Goal: Information Seeking & Learning: Check status

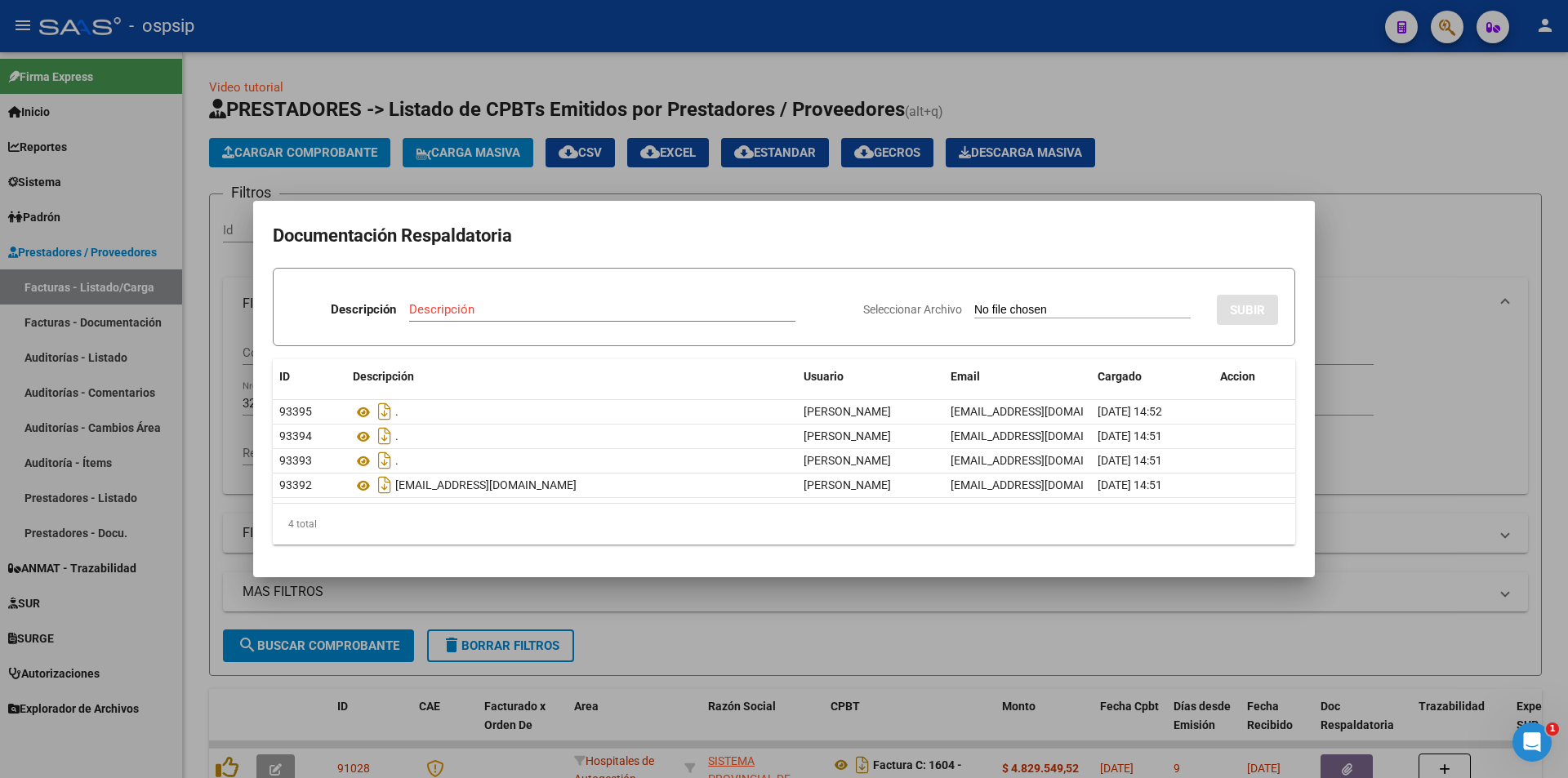
scroll to position [123, 0]
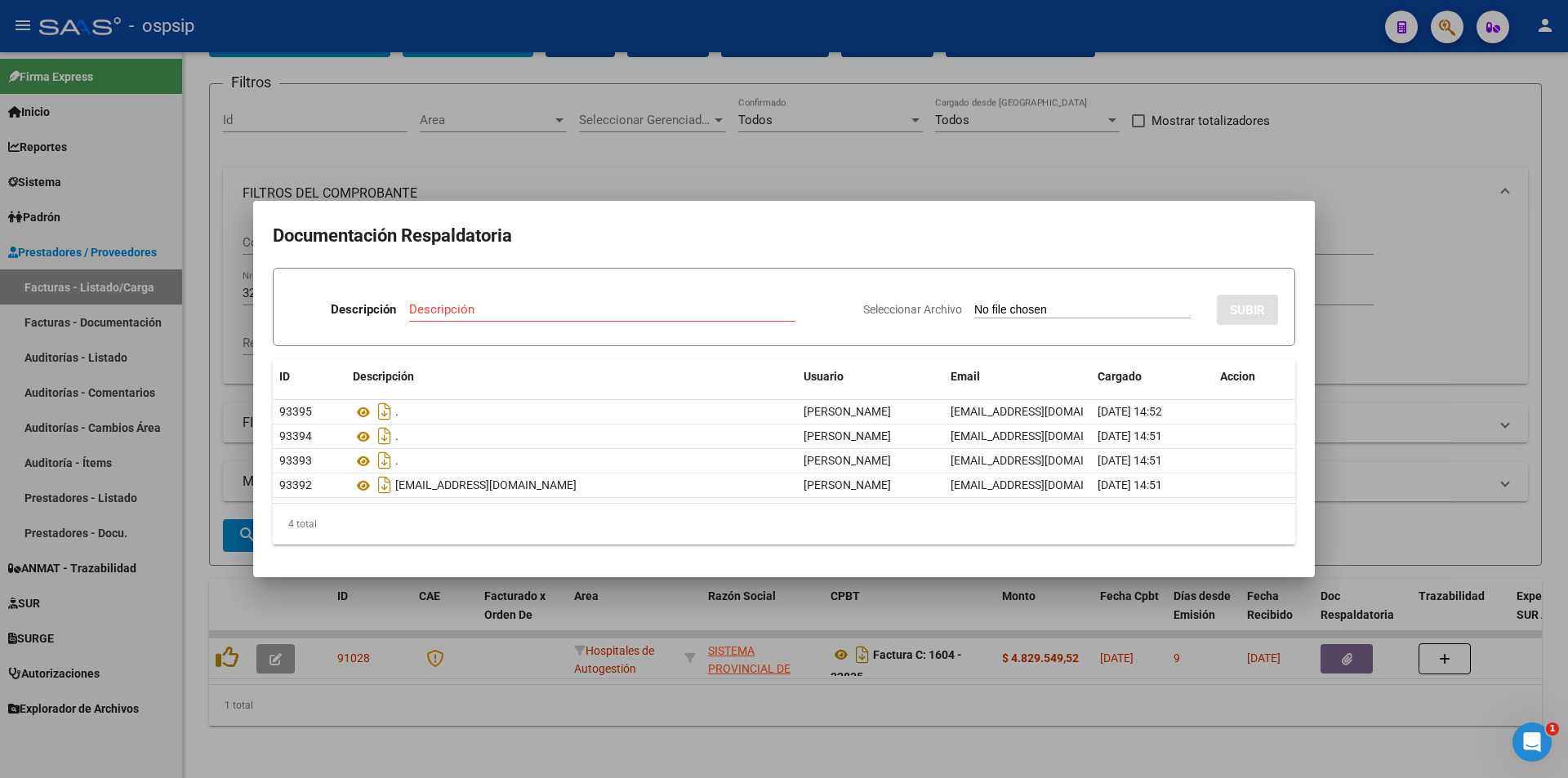
click at [645, 174] on div at bounding box center [784, 389] width 1568 height 778
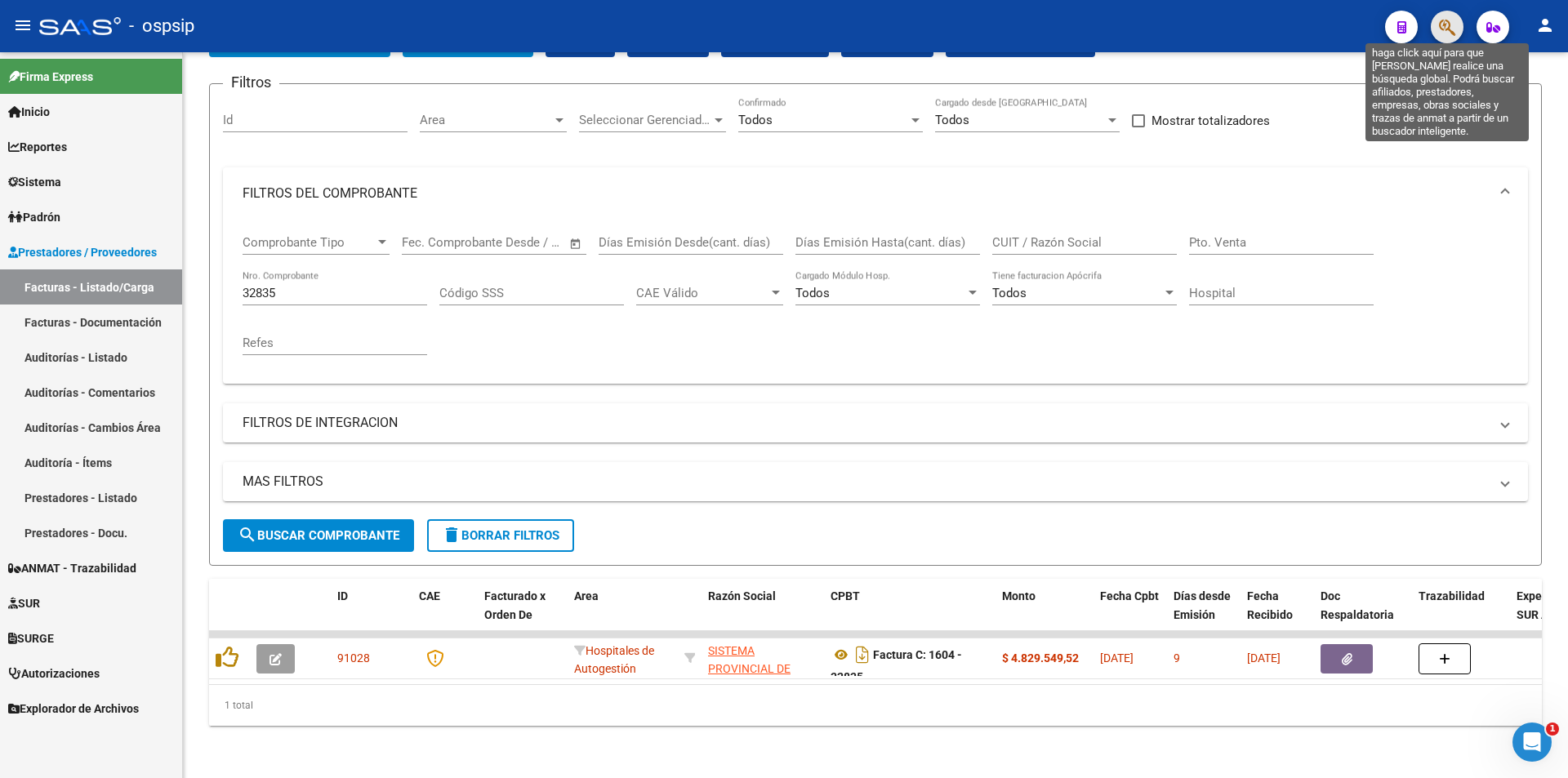
click at [1445, 37] on icon "button" at bounding box center [1446, 27] width 16 height 19
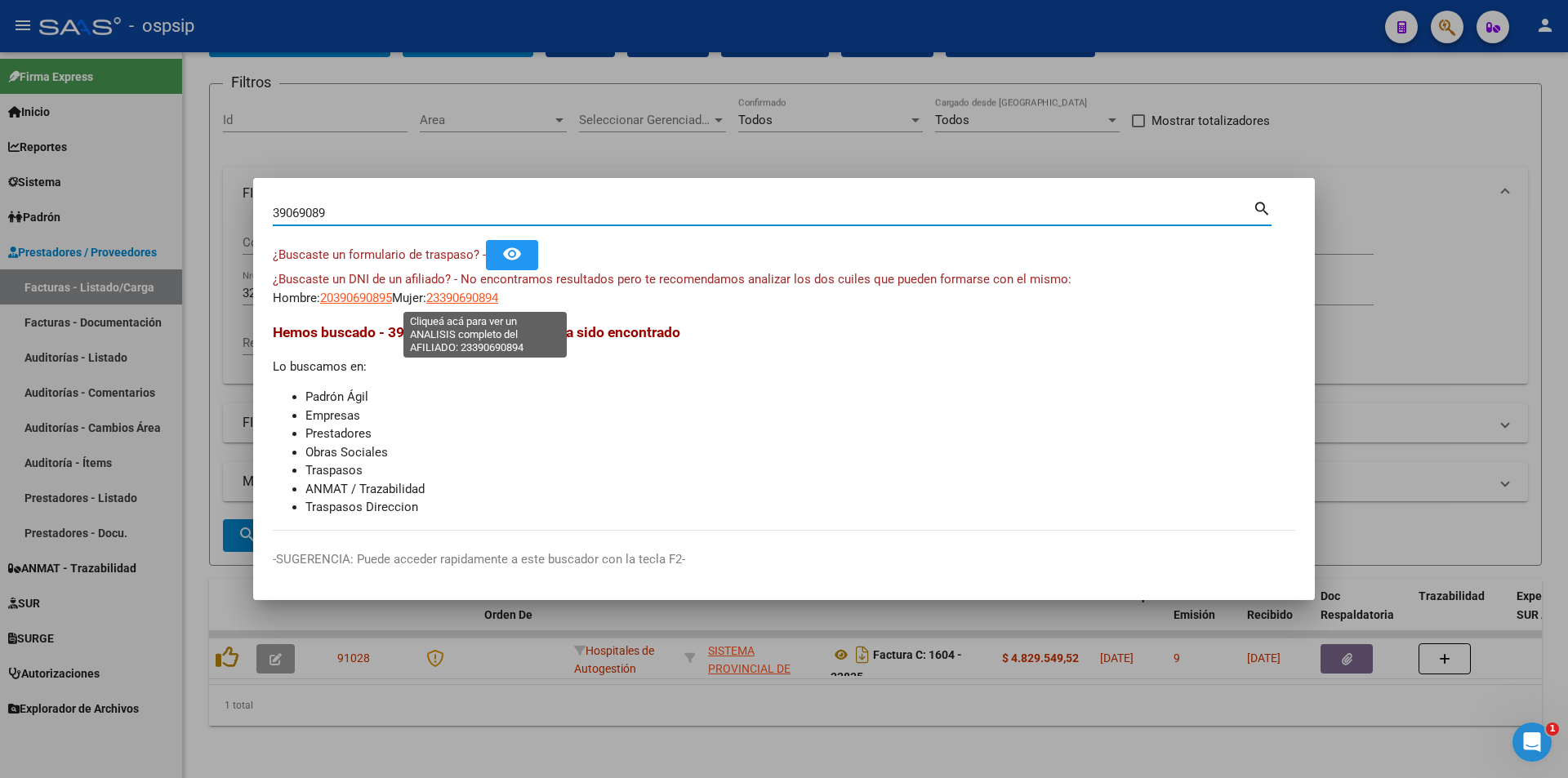
click at [485, 297] on span "23390690894" at bounding box center [462, 297] width 72 height 14
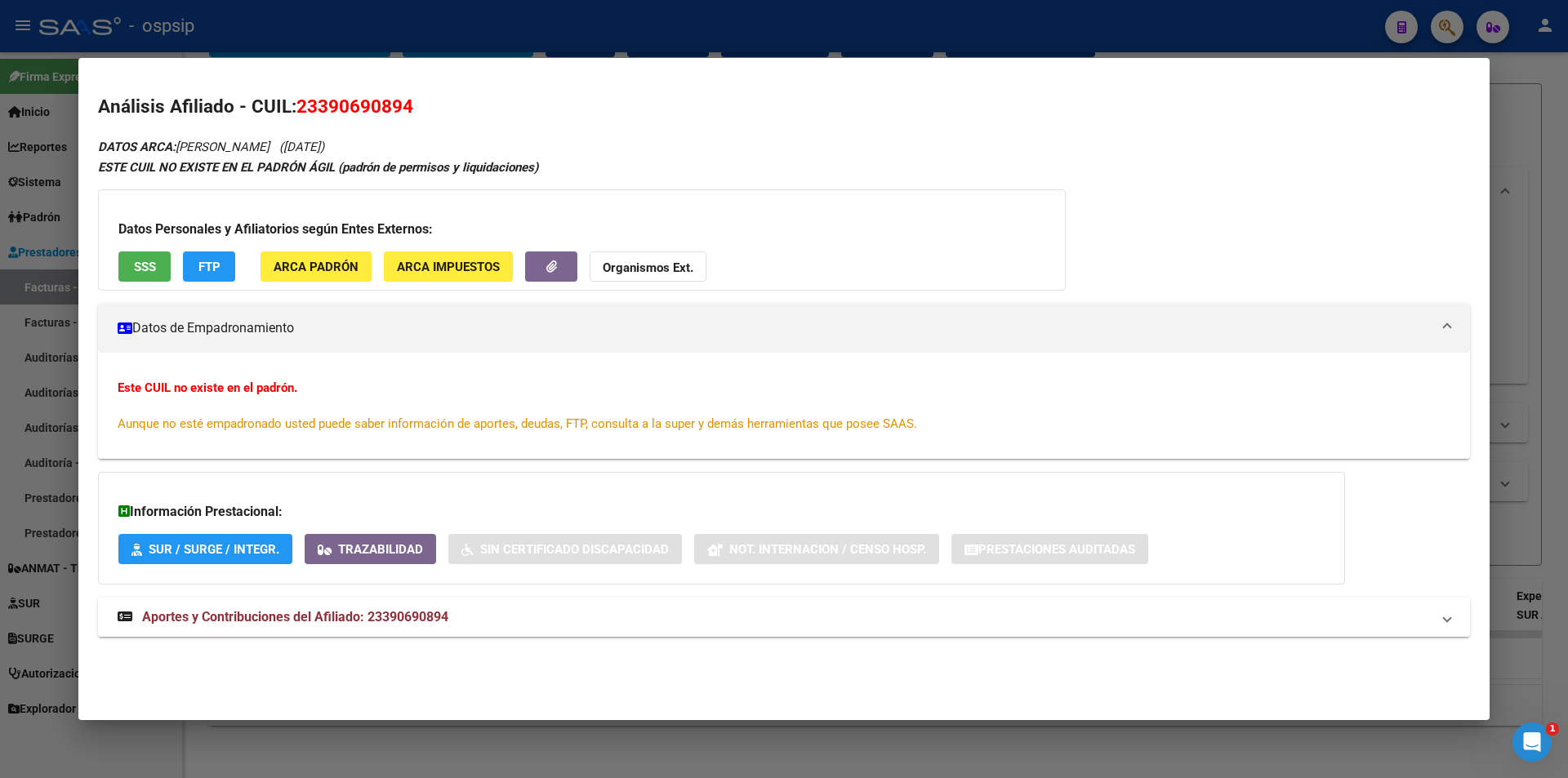
click at [368, 626] on strong "Aportes y Contribuciones del Afiliado: 23390690894" at bounding box center [283, 616] width 330 height 20
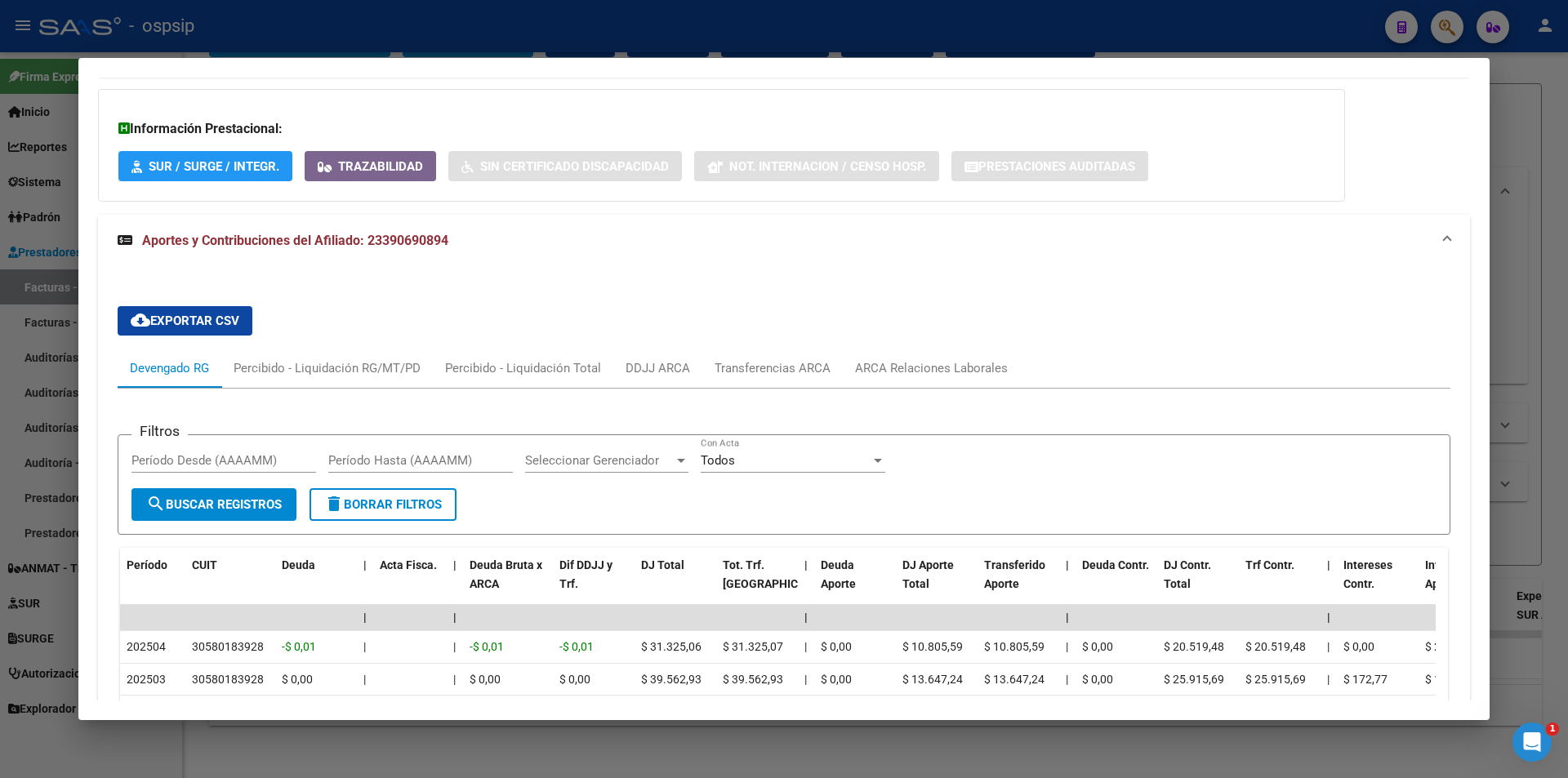
scroll to position [0, 0]
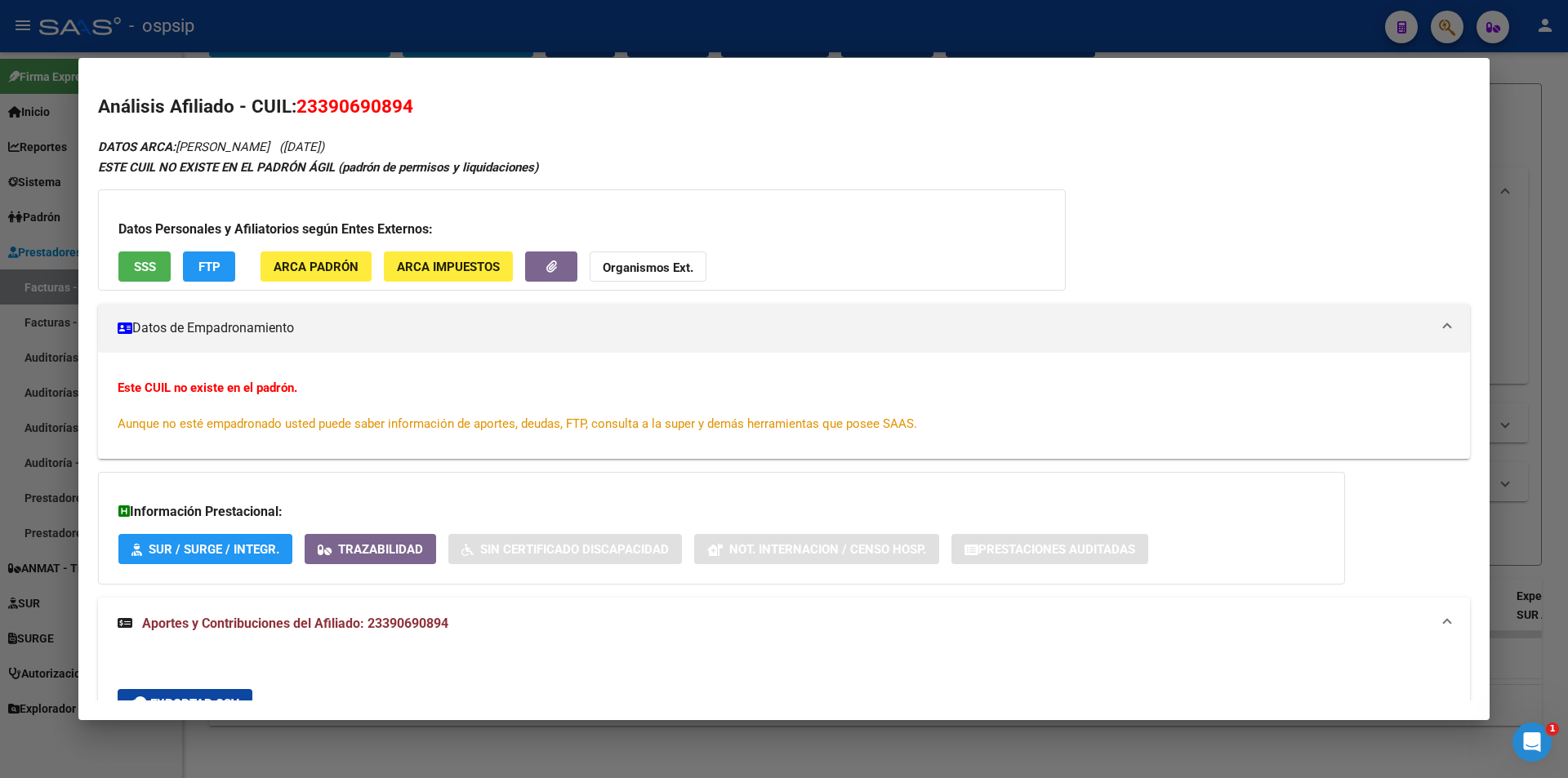
click at [153, 270] on span "SSS" at bounding box center [145, 266] width 22 height 14
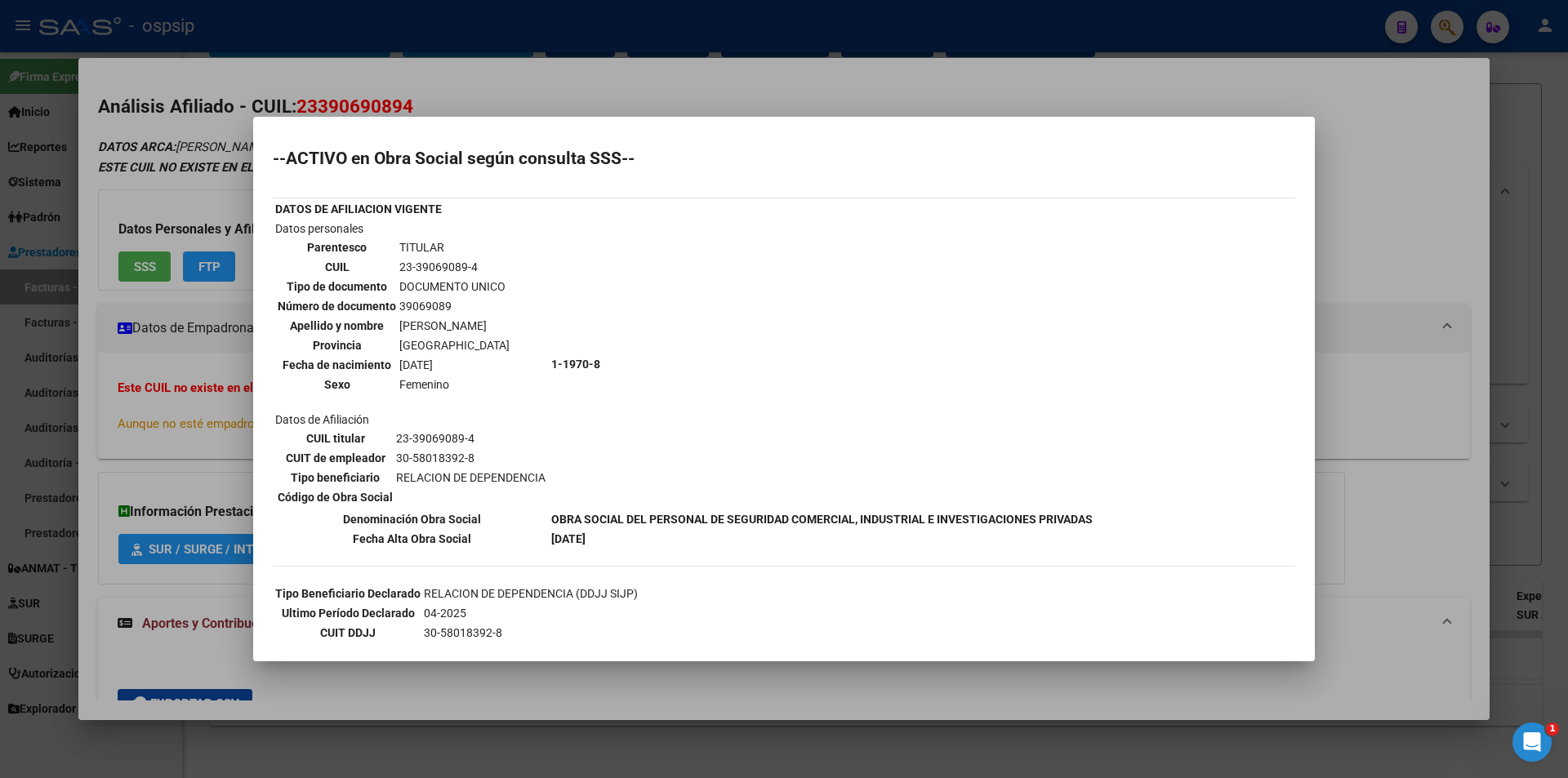
click at [431, 67] on div at bounding box center [784, 389] width 1568 height 778
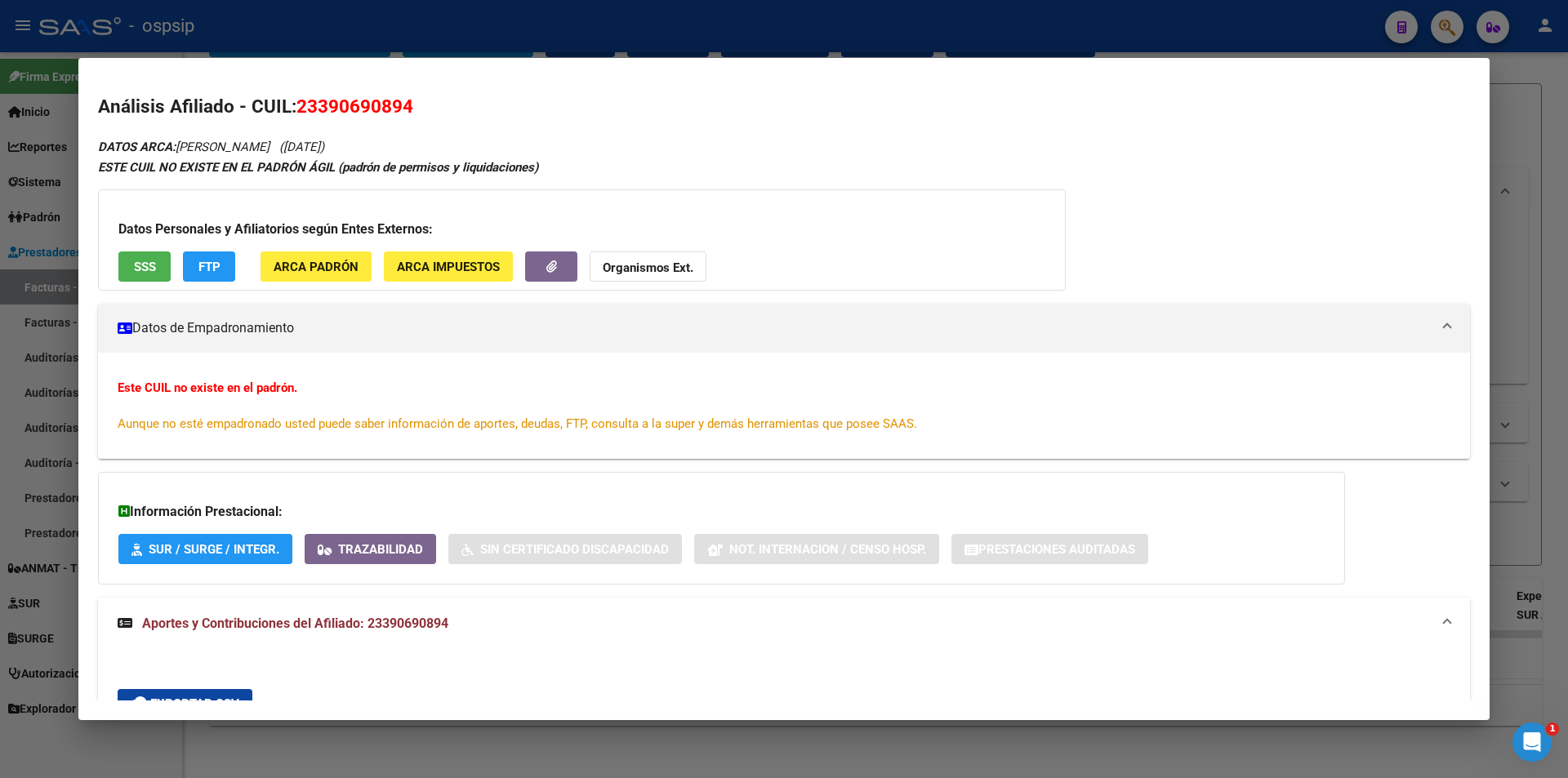
click at [421, 33] on div at bounding box center [784, 389] width 1568 height 778
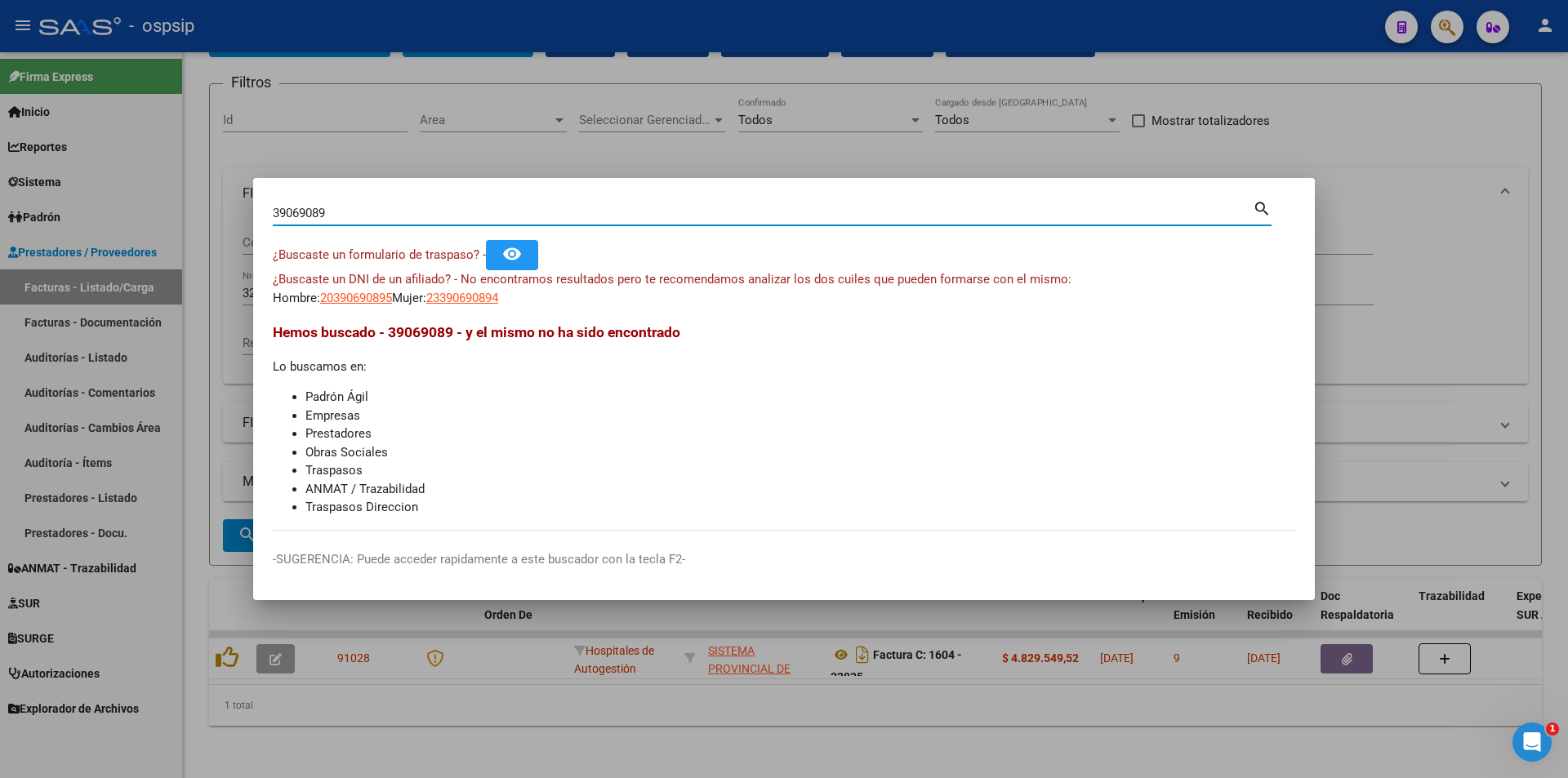
drag, startPoint x: 382, startPoint y: 212, endPoint x: 96, endPoint y: 237, distance: 287.1
click at [96, 237] on div "39069089 Buscar (apellido, dni, cuil, nro traspaso, cuit, obra social) search ¿…" at bounding box center [784, 389] width 1568 height 778
type input "44319406"
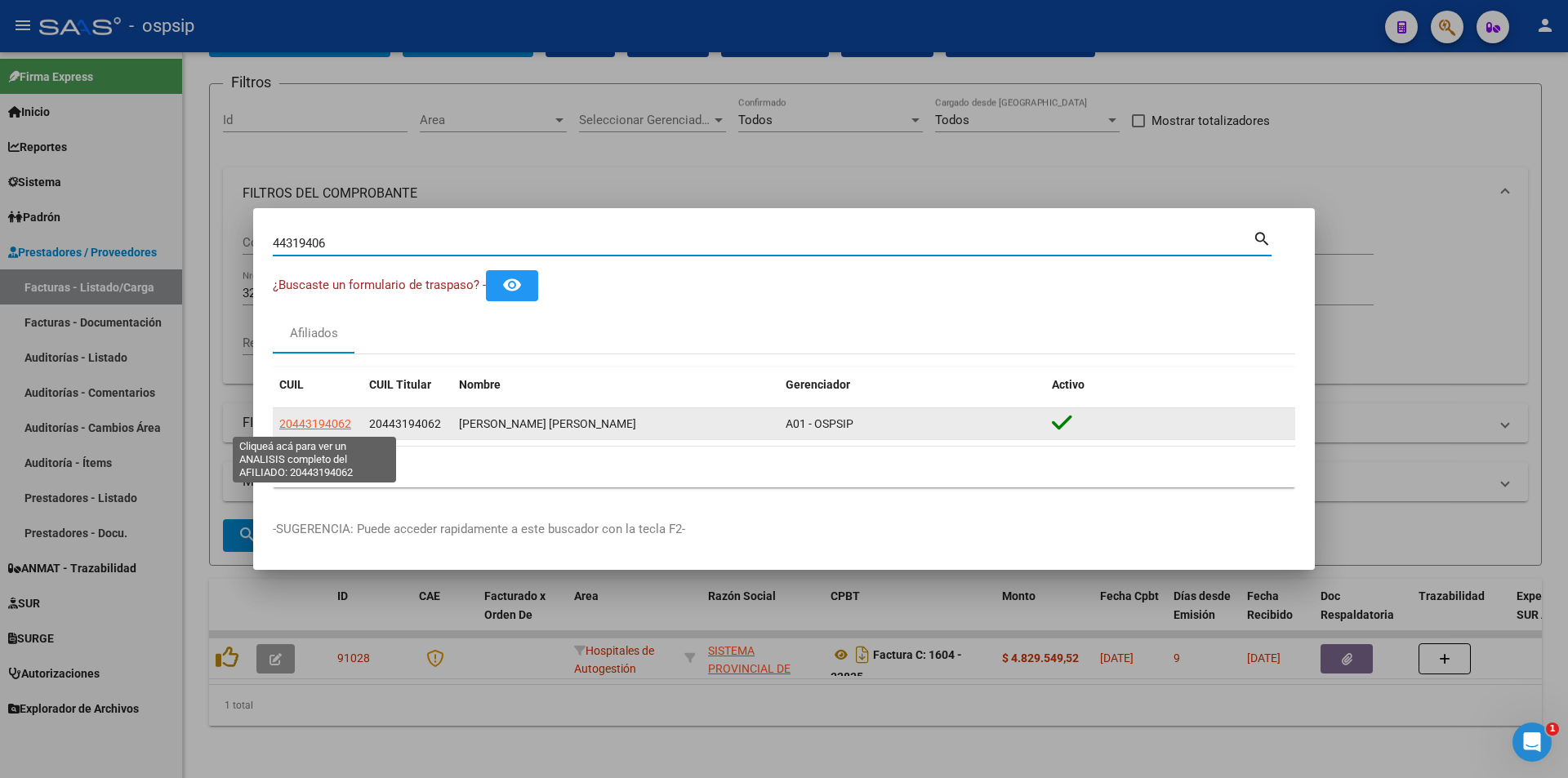
click at [319, 423] on span "20443194062" at bounding box center [315, 423] width 72 height 13
type textarea "20443194062"
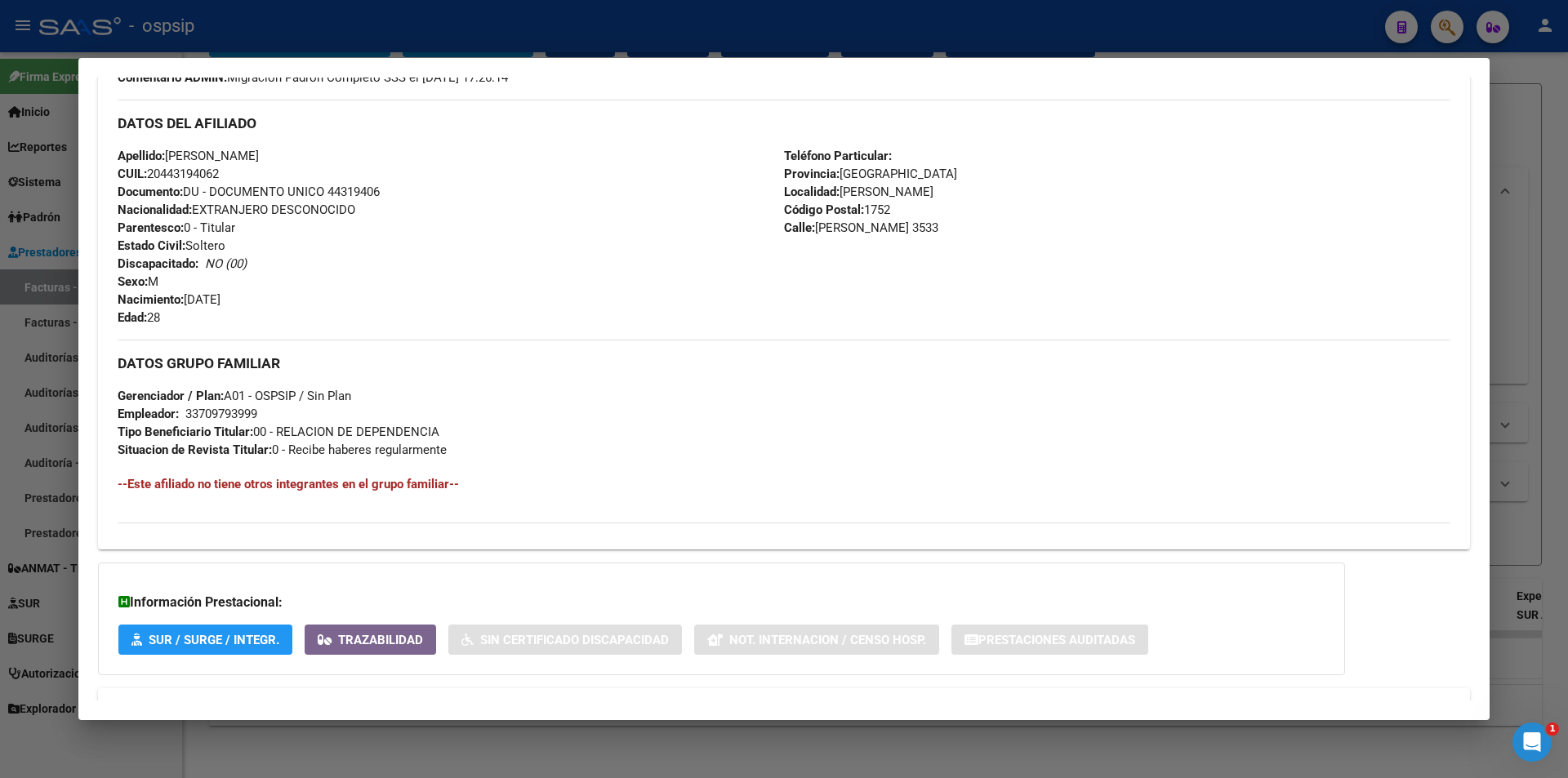
scroll to position [602, 0]
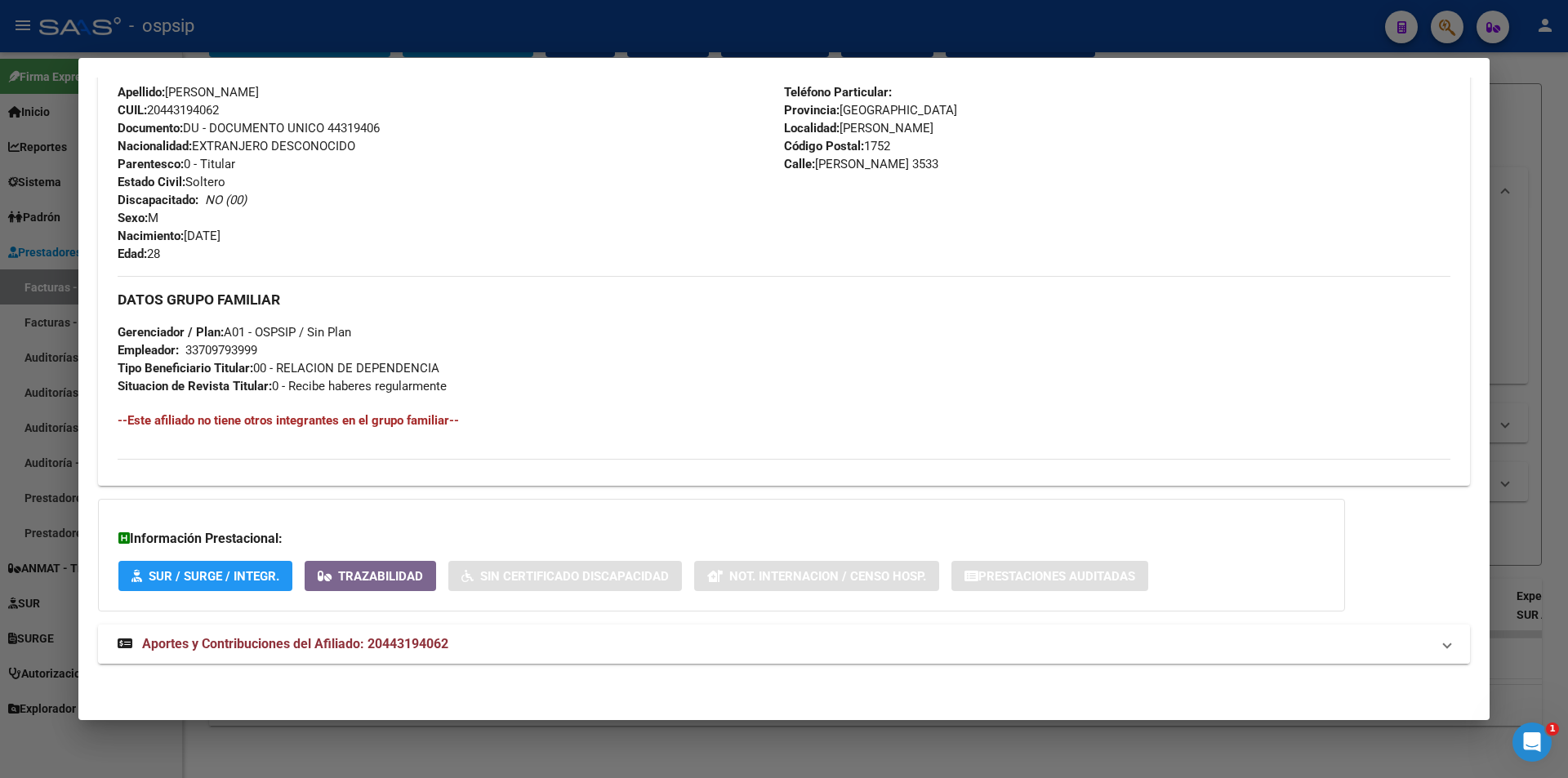
click at [405, 641] on span "Aportes y Contribuciones del Afiliado: 20443194062" at bounding box center [296, 644] width 307 height 15
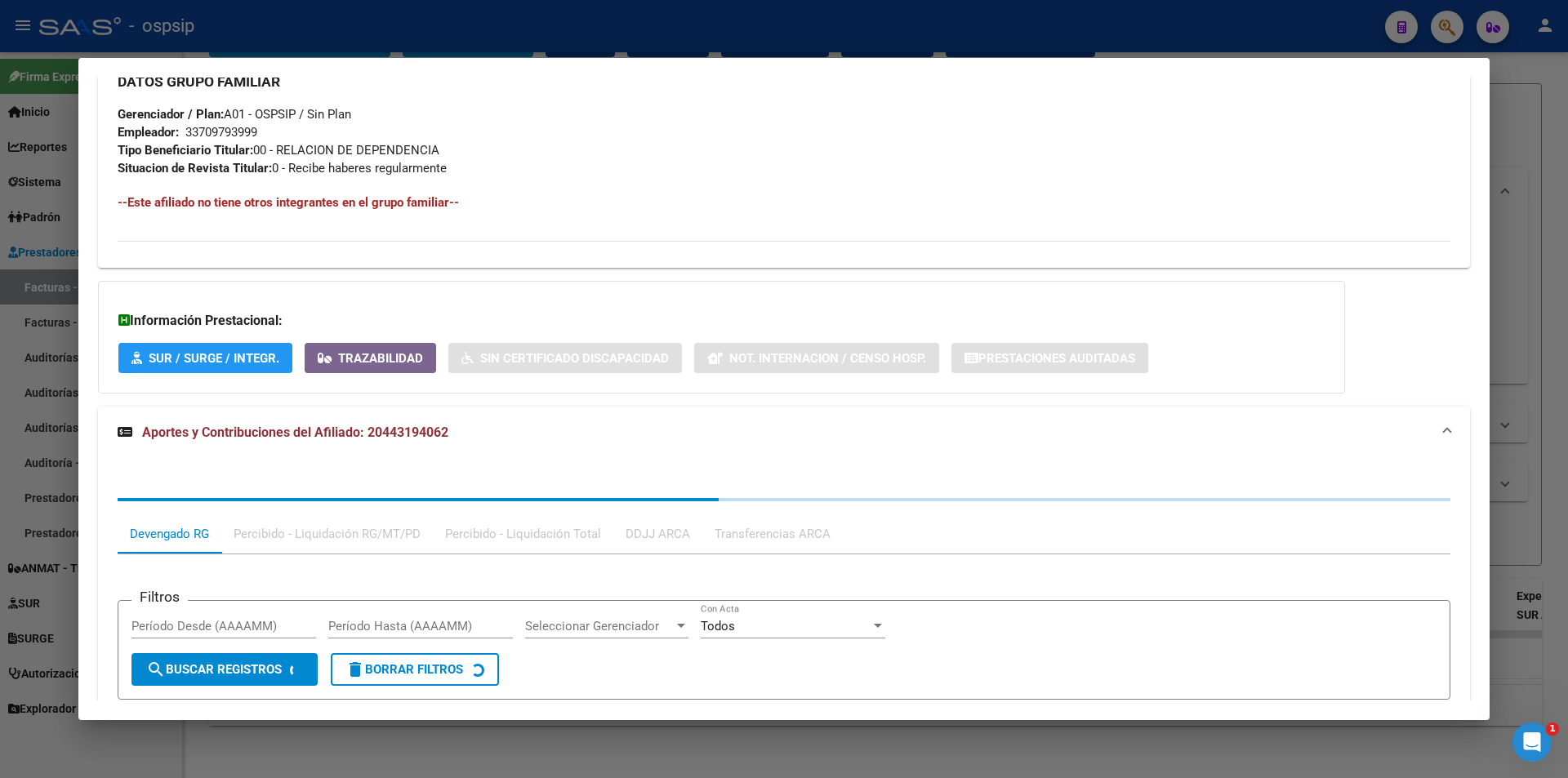
scroll to position [1010, 0]
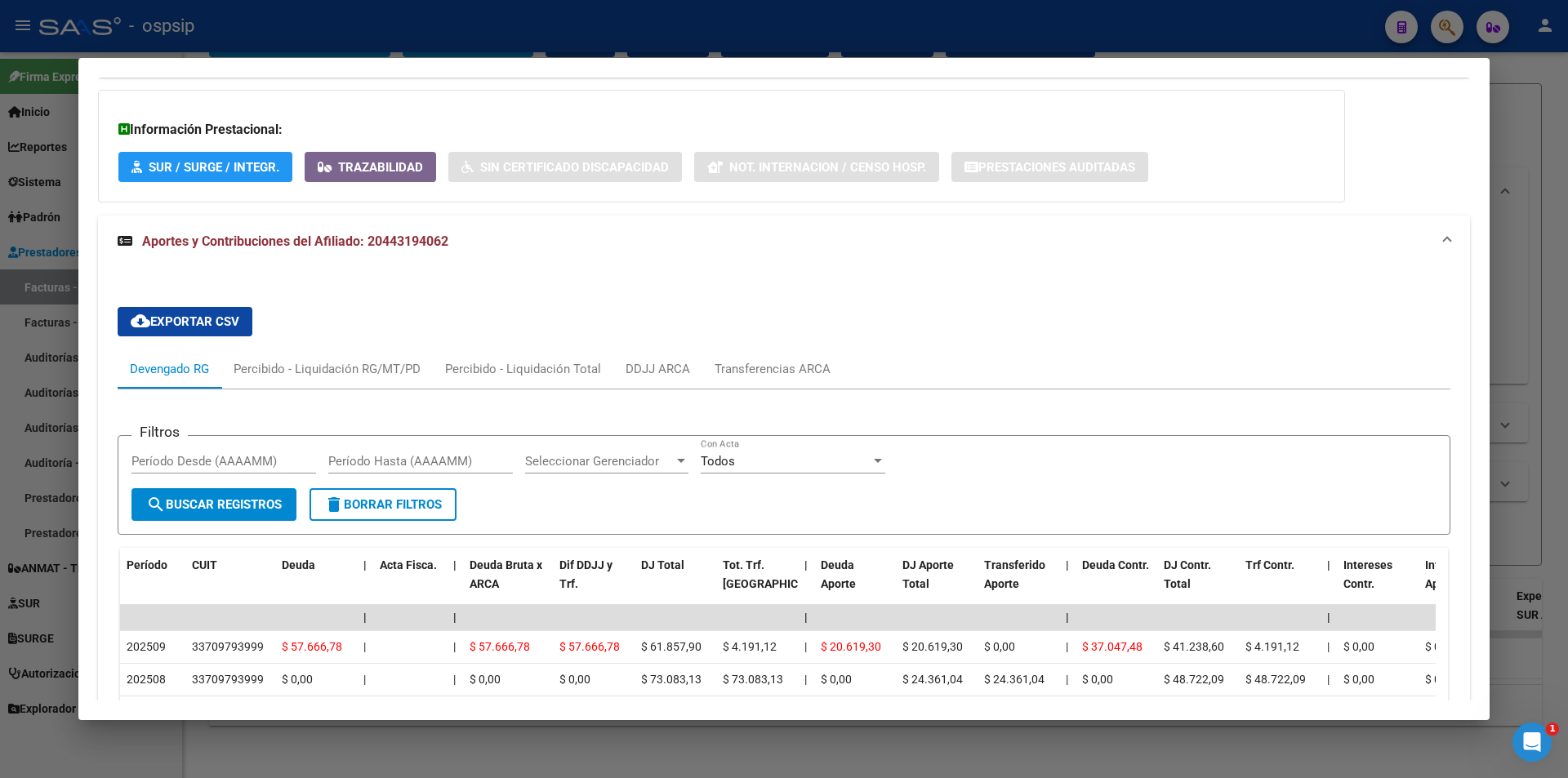
click at [510, 39] on div at bounding box center [784, 389] width 1568 height 778
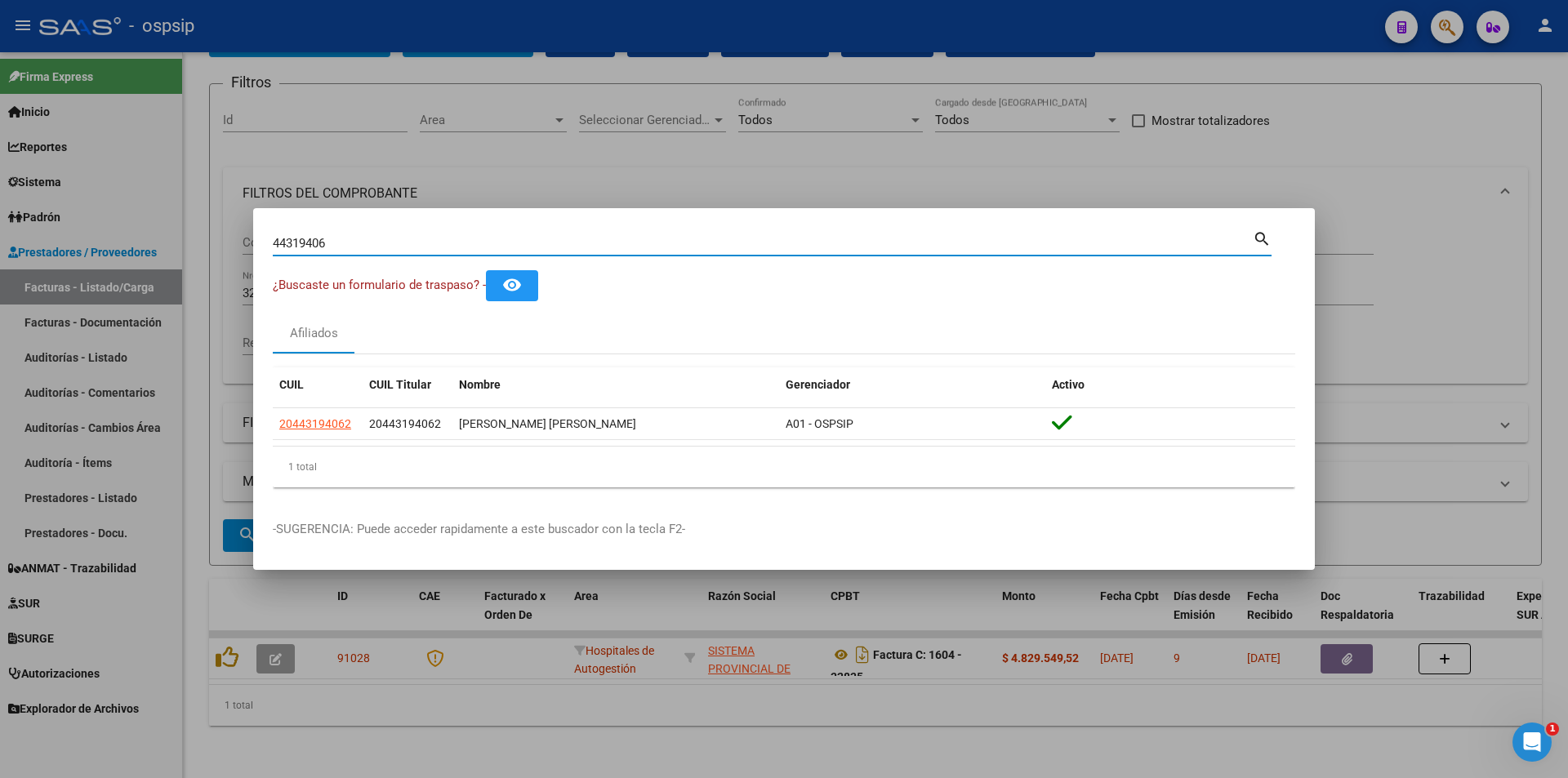
drag, startPoint x: 384, startPoint y: 243, endPoint x: 257, endPoint y: 228, distance: 127.9
click at [257, 228] on mat-dialog-content "44319406 Buscar (apellido, dni, cuil, nro traspaso, cuit, obra social) search ¿…" at bounding box center [784, 363] width 1061 height 272
type input "21339055"
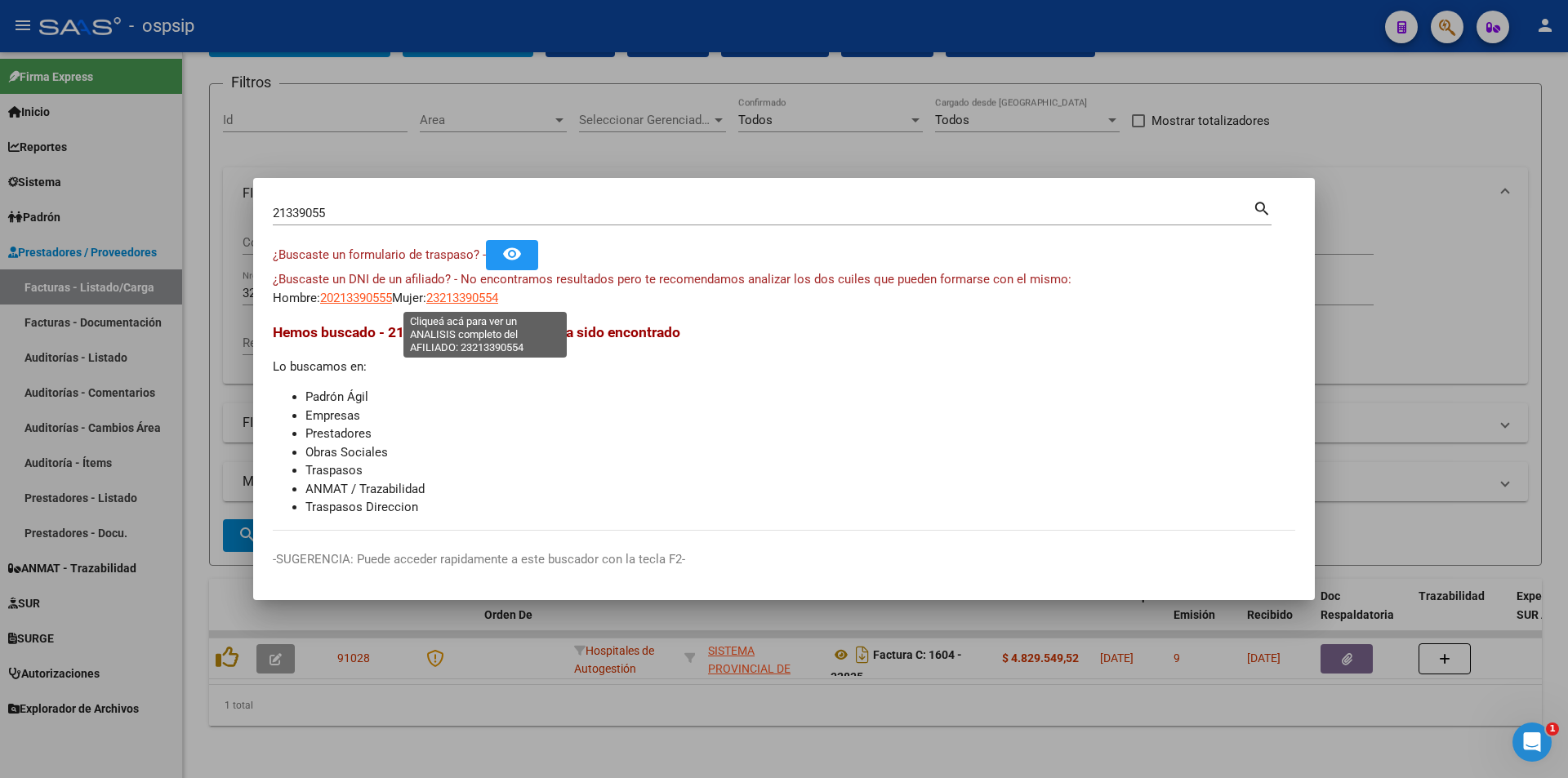
click at [478, 298] on span "23213390554" at bounding box center [462, 297] width 72 height 14
type textarea "23213390554"
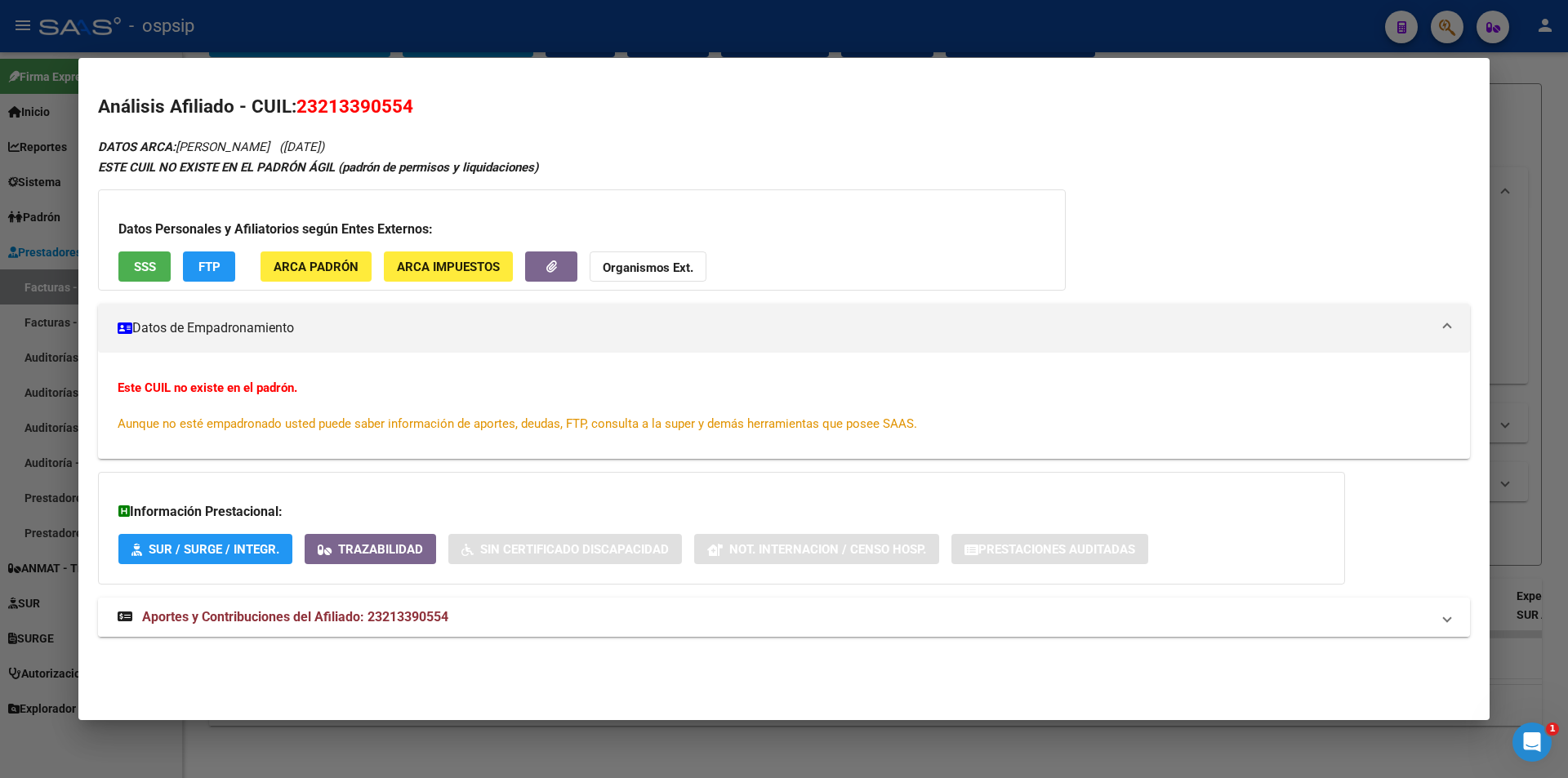
click at [317, 615] on span "Aportes y Contribuciones del Afiliado: 23213390554" at bounding box center [296, 616] width 307 height 15
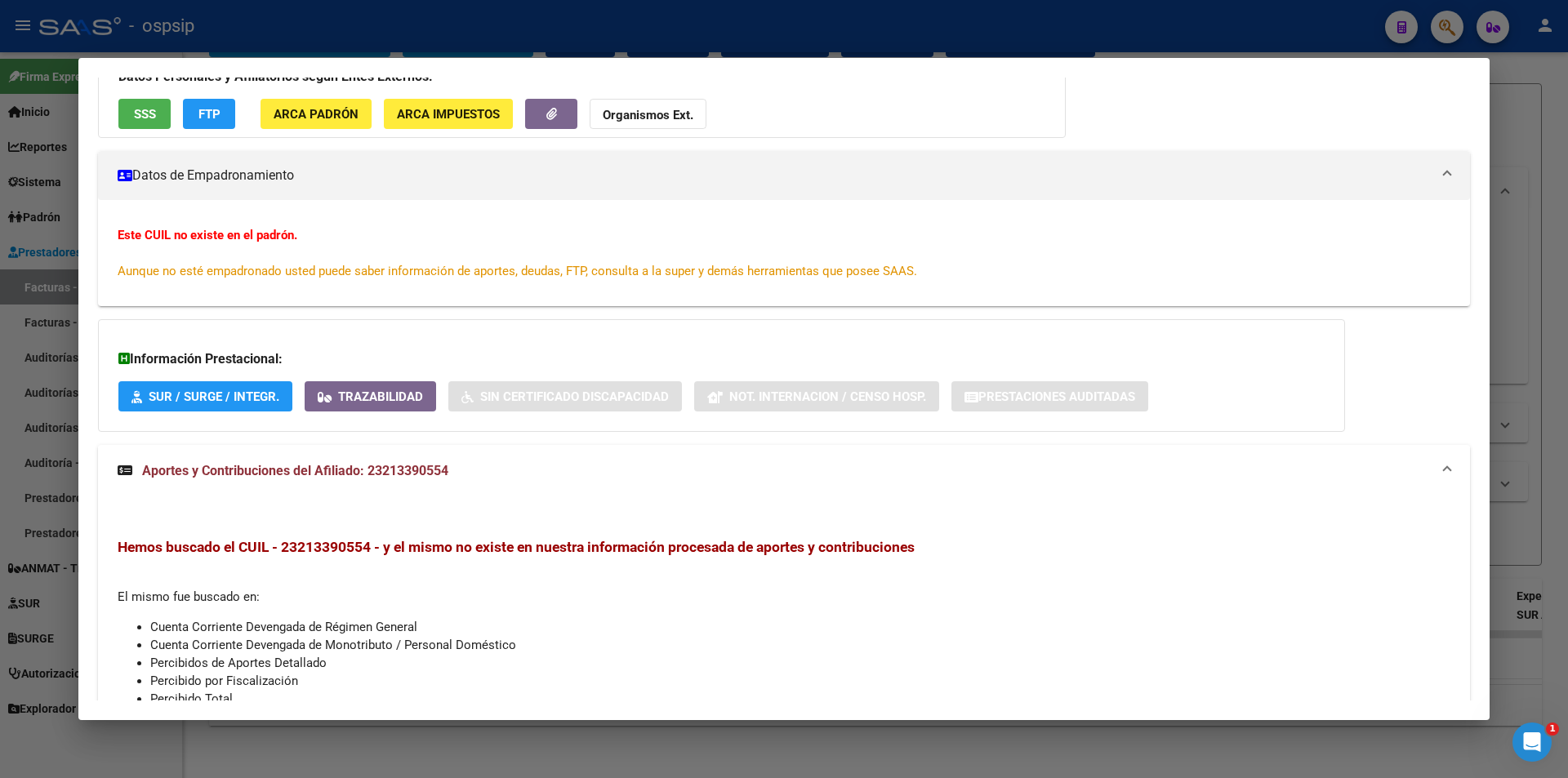
scroll to position [64, 0]
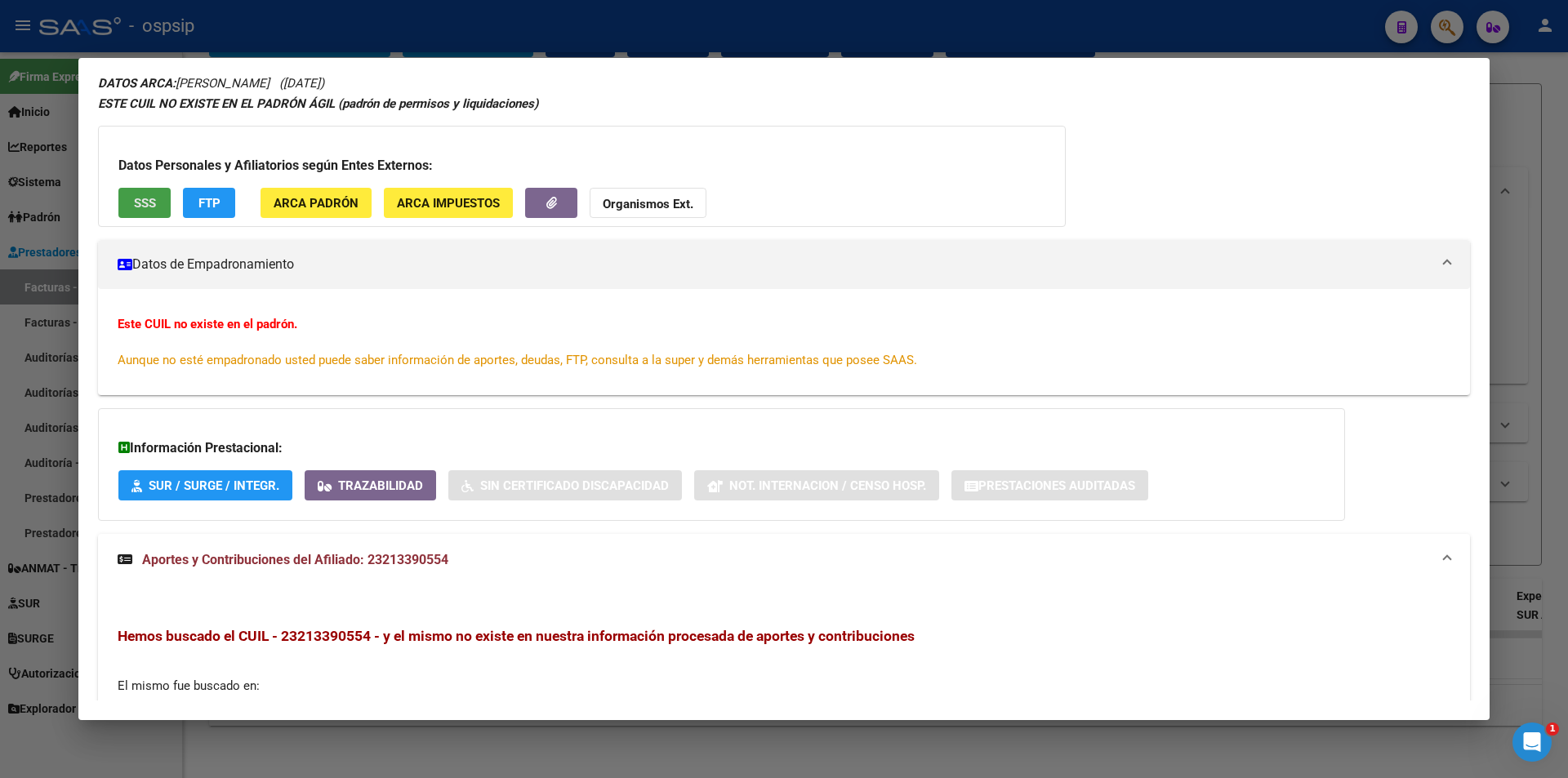
click at [130, 204] on button "SSS" at bounding box center [144, 203] width 52 height 30
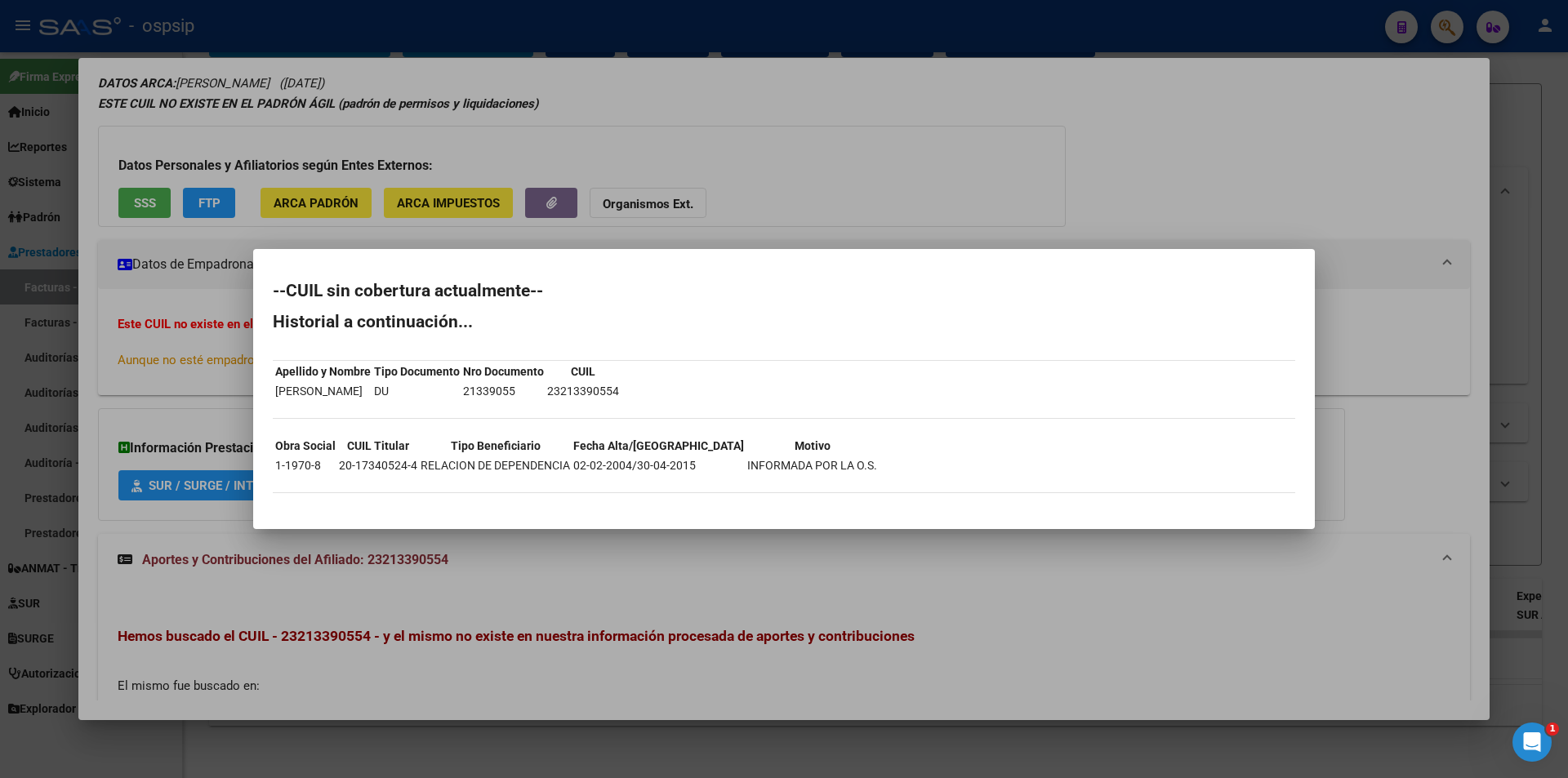
click at [847, 121] on div at bounding box center [784, 389] width 1568 height 778
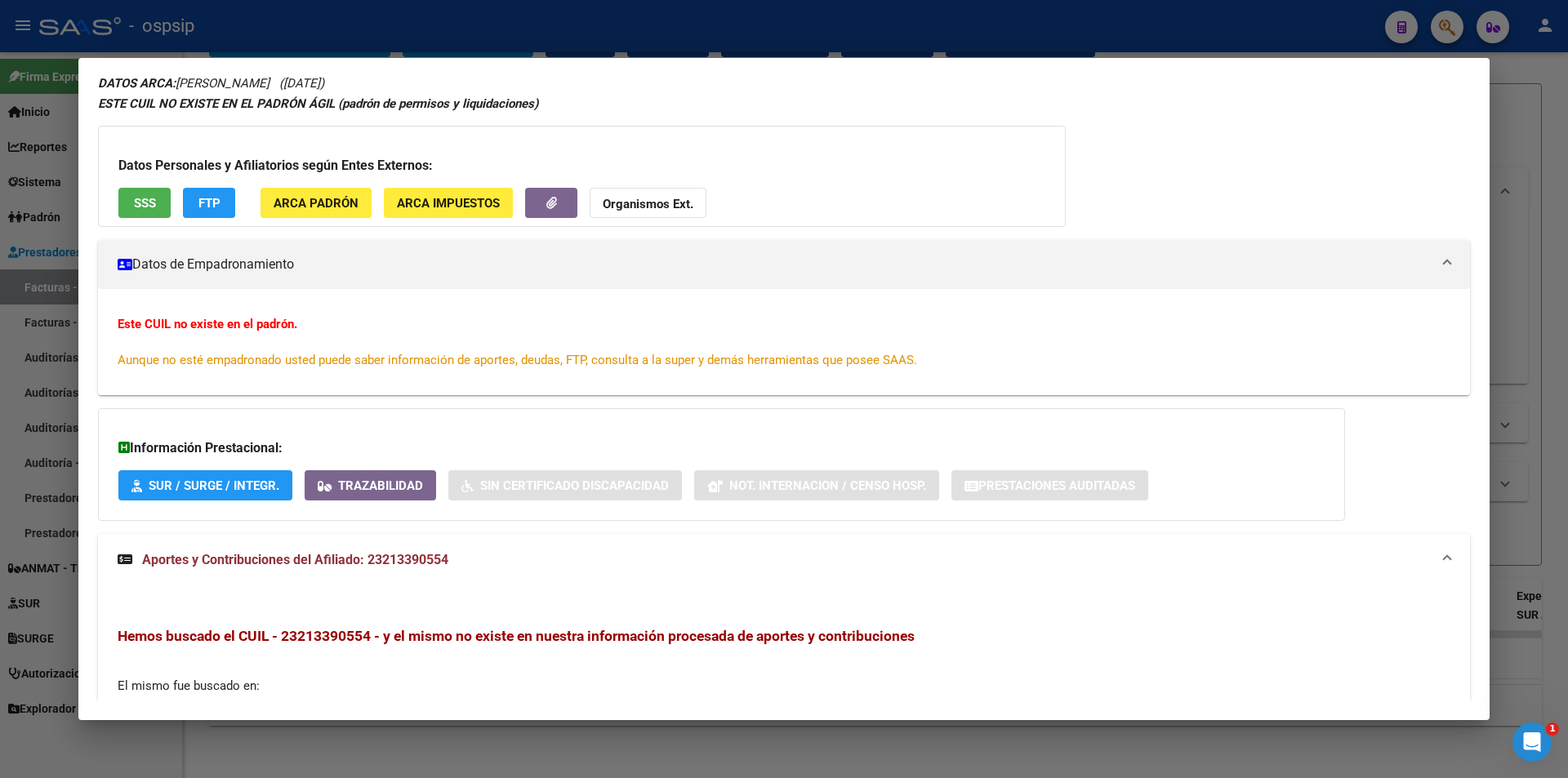
click at [701, 42] on div at bounding box center [784, 389] width 1568 height 778
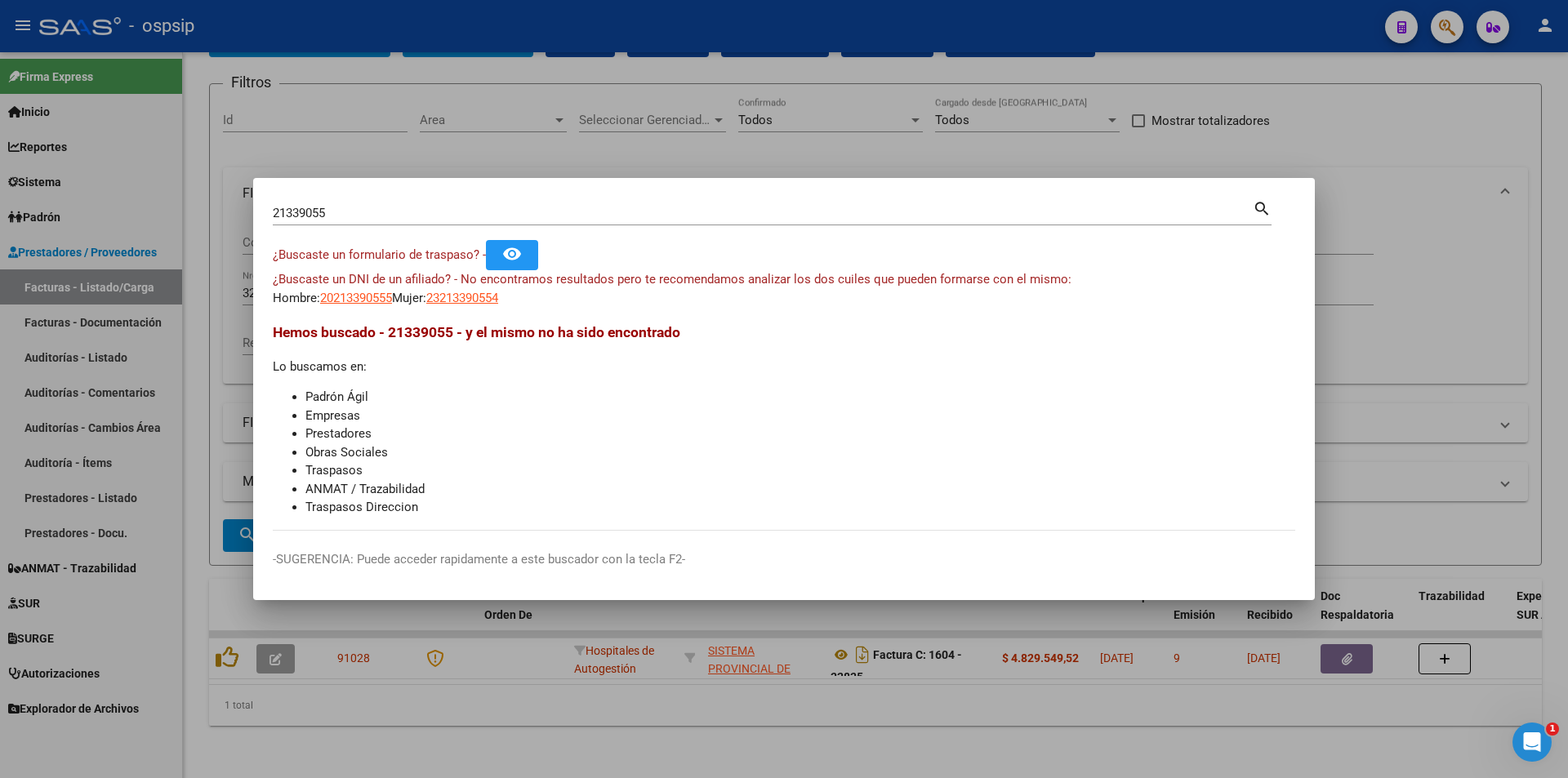
drag, startPoint x: 436, startPoint y: 214, endPoint x: 0, endPoint y: 249, distance: 437.4
click at [0, 249] on div "21339055 Buscar (apellido, dni, cuil, nro traspaso, cuit, obra social) search ¿…" at bounding box center [784, 389] width 1568 height 778
type input "93596096"
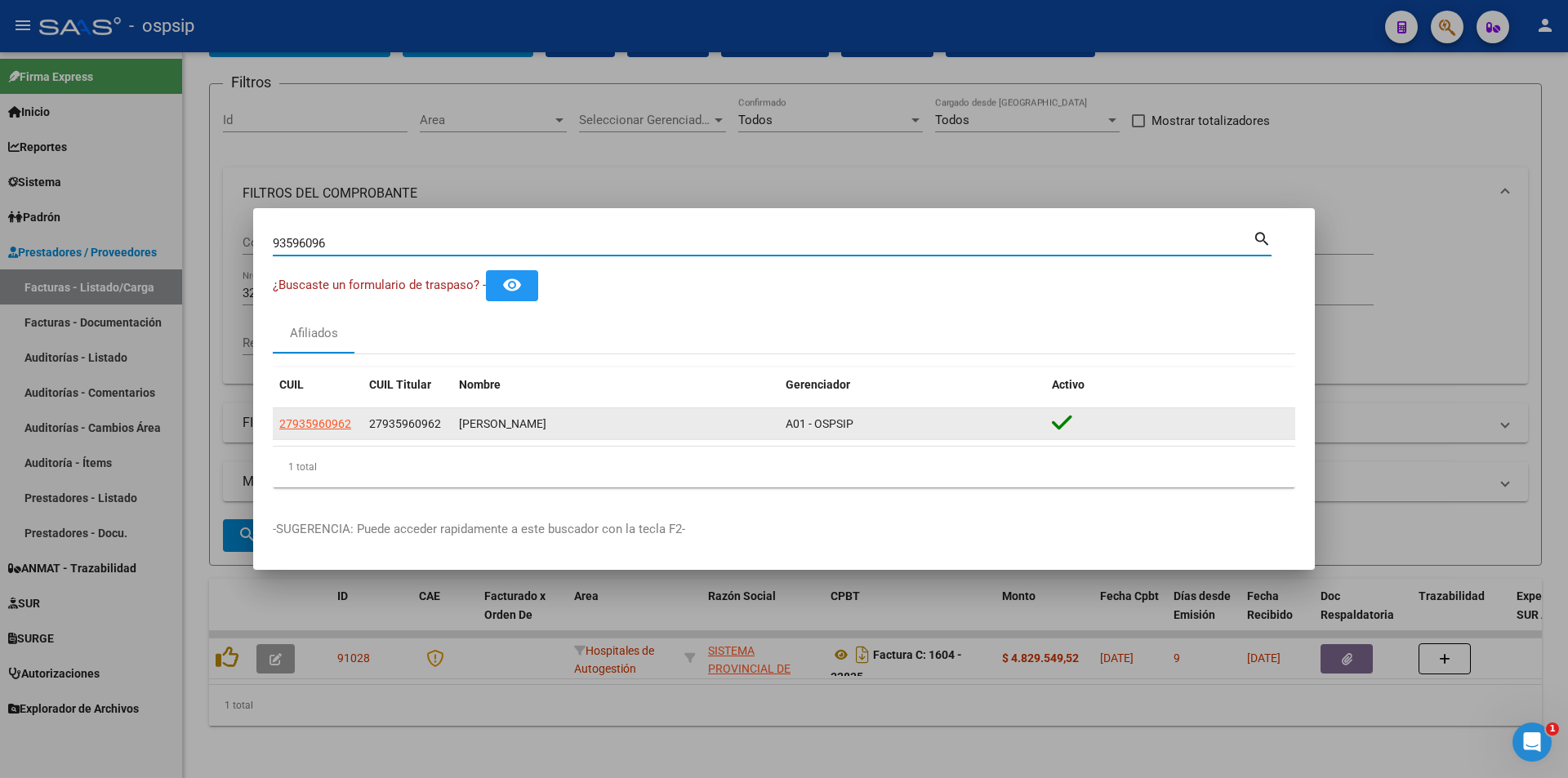
click at [299, 412] on datatable-body-cell "27935960962" at bounding box center [317, 423] width 89 height 31
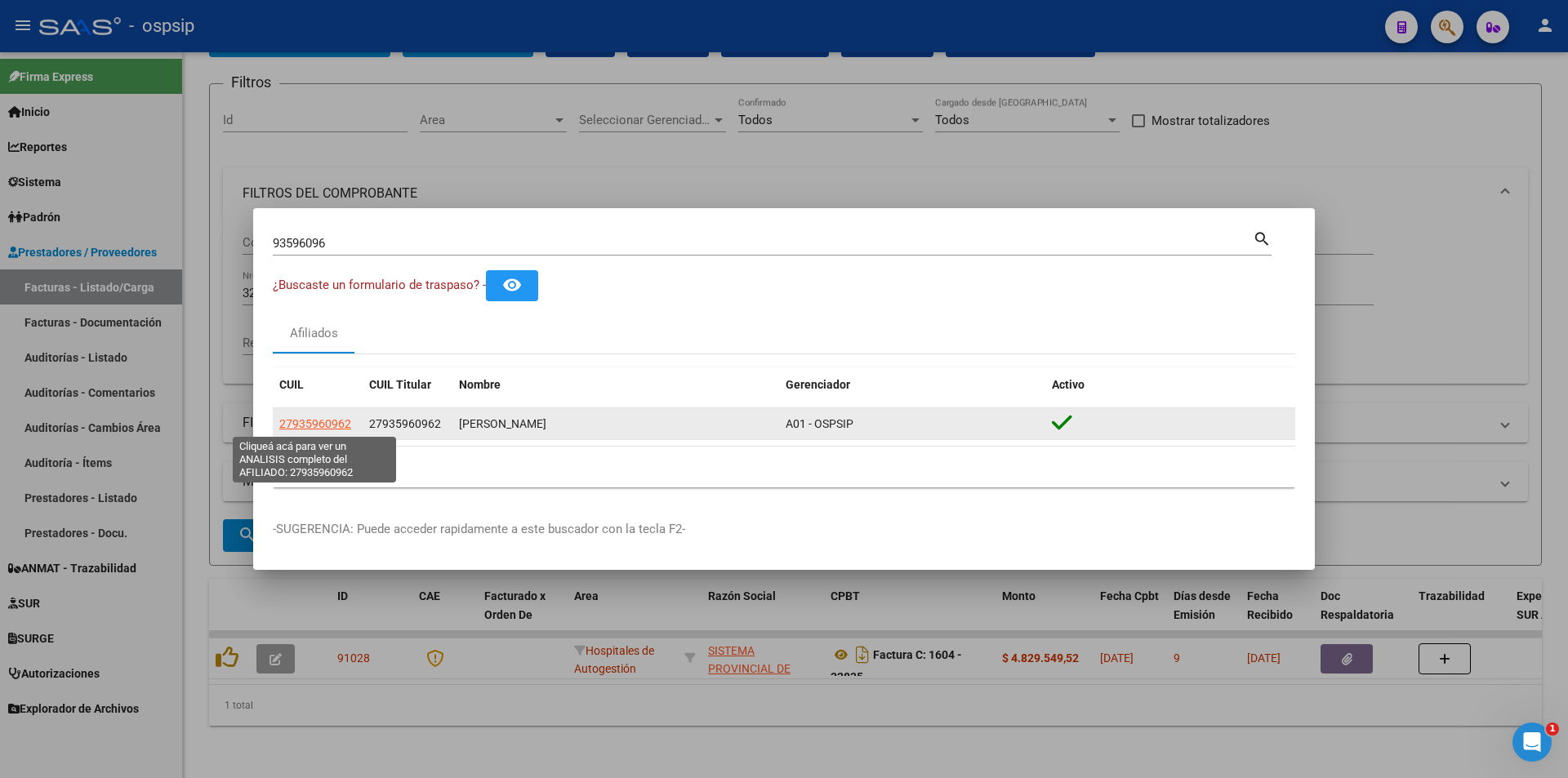
click at [336, 424] on span "27935960962" at bounding box center [315, 423] width 72 height 13
type textarea "27935960962"
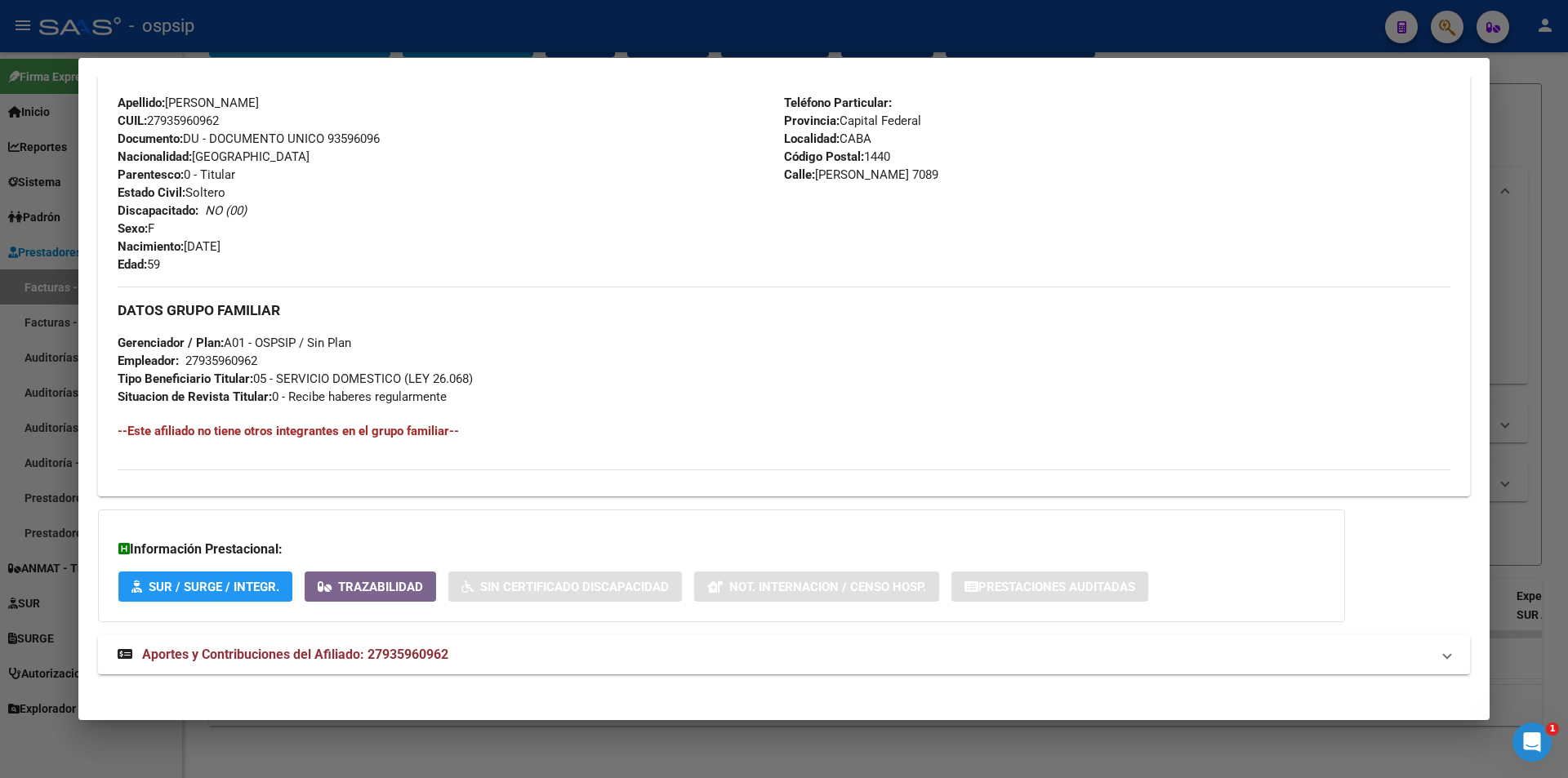
scroll to position [602, 0]
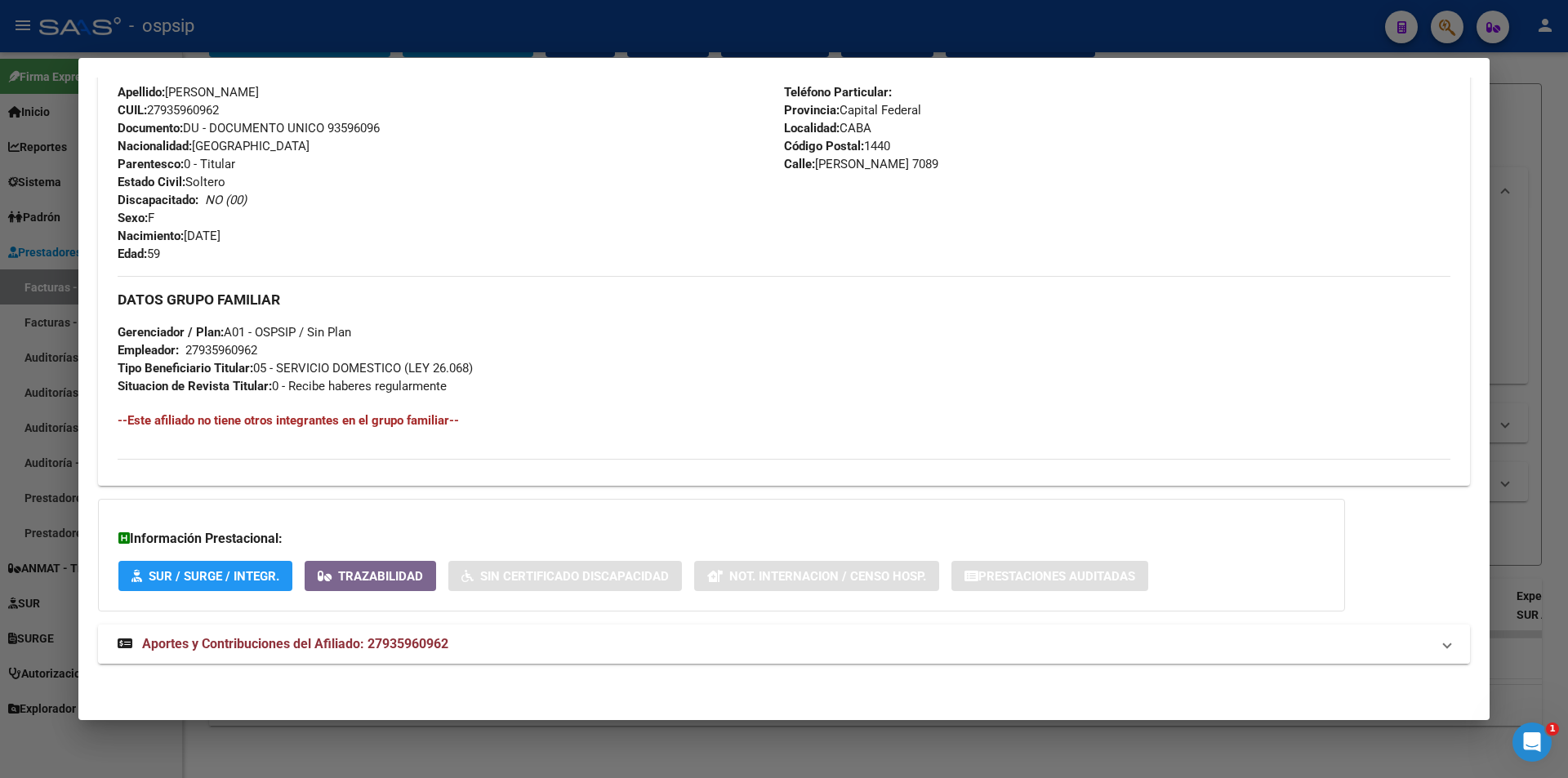
click at [428, 662] on mat-expansion-panel-header "Aportes y Contribuciones del Afiliado: 27935960962" at bounding box center [784, 644] width 1372 height 39
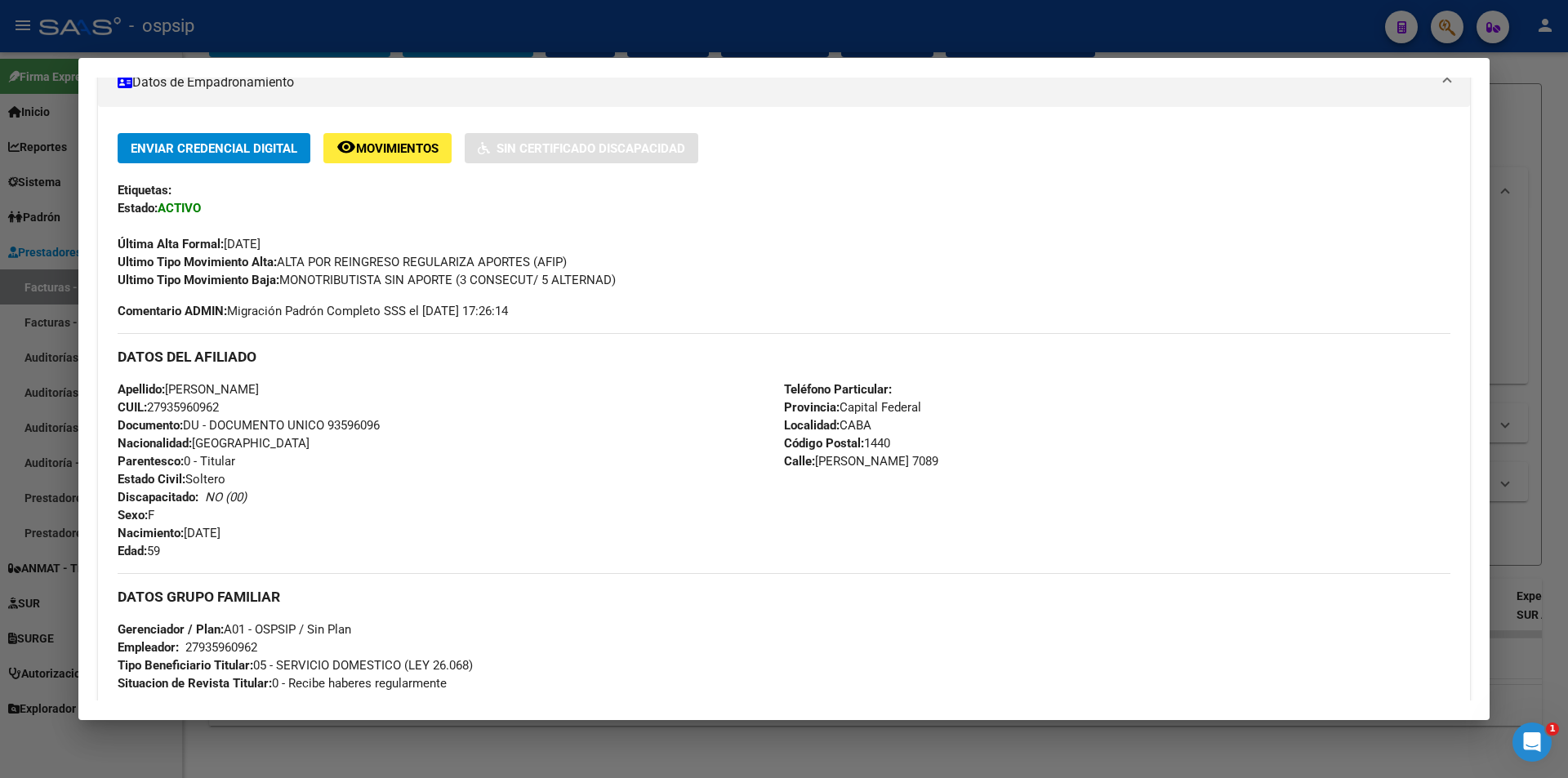
scroll to position [206, 0]
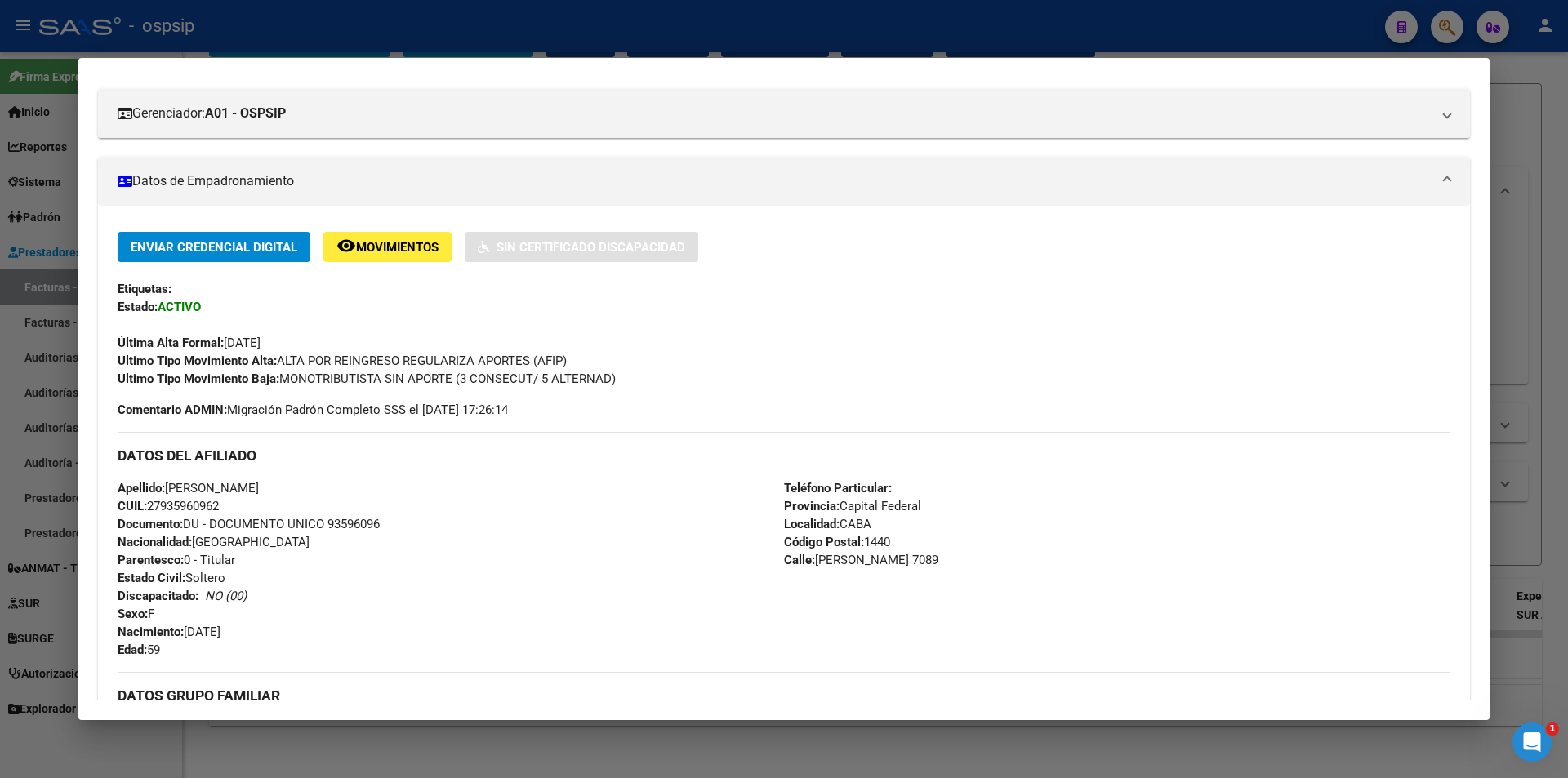
click at [495, 56] on div at bounding box center [784, 389] width 1568 height 778
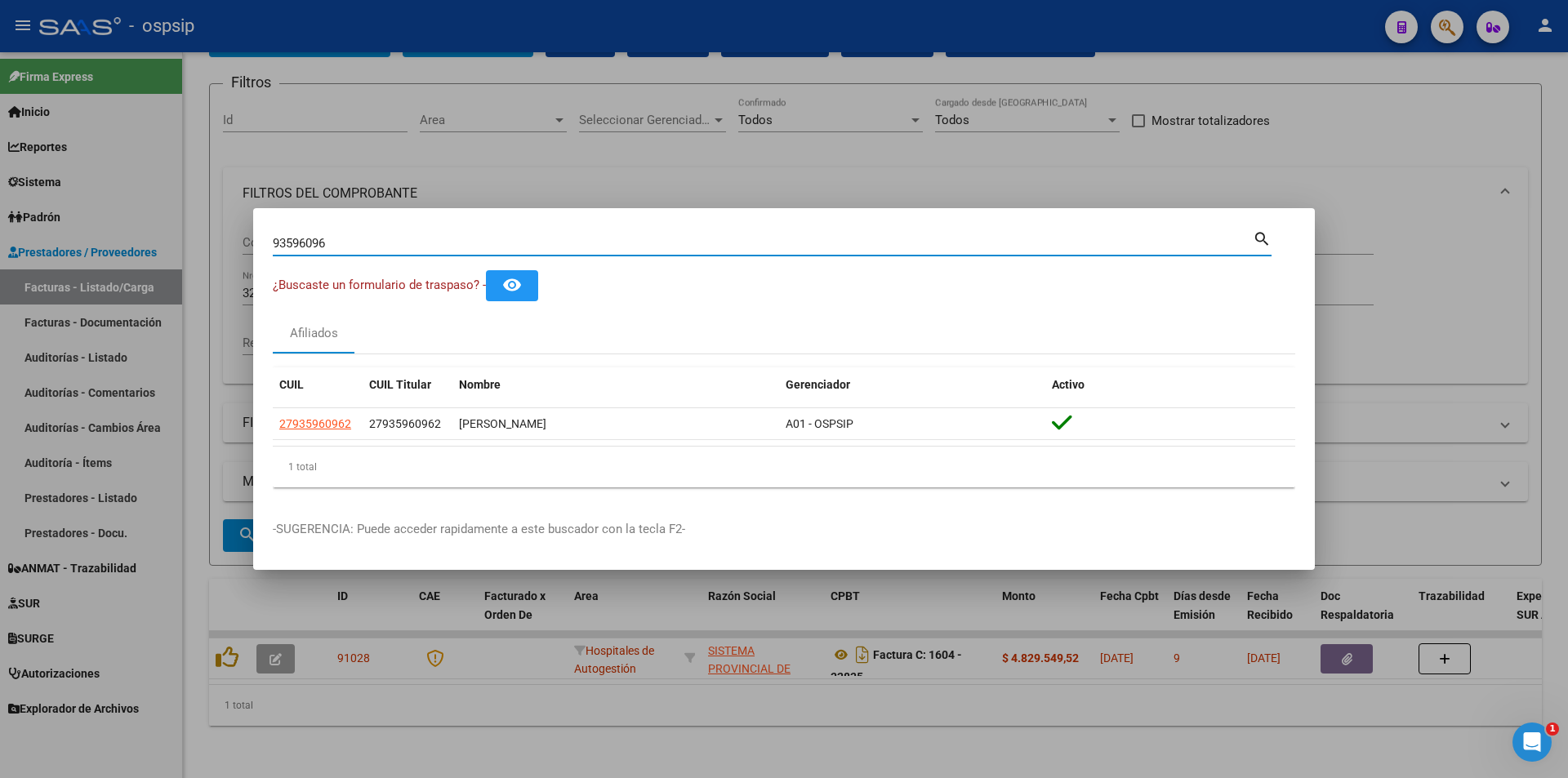
drag, startPoint x: 365, startPoint y: 244, endPoint x: 58, endPoint y: 262, distance: 307.5
click at [55, 262] on div "93596096 Buscar (apellido, dni, cuil, nro traspaso, cuit, obra social) search ¿…" at bounding box center [784, 389] width 1568 height 778
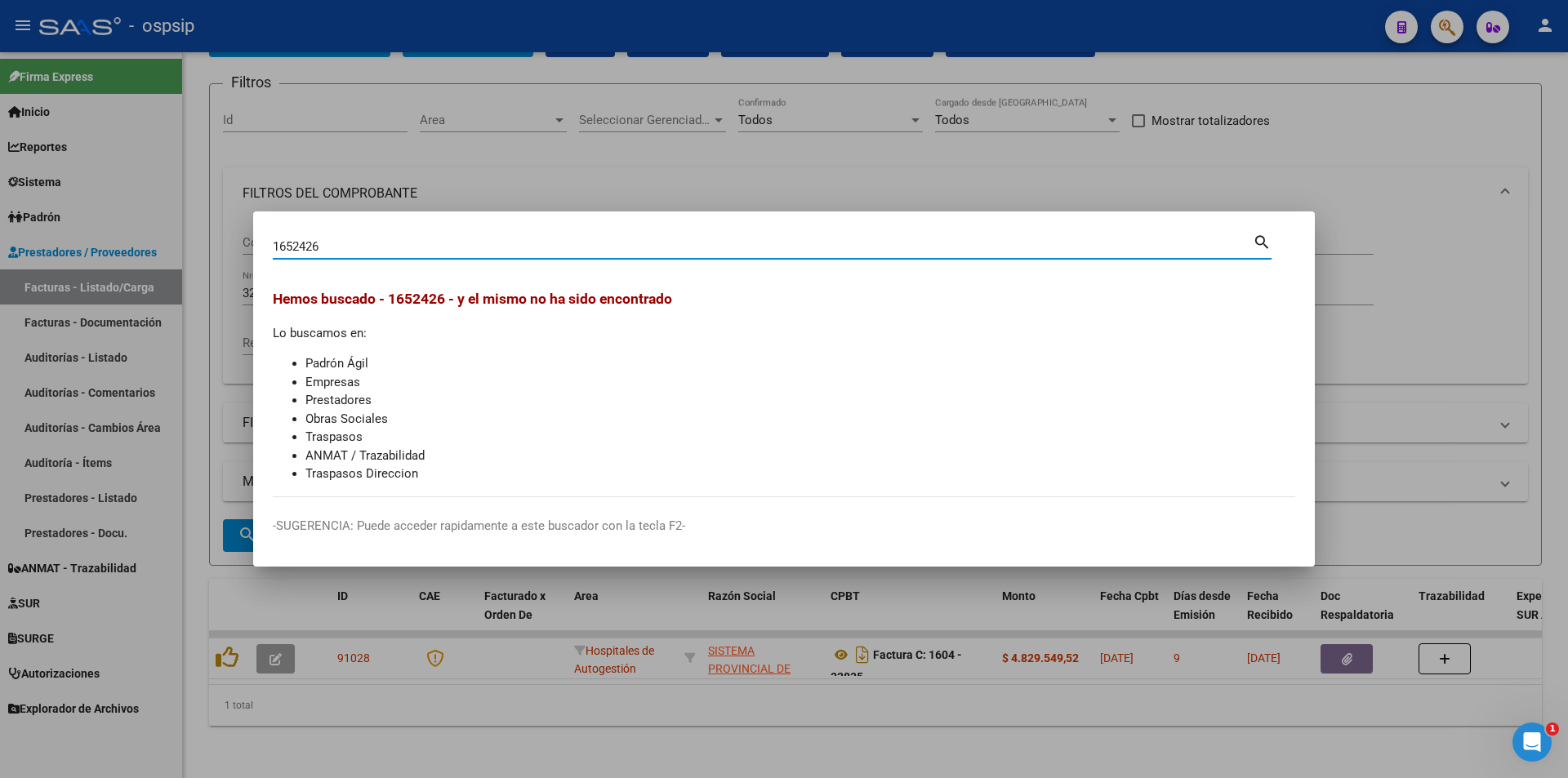
click at [301, 246] on input "1652426" at bounding box center [762, 246] width 979 height 14
type input "16525426"
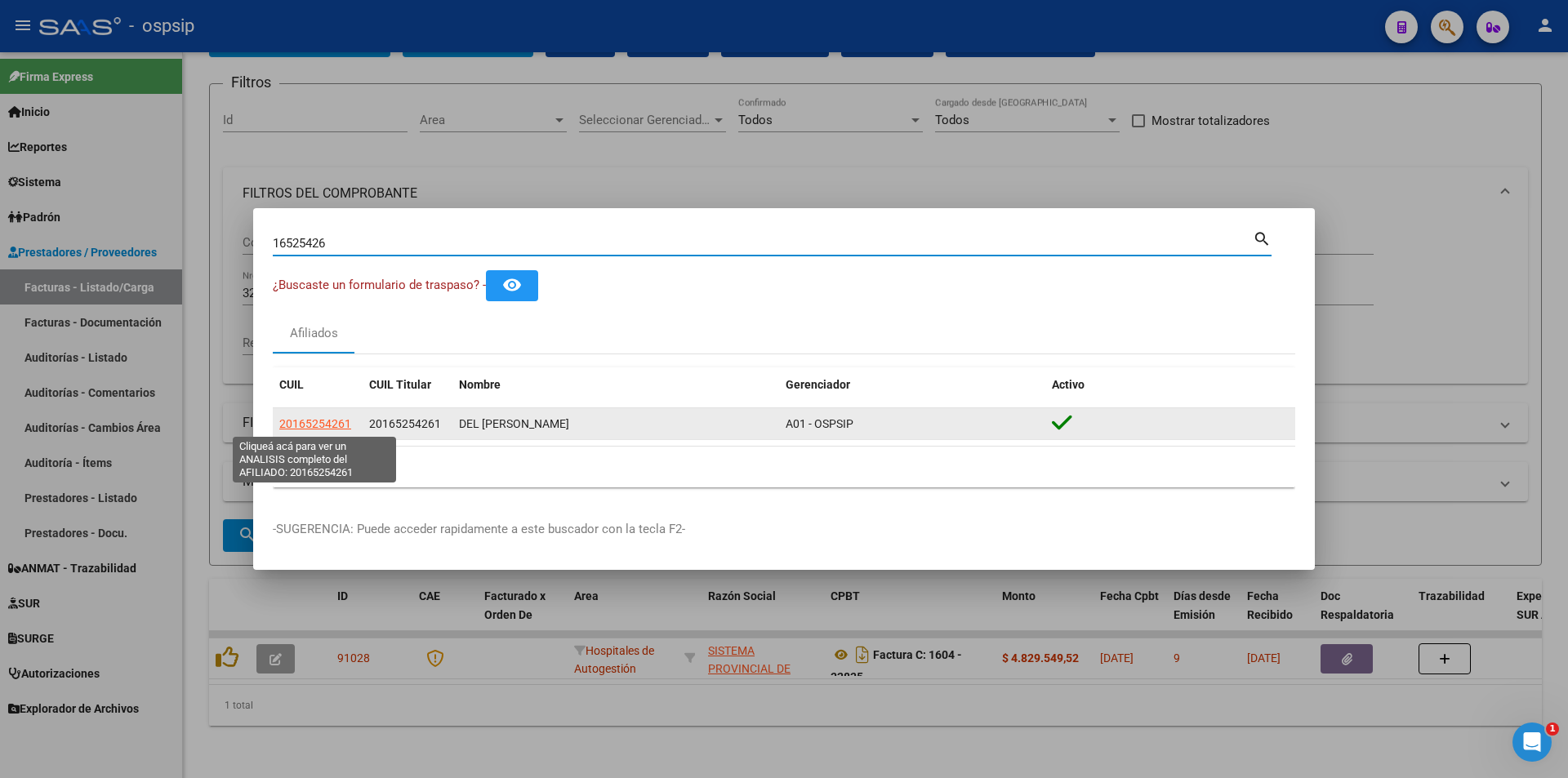
click at [318, 430] on span "20165254261" at bounding box center [315, 423] width 72 height 13
type textarea "20165254261"
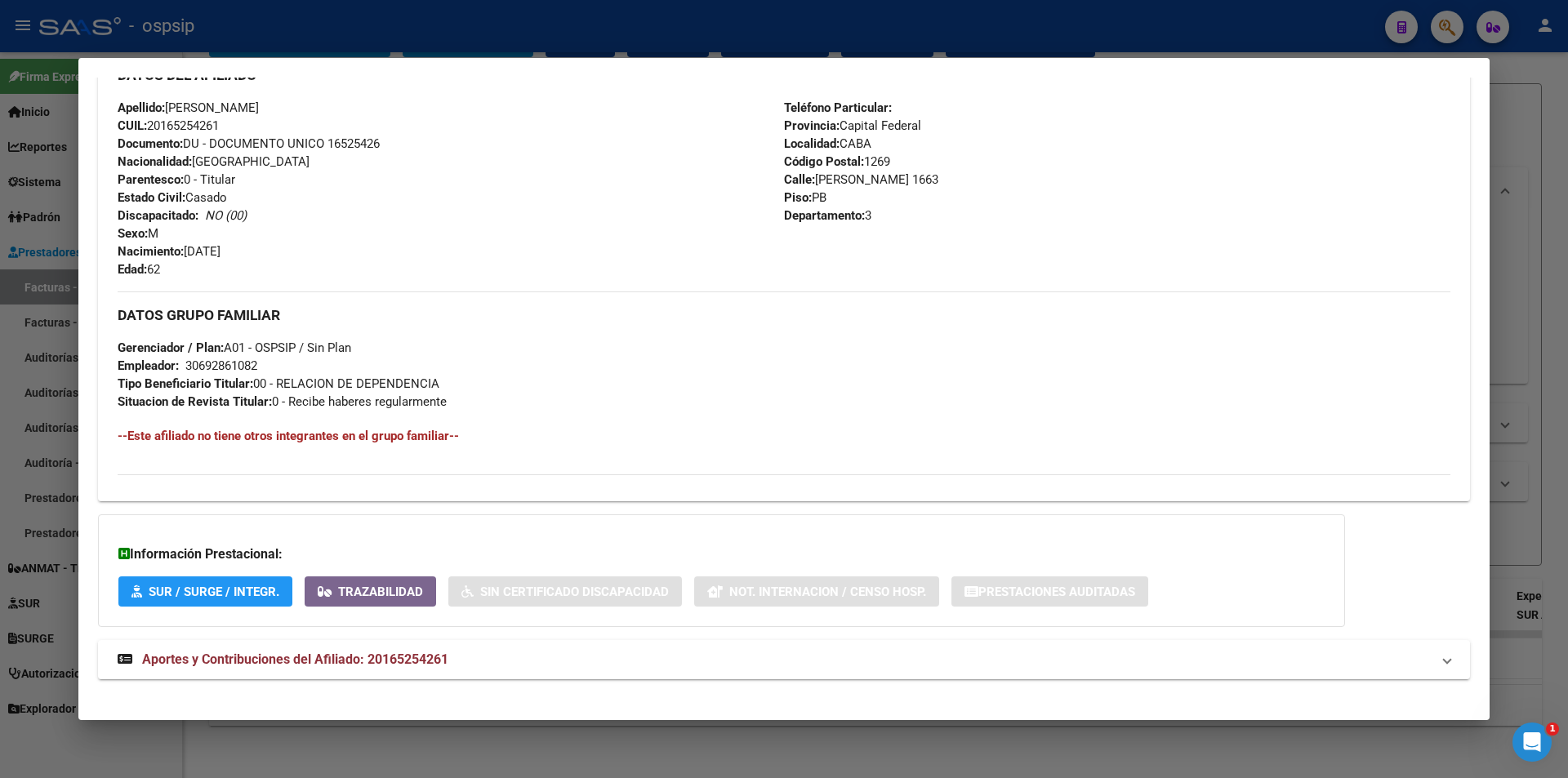
scroll to position [535, 0]
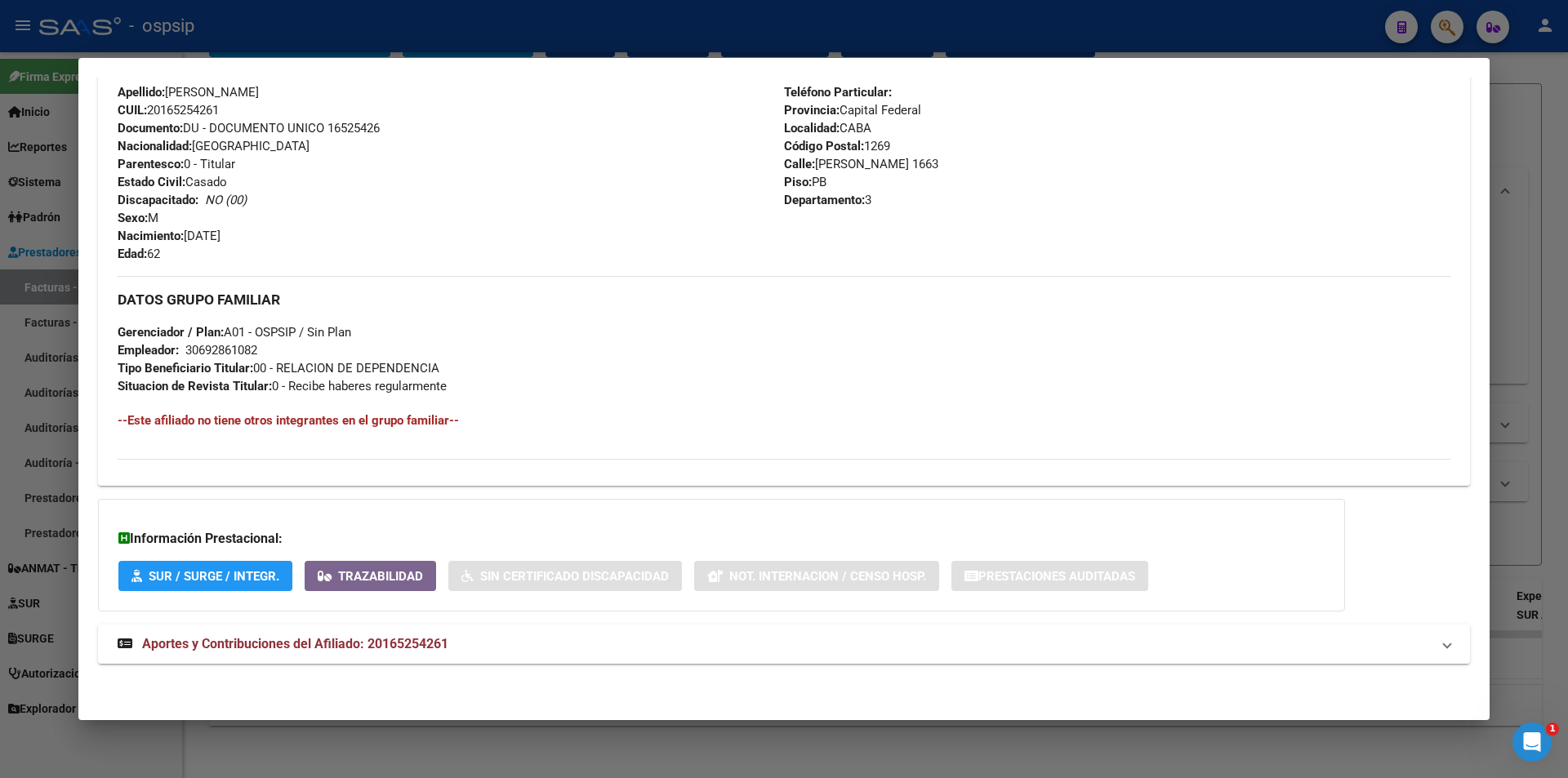
click at [392, 643] on span "Aportes y Contribuciones del Afiliado: 20165254261" at bounding box center [296, 644] width 307 height 15
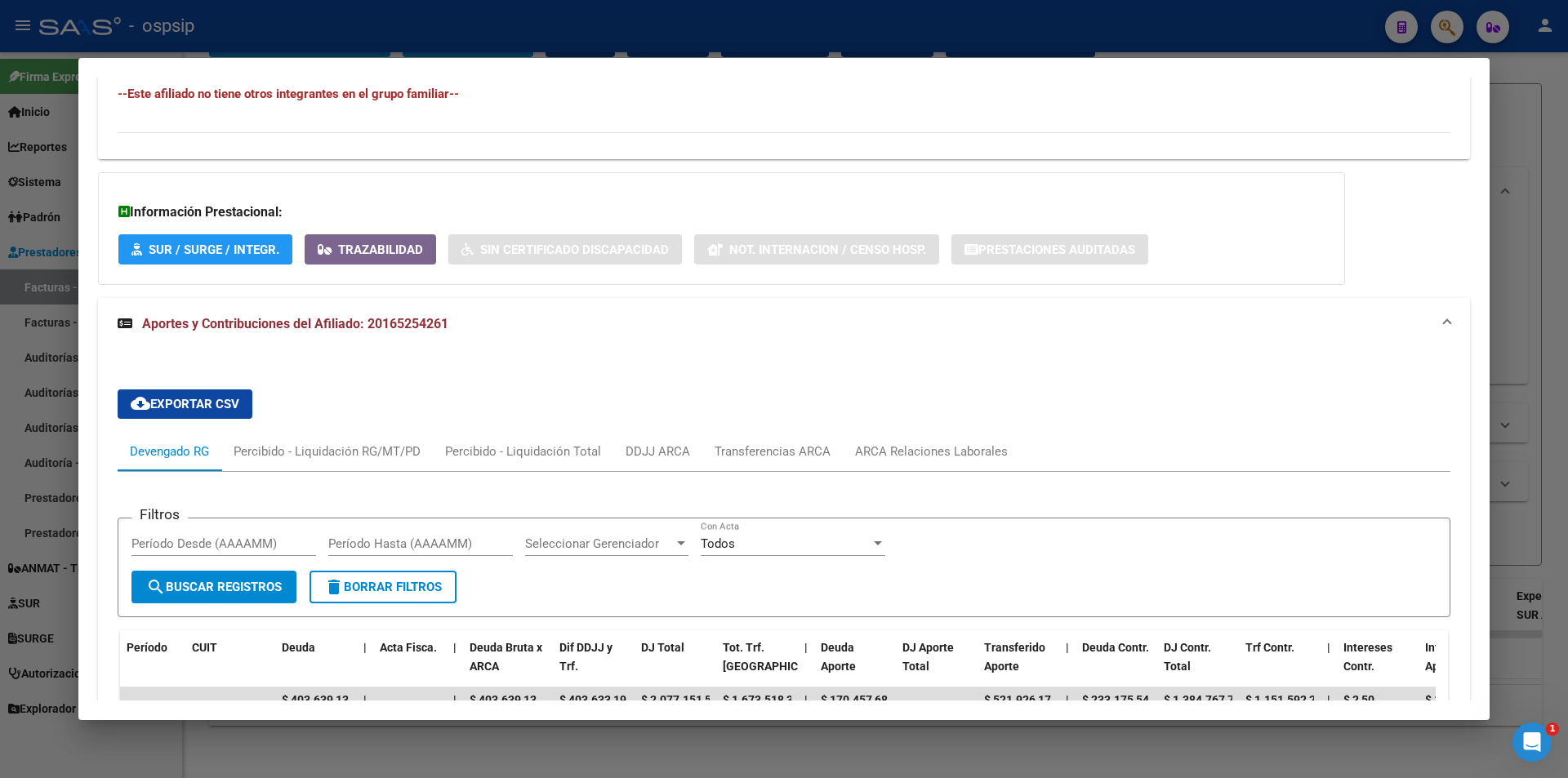
scroll to position [1106, 0]
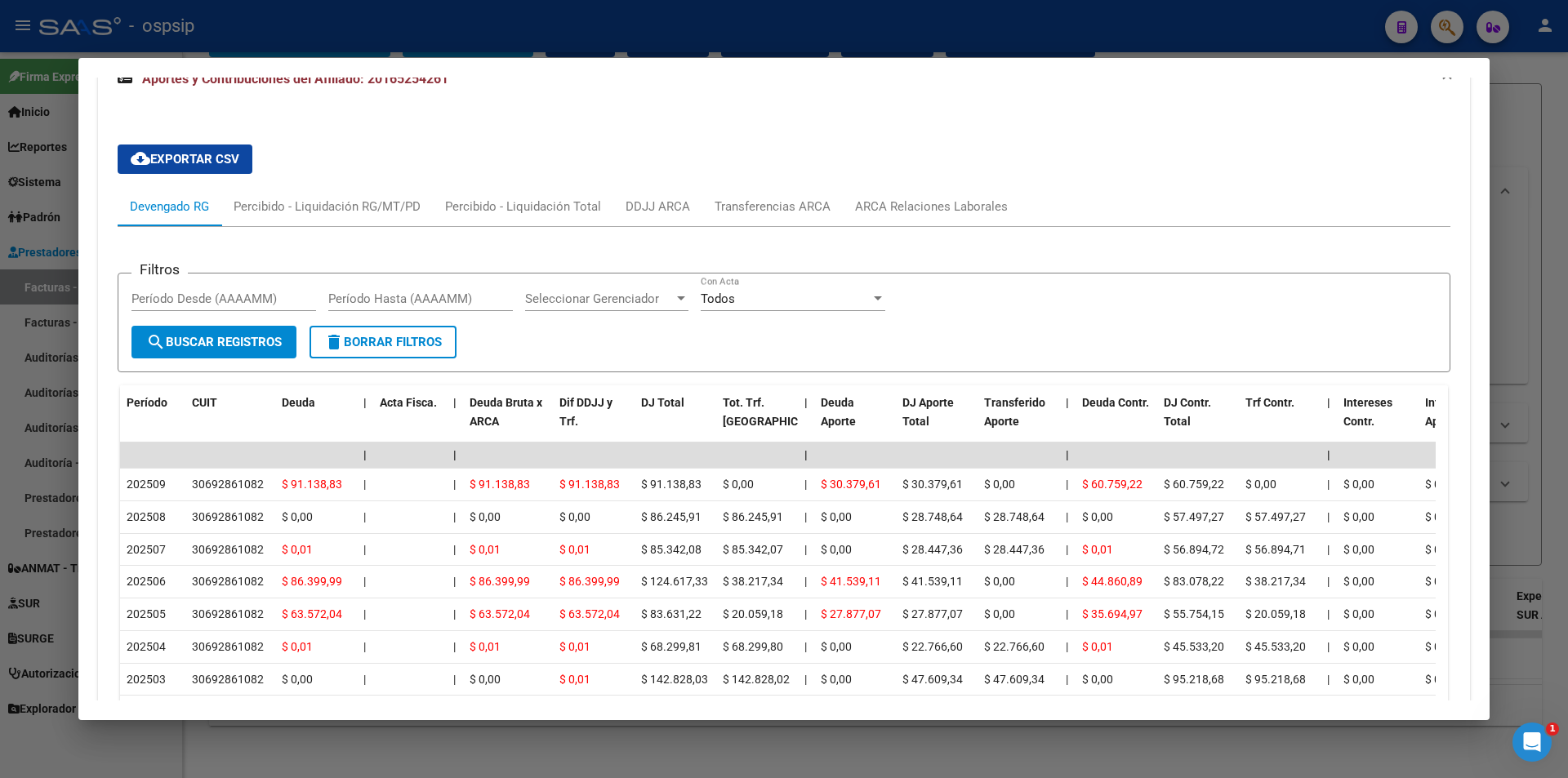
click at [425, 52] on div at bounding box center [784, 389] width 1568 height 778
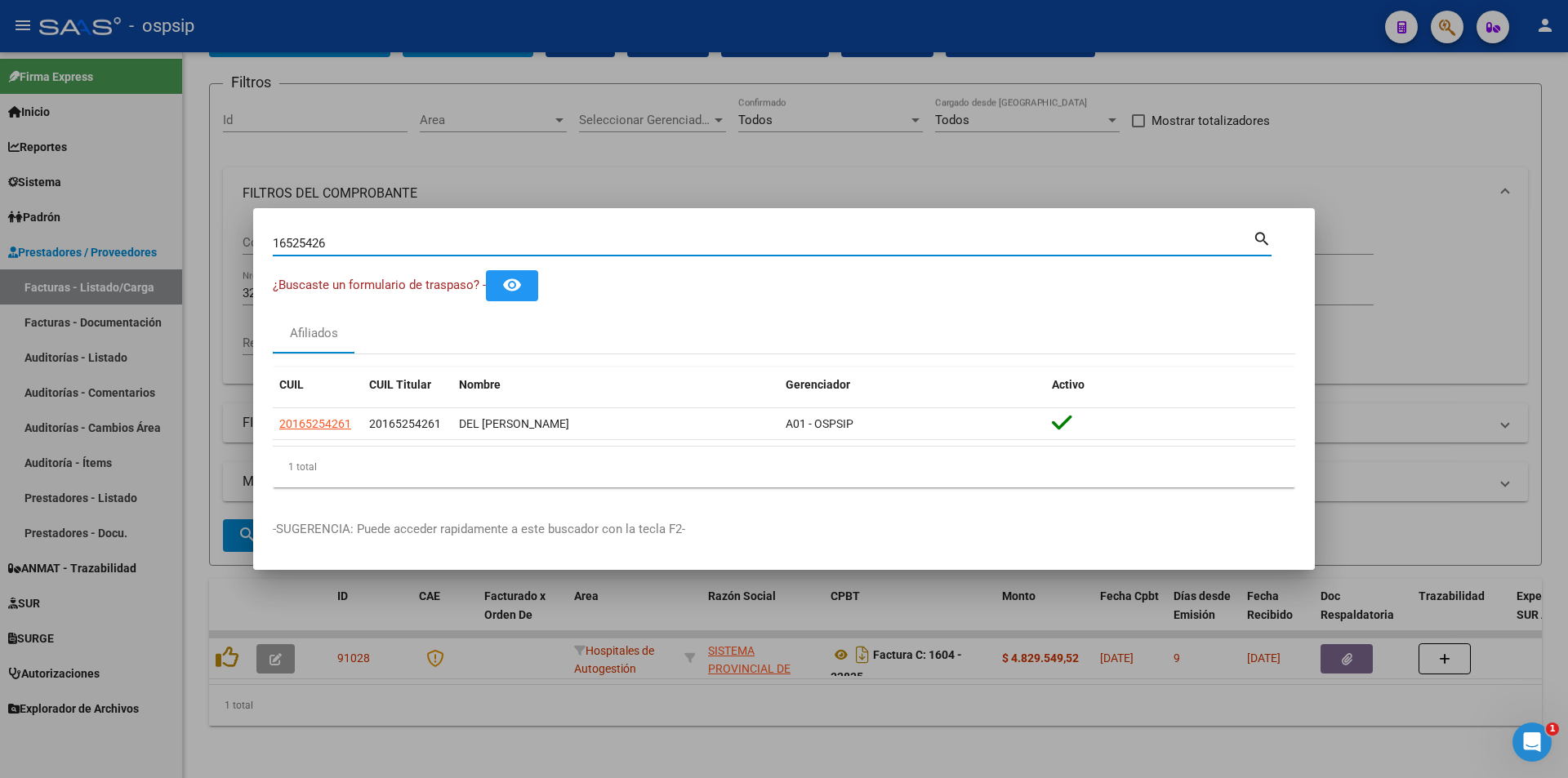
drag, startPoint x: 398, startPoint y: 249, endPoint x: 189, endPoint y: 233, distance: 209.6
click at [189, 233] on div "16525426 Buscar (apellido, dni, cuil, nro traspaso, cuit, obra social) search ¿…" at bounding box center [784, 389] width 1568 height 778
type input "95664470"
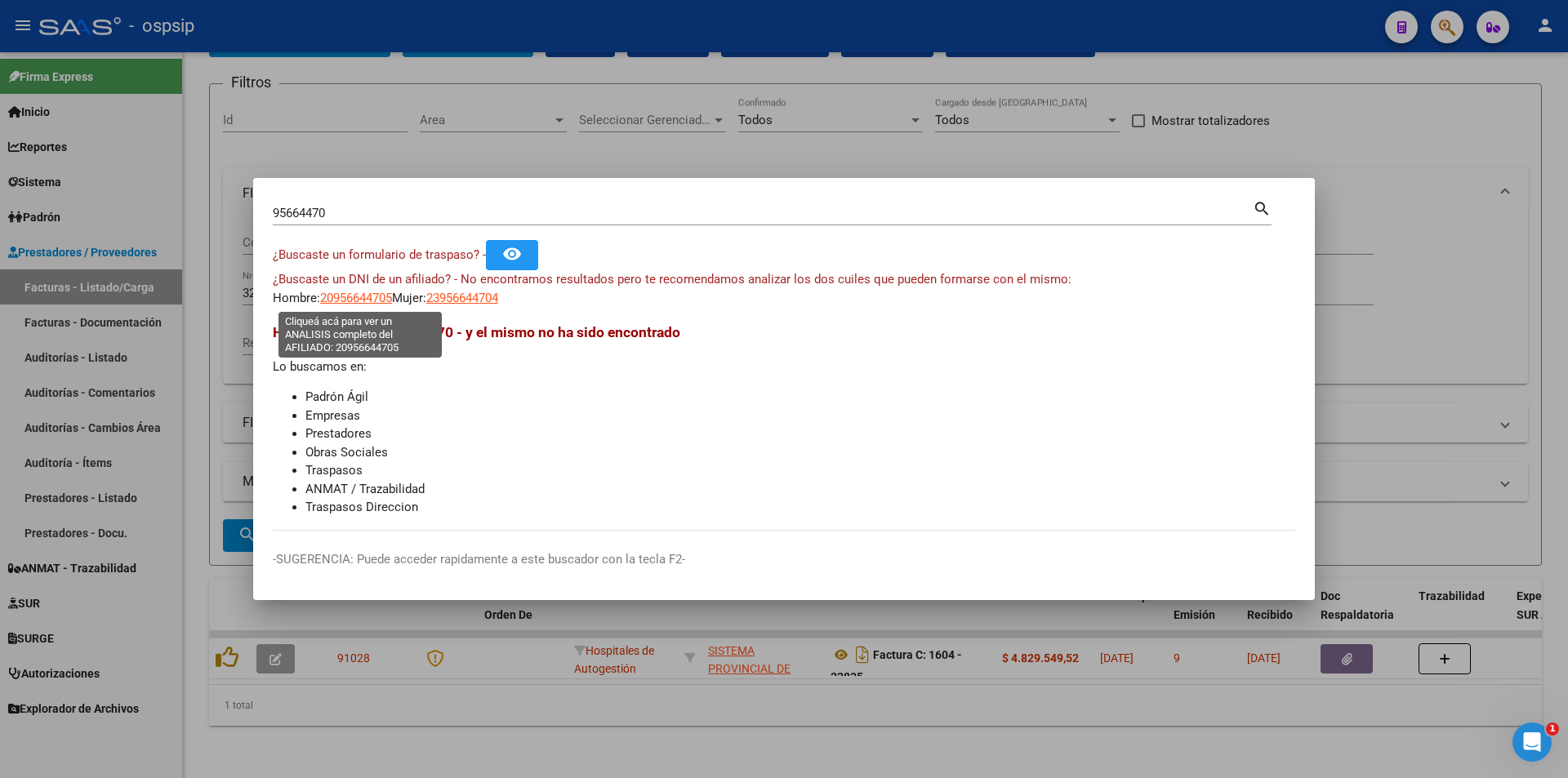
click at [341, 303] on span "20956644705" at bounding box center [356, 297] width 72 height 14
type textarea "20956644705"
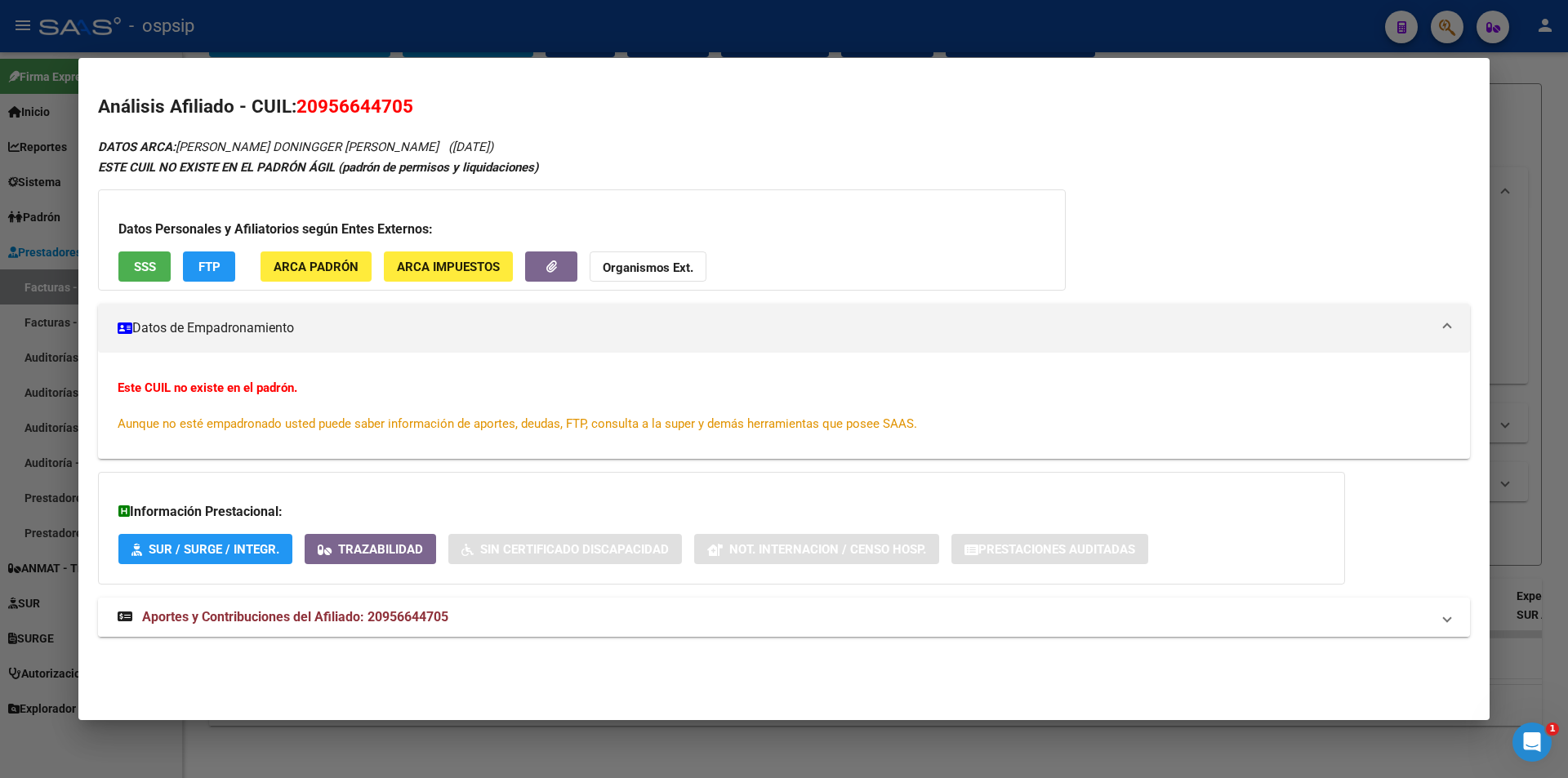
click at [388, 615] on span "Aportes y Contribuciones del Afiliado: 20956644705" at bounding box center [296, 616] width 307 height 15
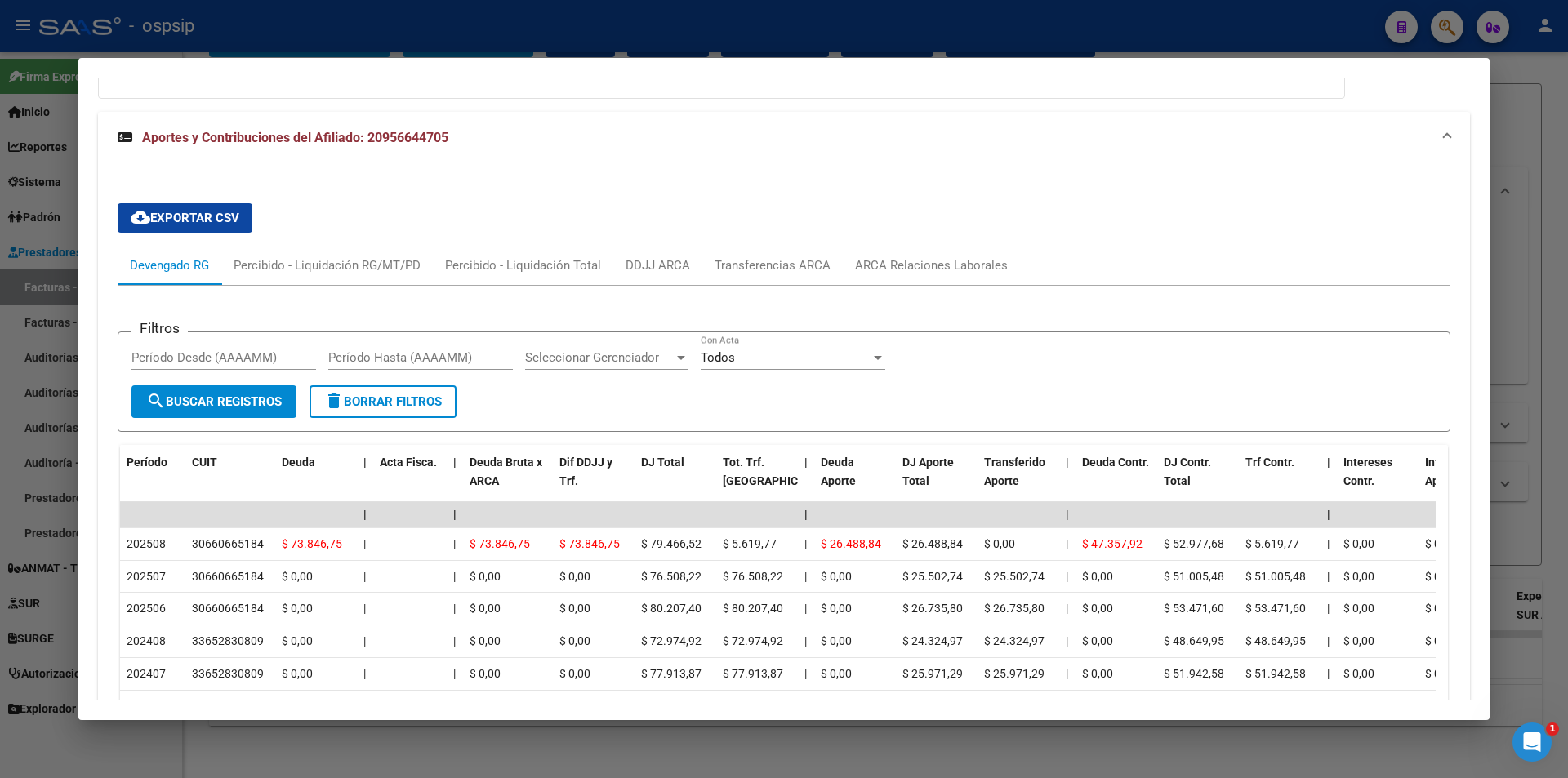
scroll to position [489, 0]
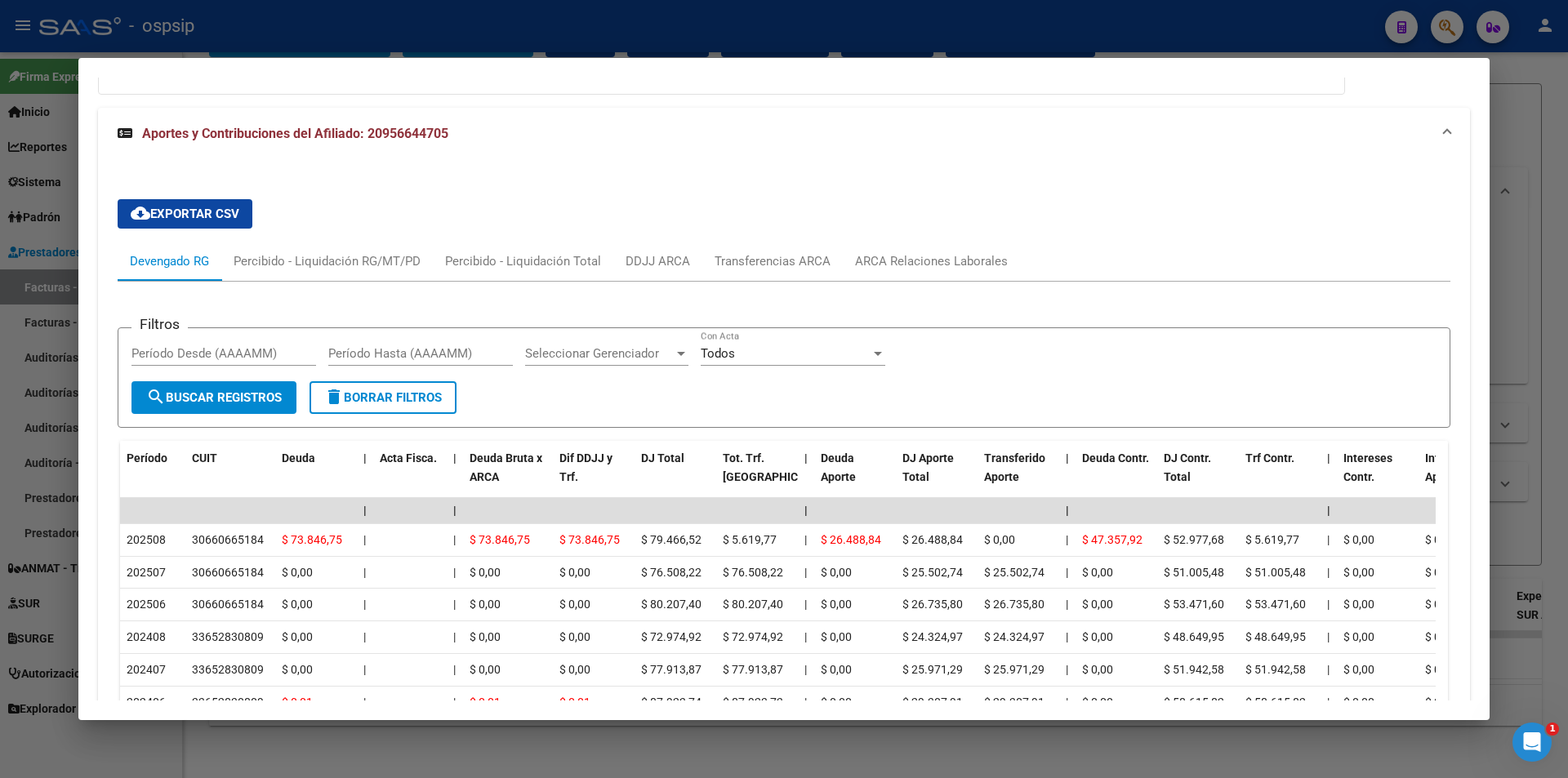
click at [511, 27] on div at bounding box center [784, 389] width 1568 height 778
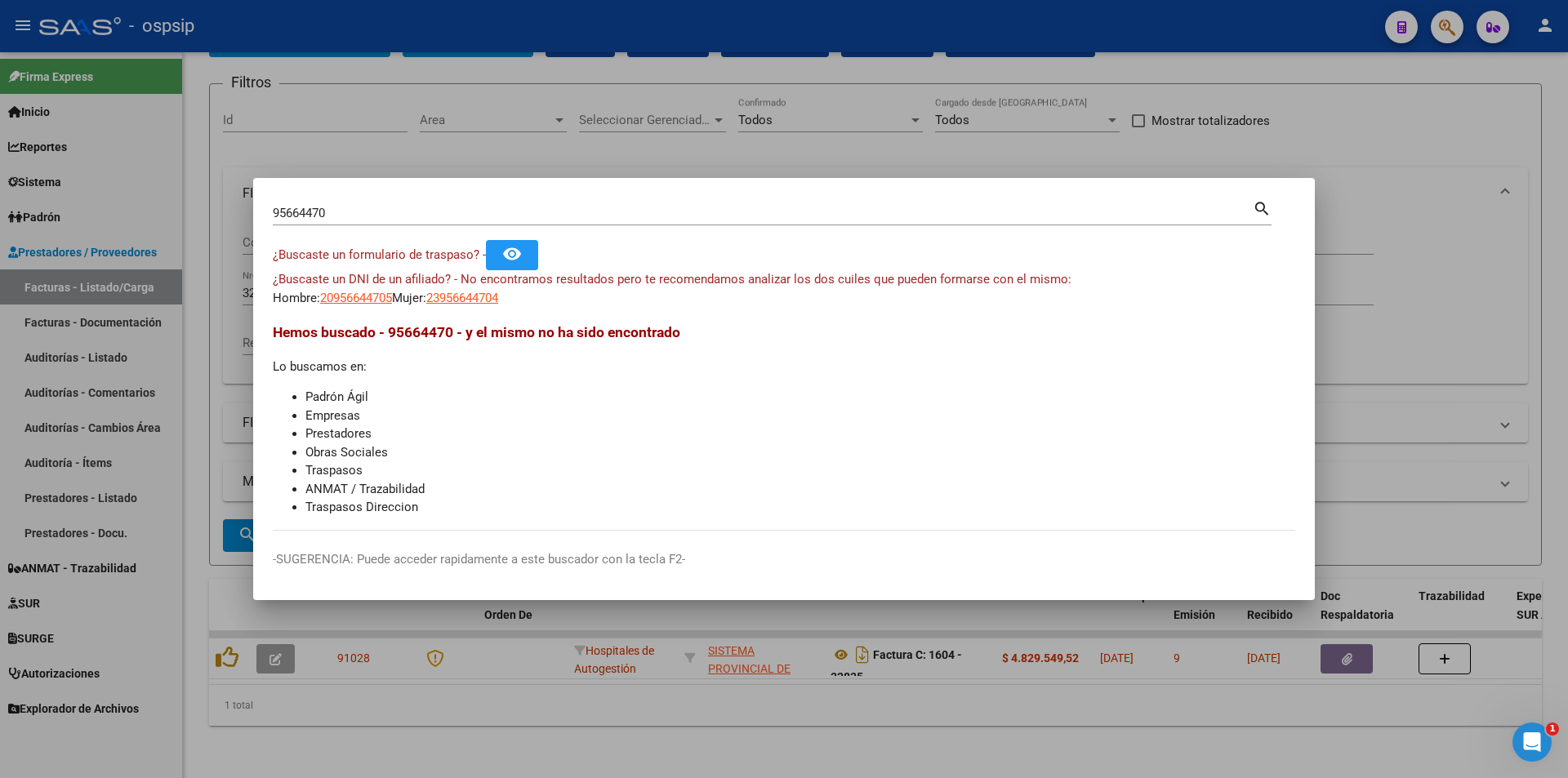
drag, startPoint x: 357, startPoint y: 203, endPoint x: 337, endPoint y: 232, distance: 35.2
click at [337, 232] on div "95664470 Buscar (apellido, dni, cuil, nro traspaso, cuit, obra social) search" at bounding box center [772, 219] width 999 height 43
click at [425, 214] on input "95664470" at bounding box center [762, 213] width 979 height 14
type input "9"
type input "20597676"
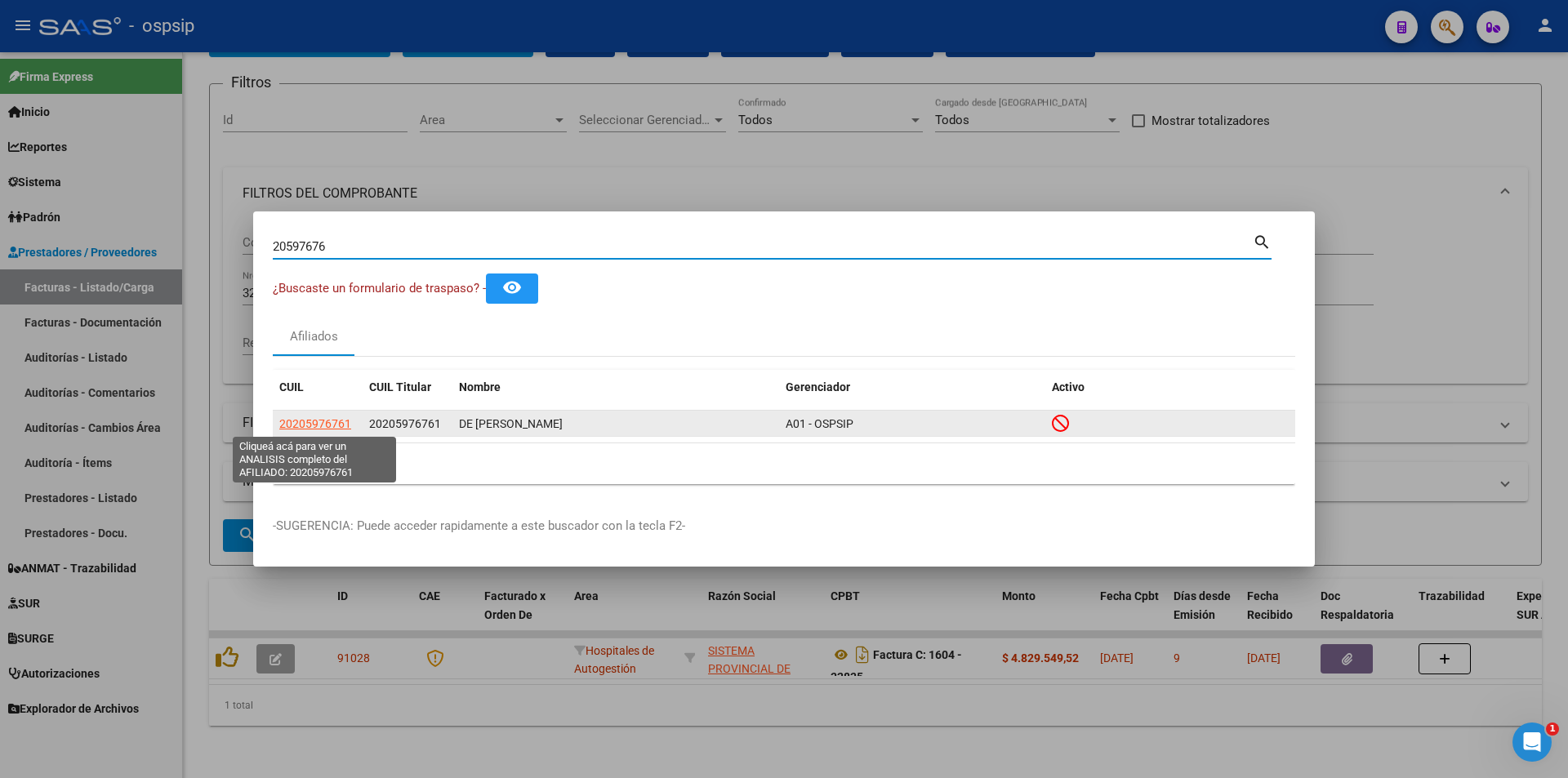
click at [316, 424] on span "20205976761" at bounding box center [315, 423] width 72 height 13
type textarea "20205976761"
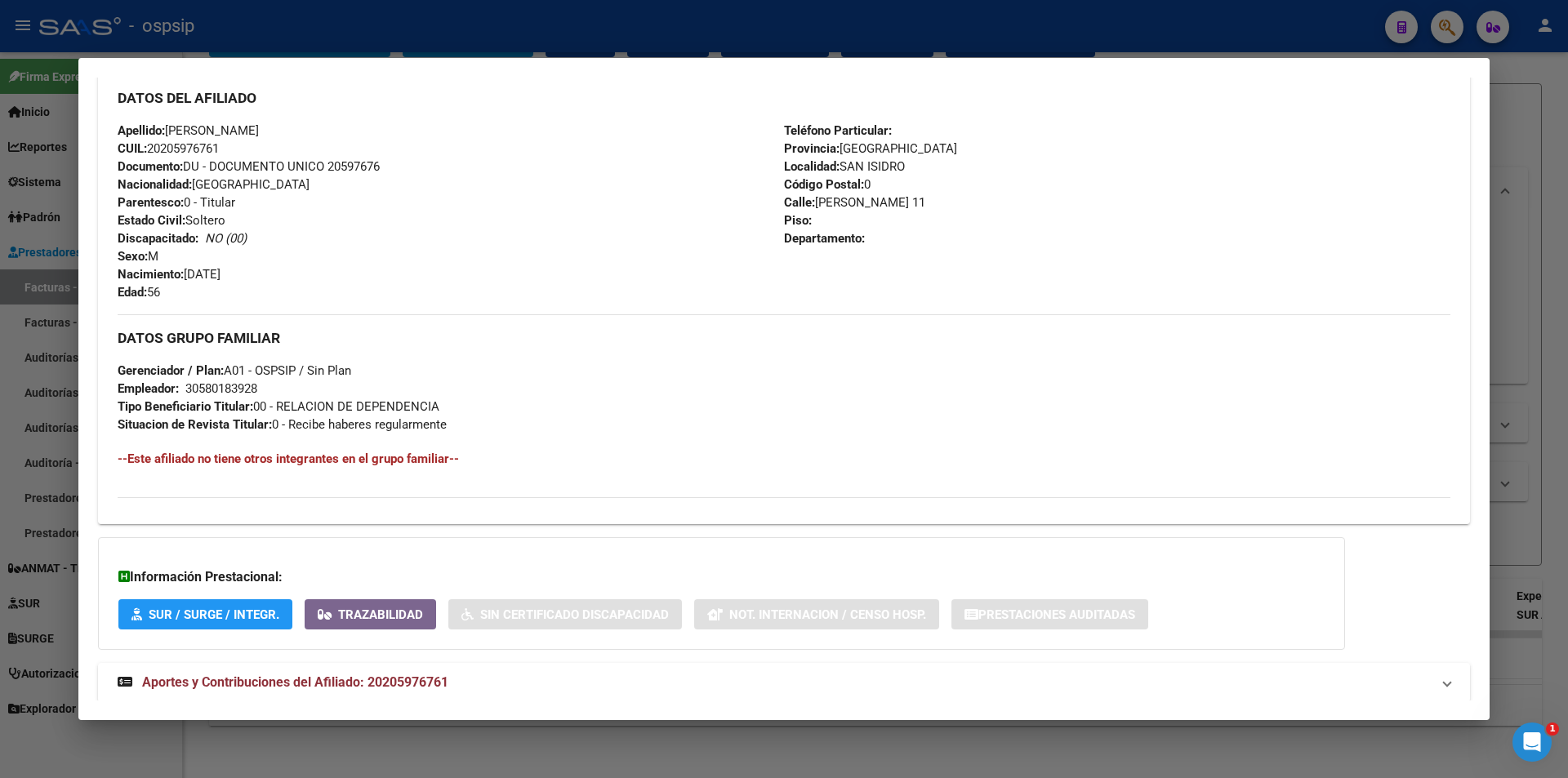
scroll to position [570, 0]
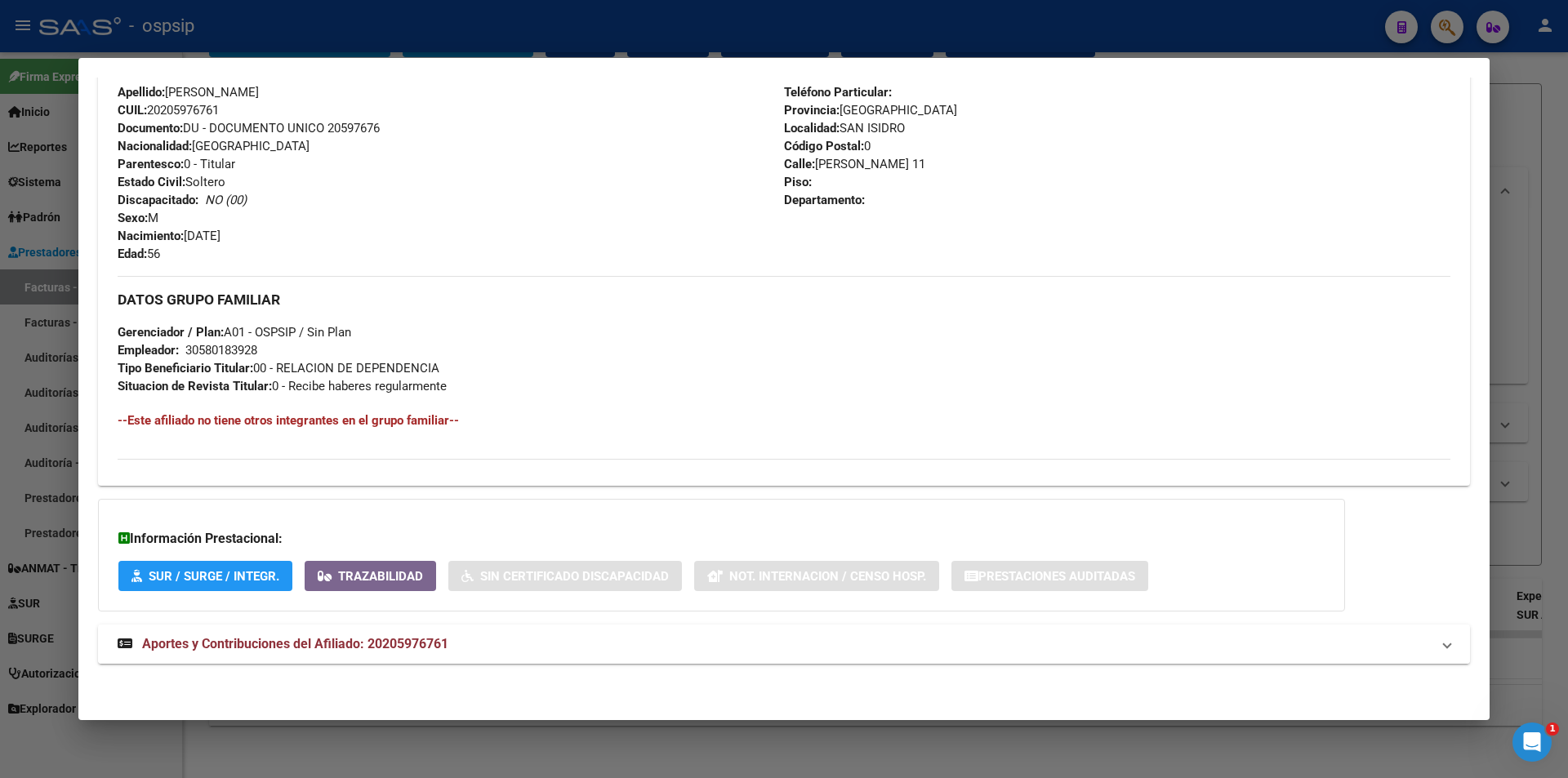
click at [518, 634] on mat-panel-title "Aportes y Contribuciones del Afiliado: 20205976761" at bounding box center [774, 644] width 1313 height 20
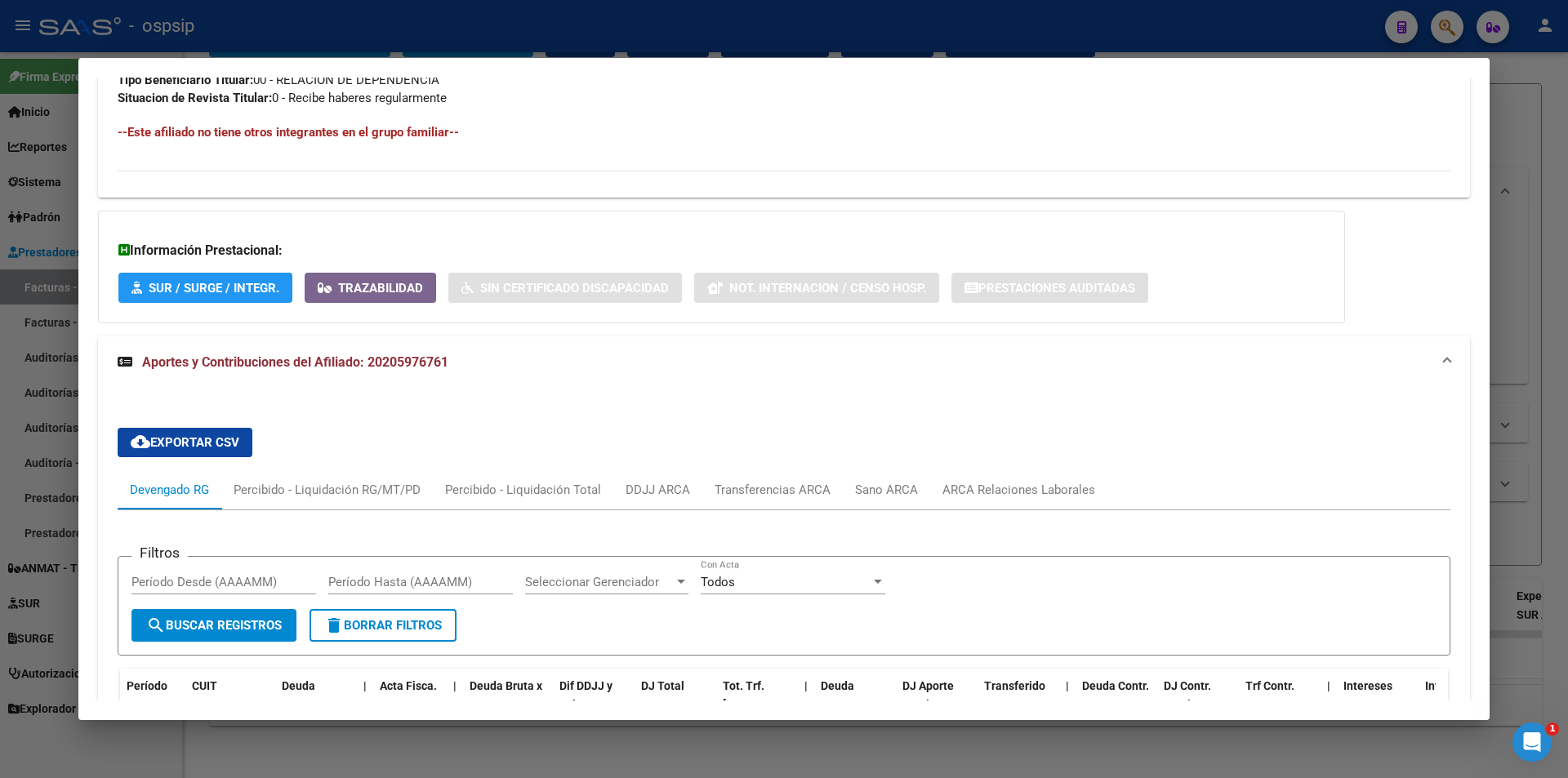
scroll to position [979, 0]
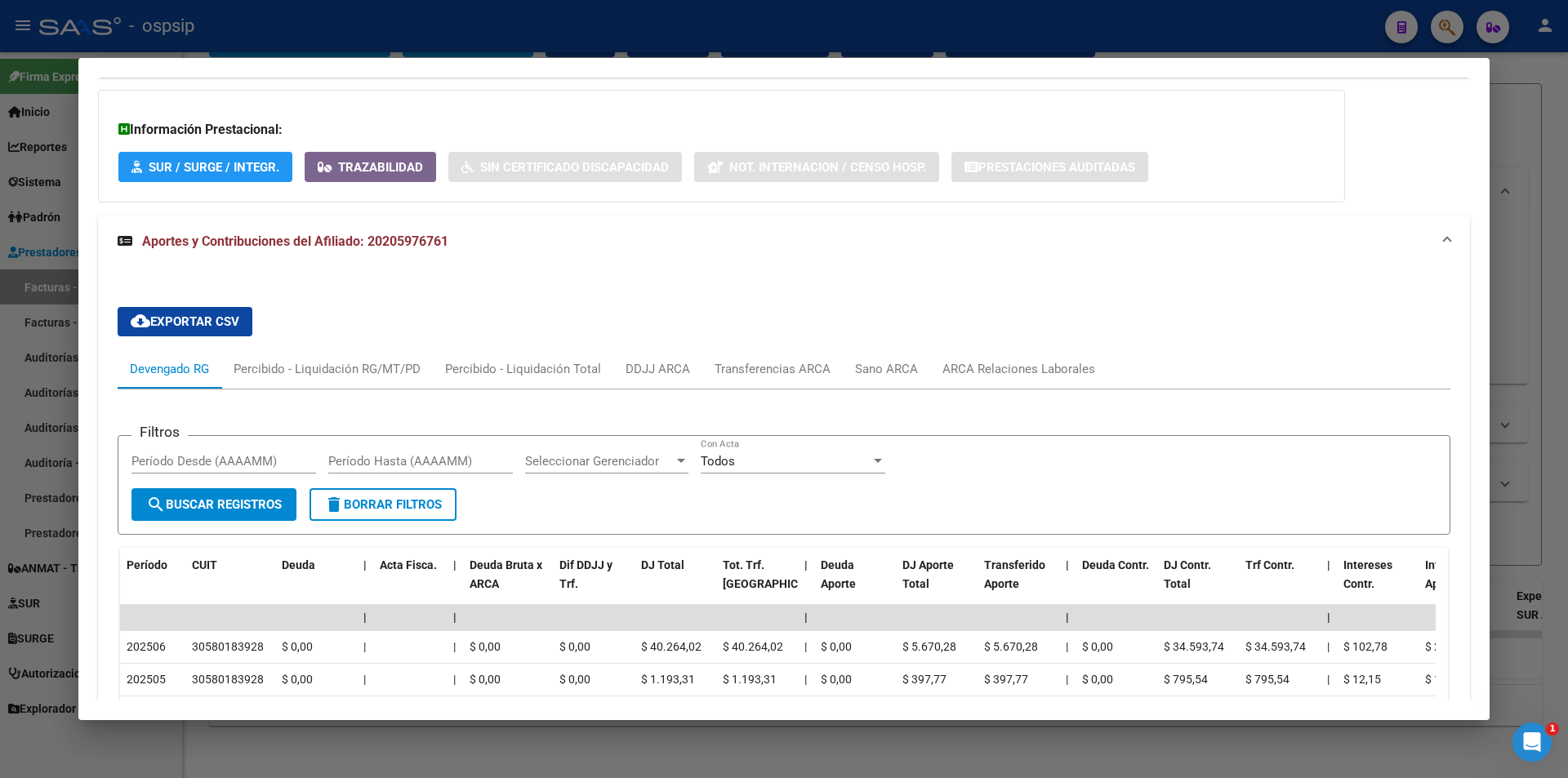
click at [841, 34] on div at bounding box center [784, 389] width 1568 height 778
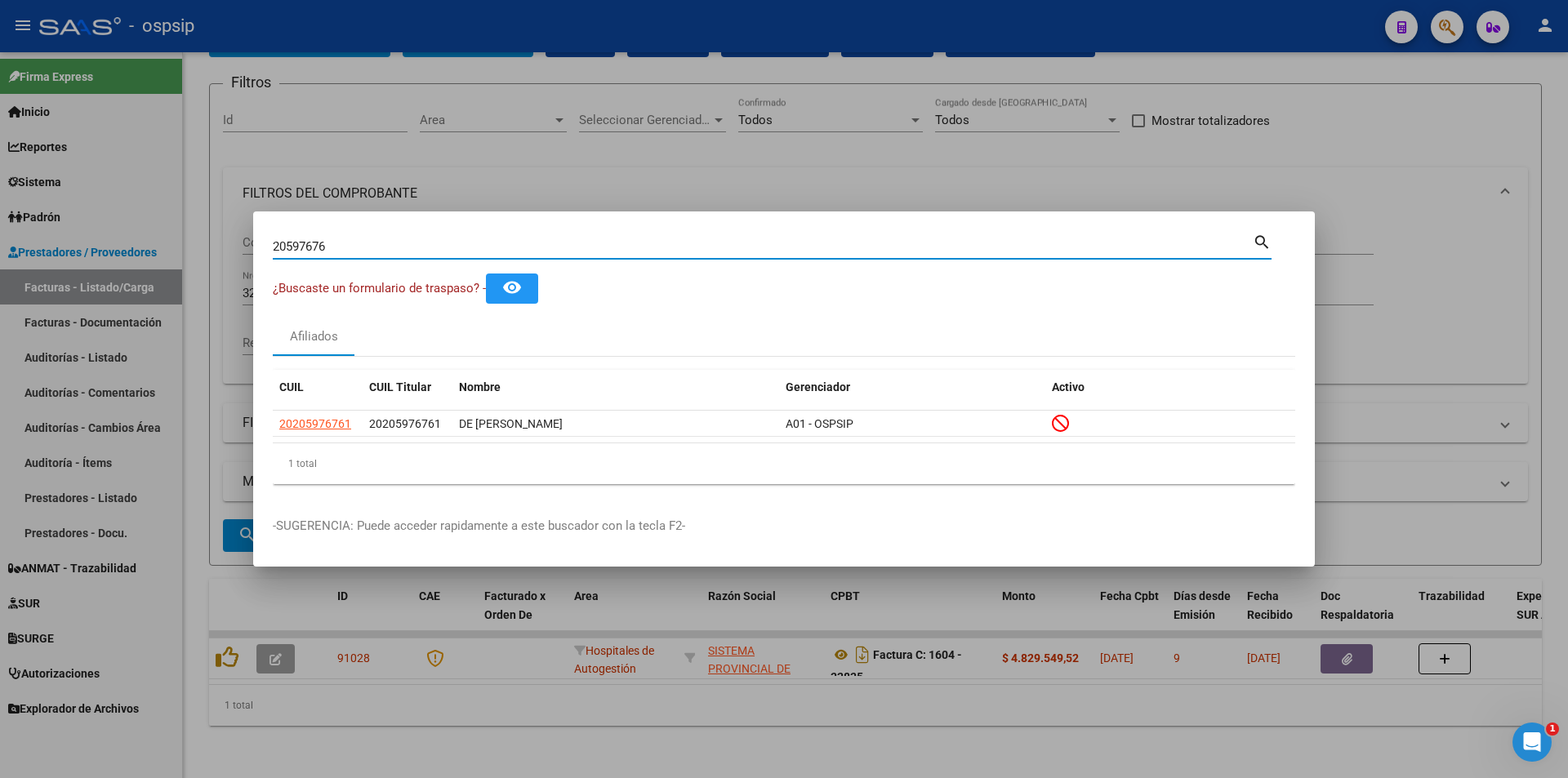
drag, startPoint x: 466, startPoint y: 247, endPoint x: 0, endPoint y: 197, distance: 468.7
click at [0, 197] on div "20597676 Buscar (apellido, dni, cuil, nro traspaso, cuit, obra social) search ¿…" at bounding box center [784, 389] width 1568 height 778
type input "41944314"
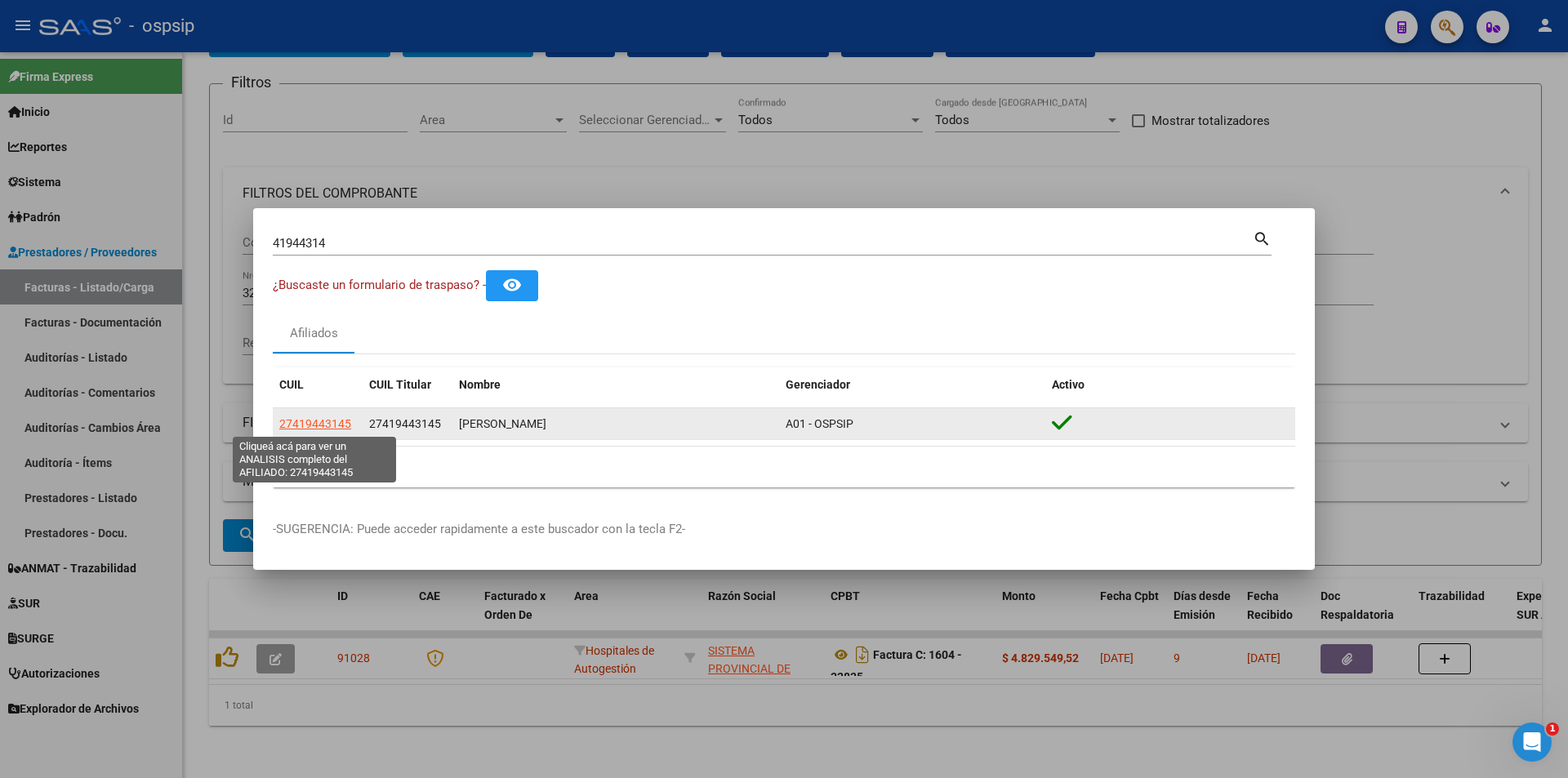
click at [309, 427] on span "27419443145" at bounding box center [315, 423] width 72 height 13
type textarea "27419443145"
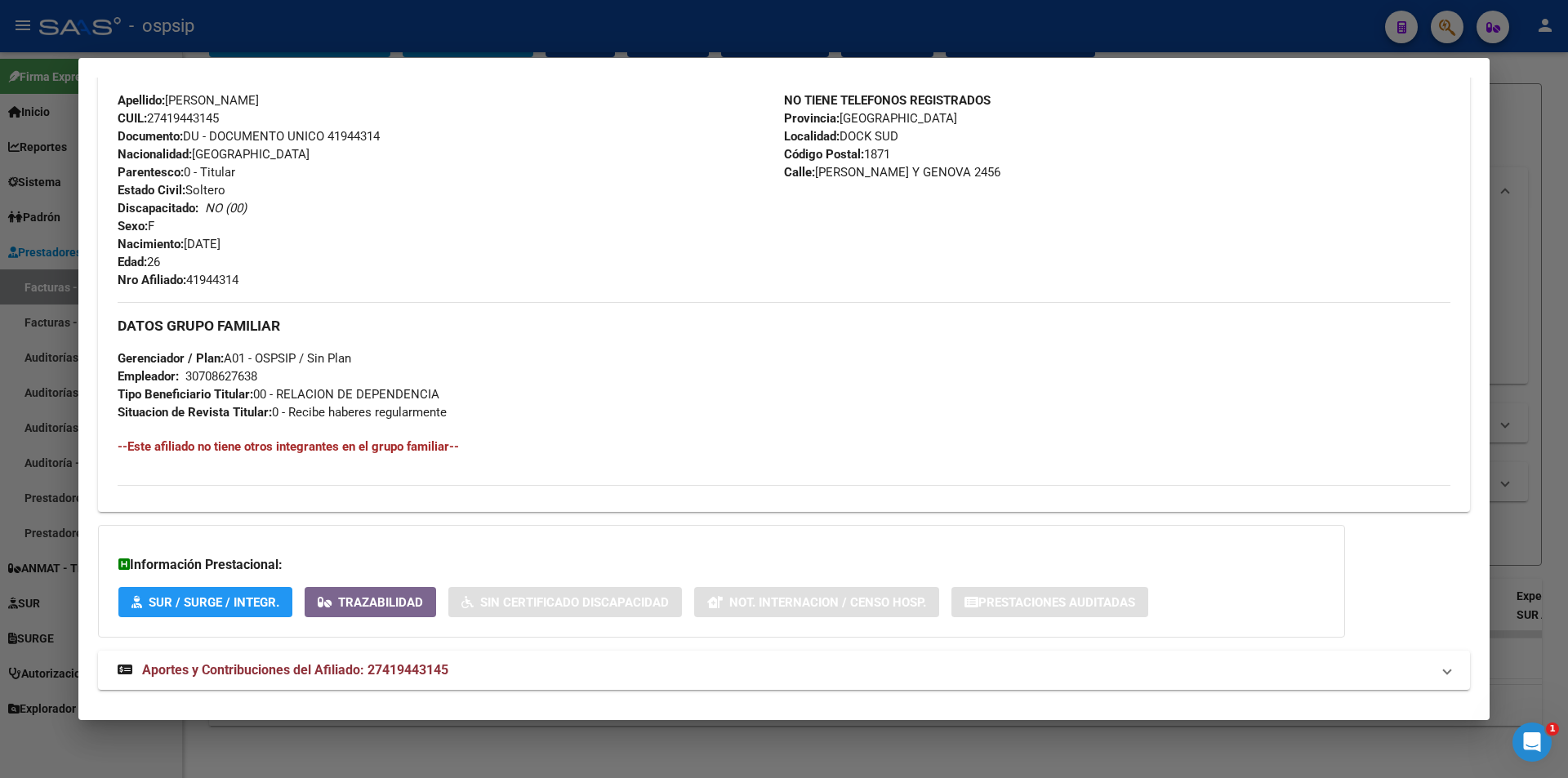
scroll to position [570, 0]
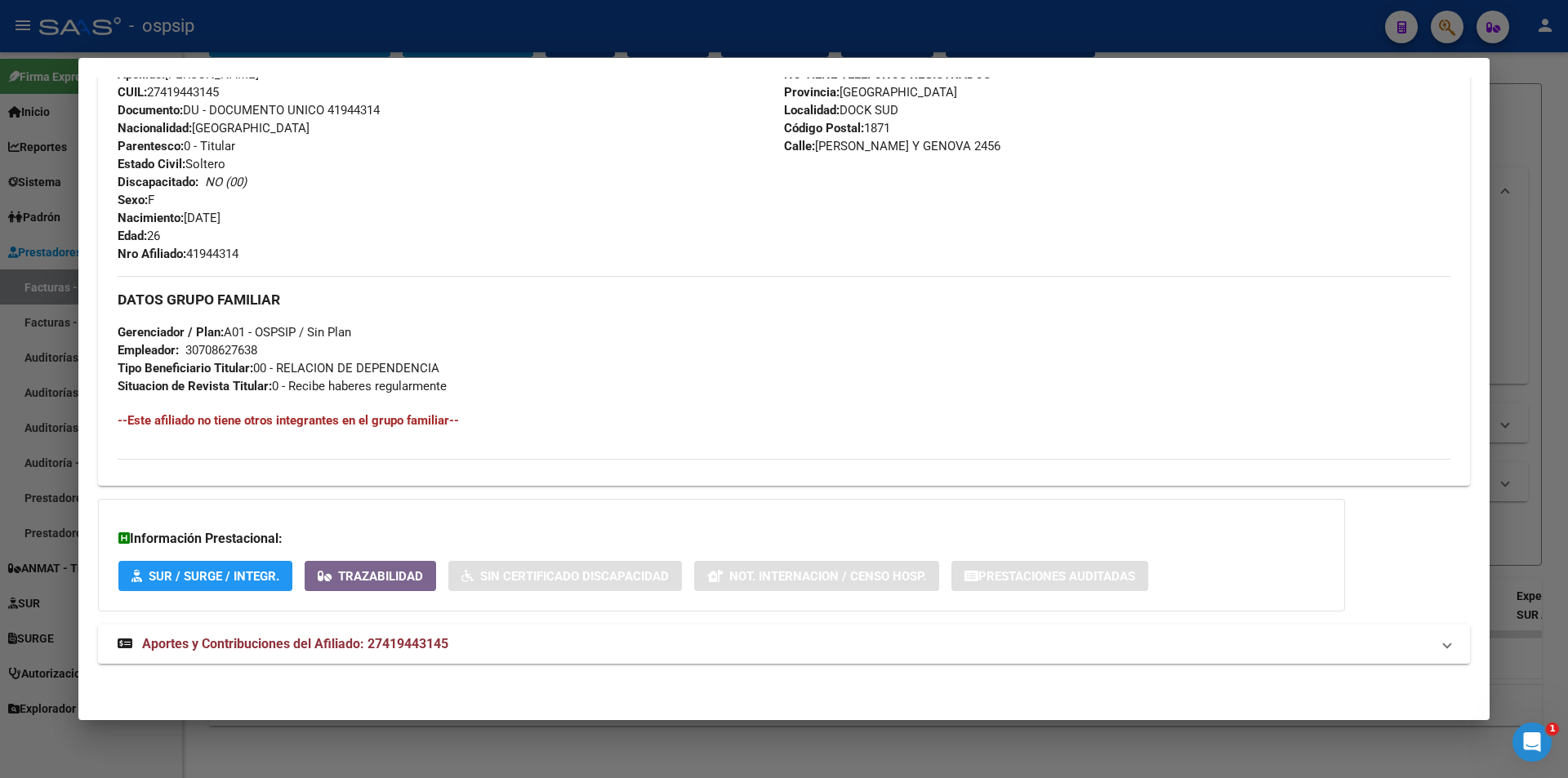
click at [309, 636] on span "Aportes y Contribuciones del Afiliado: 27419443145" at bounding box center [296, 644] width 307 height 15
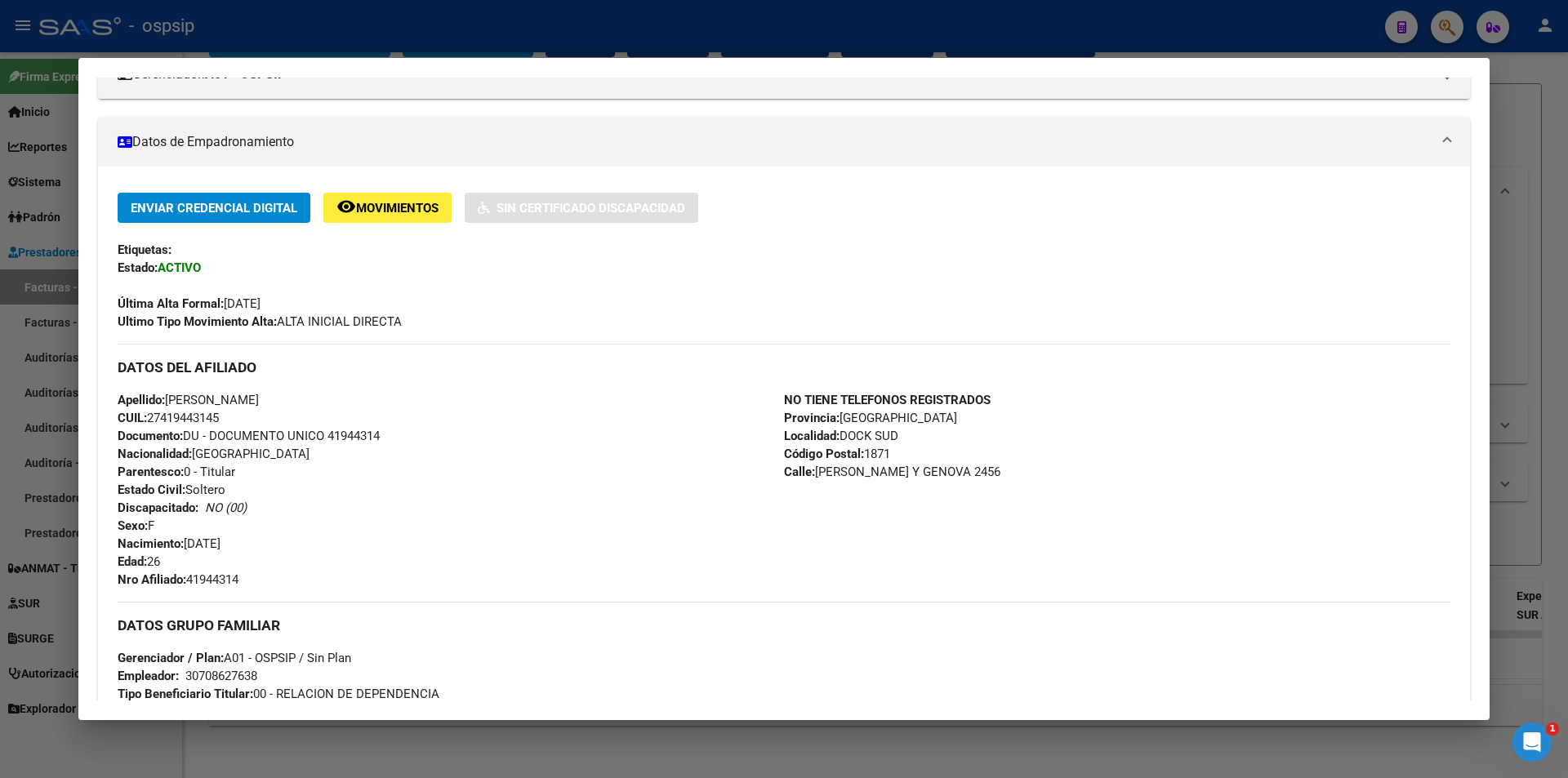
scroll to position [82, 0]
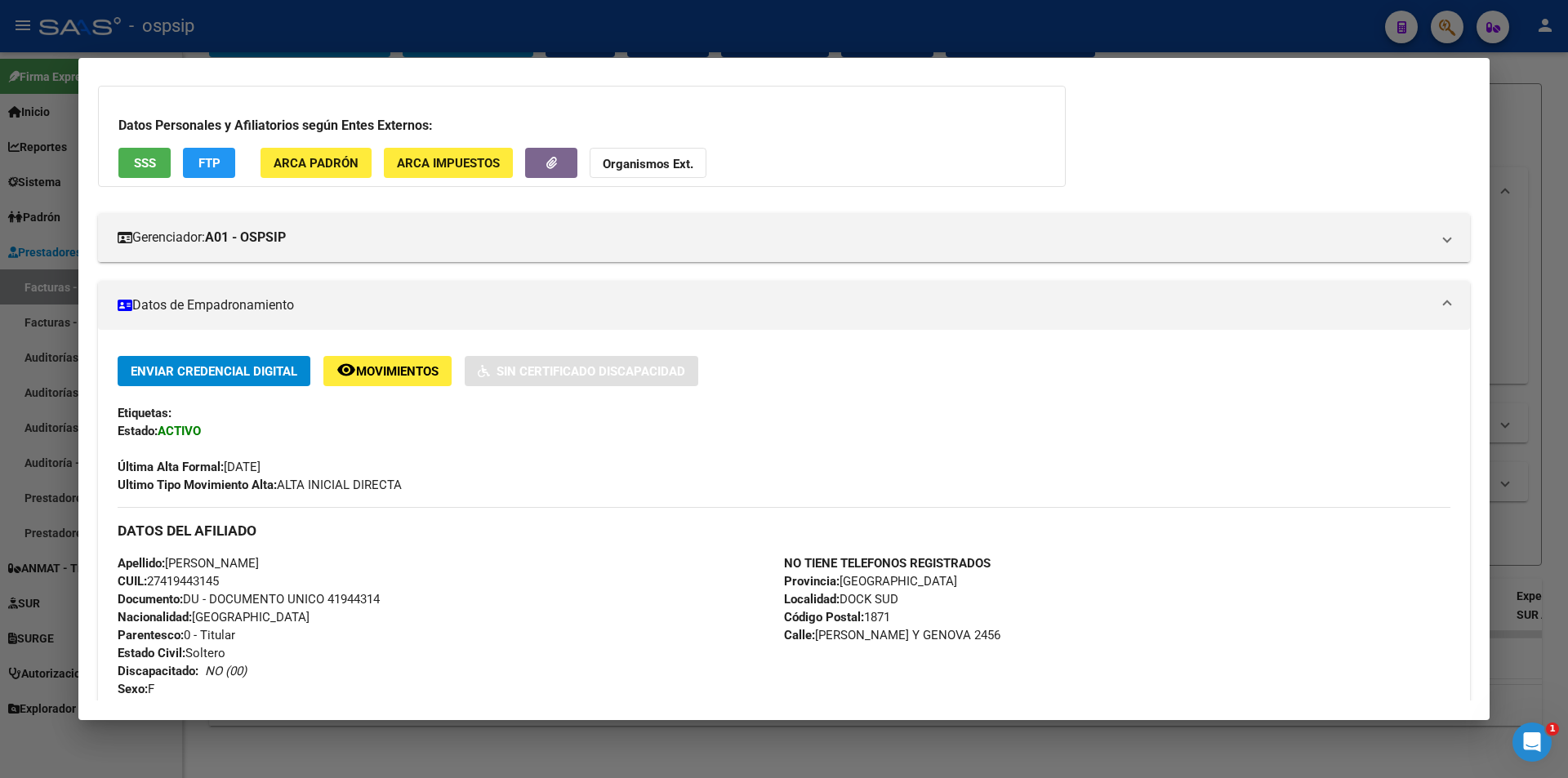
click at [164, 174] on button "SSS" at bounding box center [144, 163] width 52 height 30
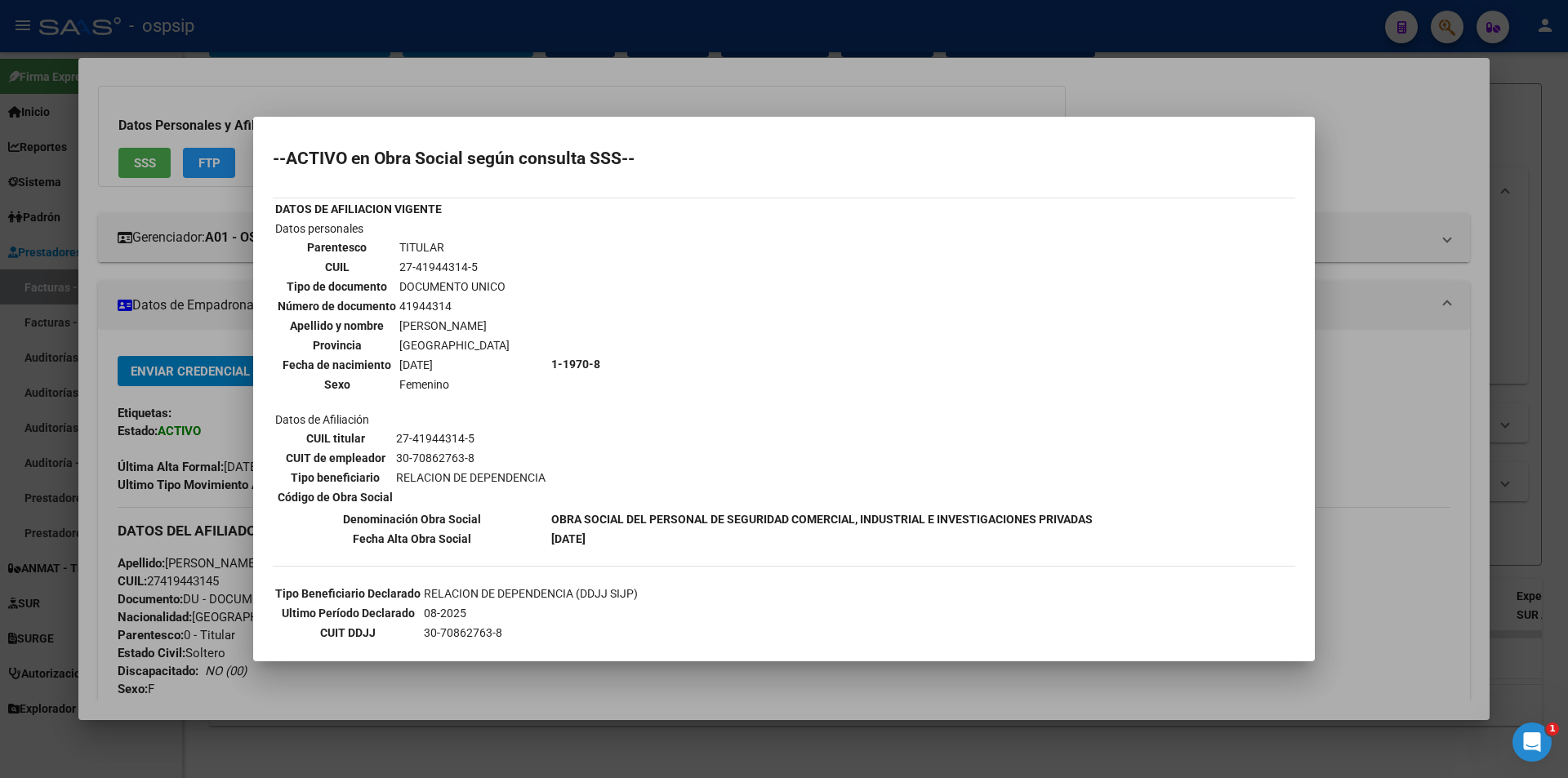
click at [703, 107] on div at bounding box center [784, 389] width 1568 height 778
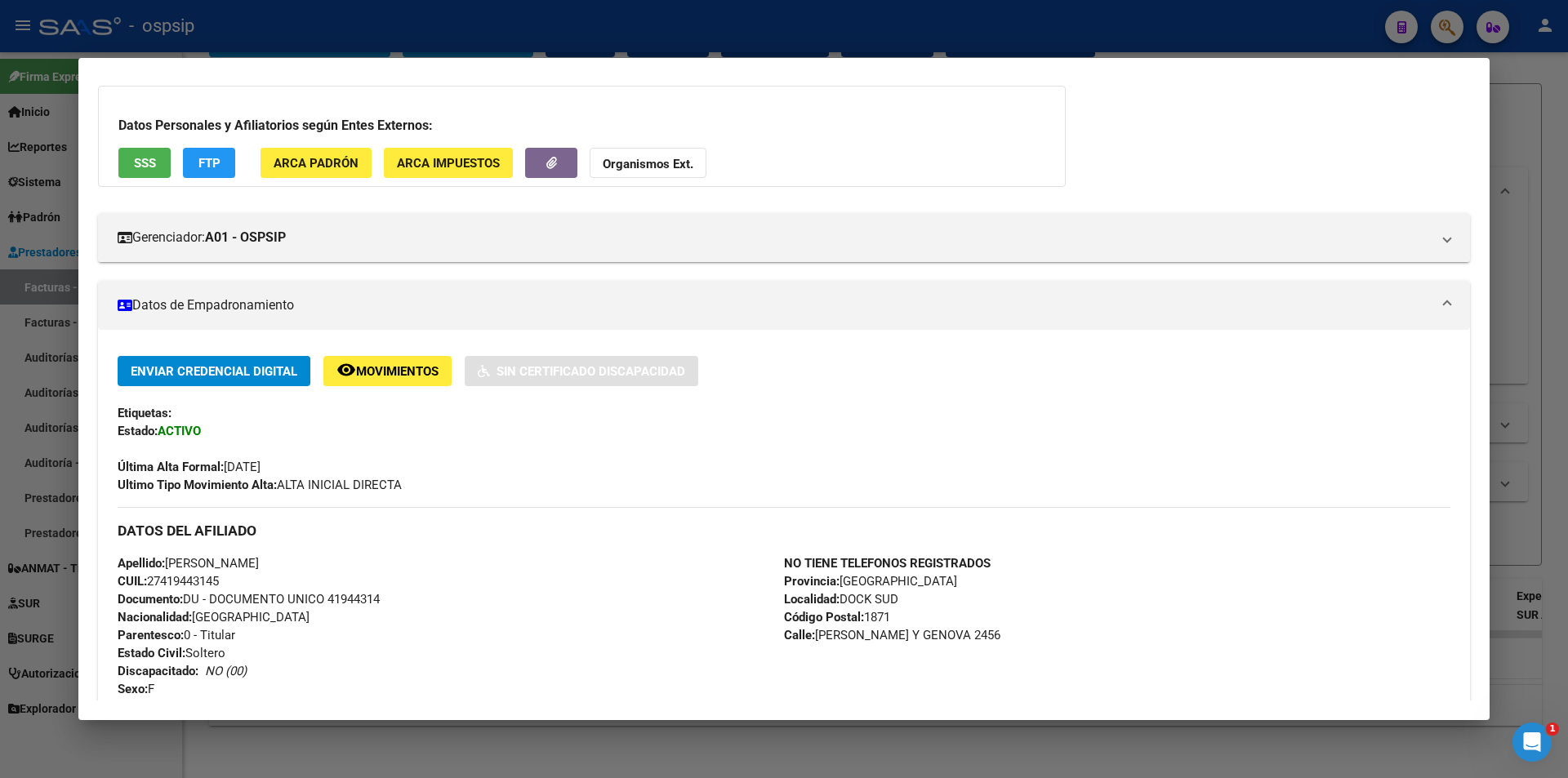
click at [528, 31] on div at bounding box center [784, 389] width 1568 height 778
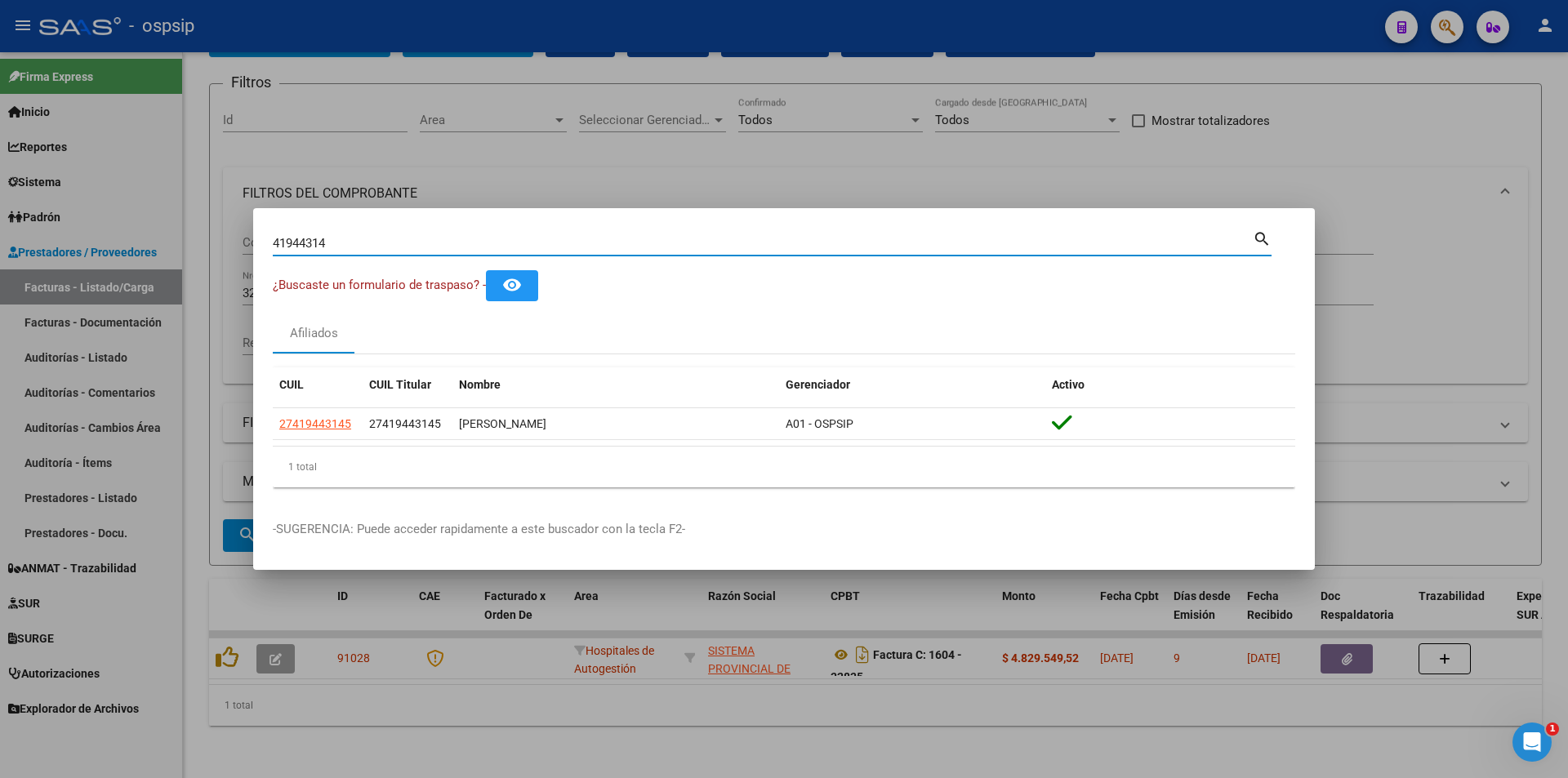
drag, startPoint x: 374, startPoint y: 244, endPoint x: 219, endPoint y: 225, distance: 156.2
click at [219, 225] on div "41944314 Buscar (apellido, dni, cuil, nro traspaso, cuit, obra social) search ¿…" at bounding box center [784, 389] width 1568 height 778
type input "42370963"
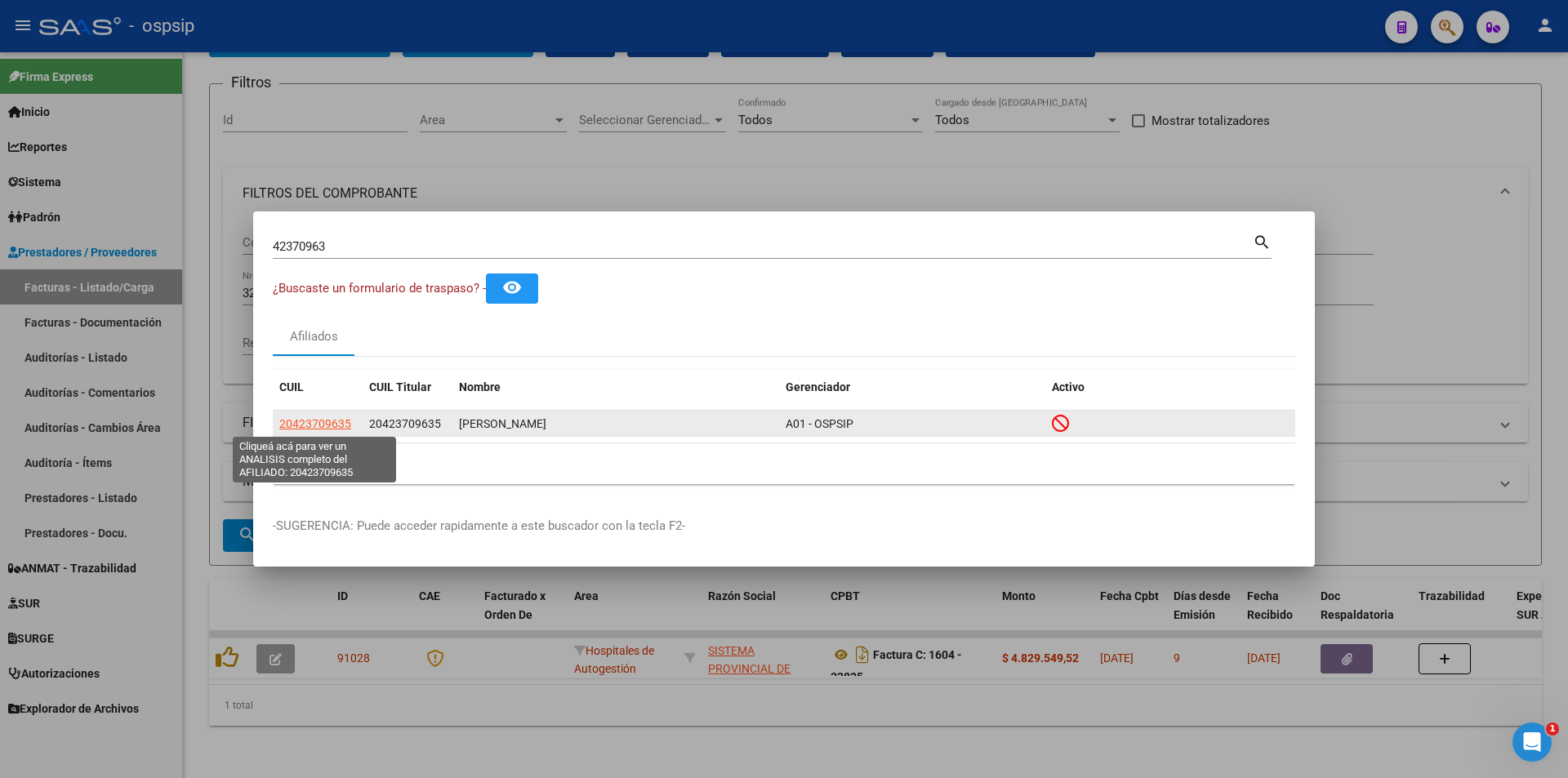
click at [296, 417] on span "20423709635" at bounding box center [315, 423] width 72 height 13
type textarea "20423709635"
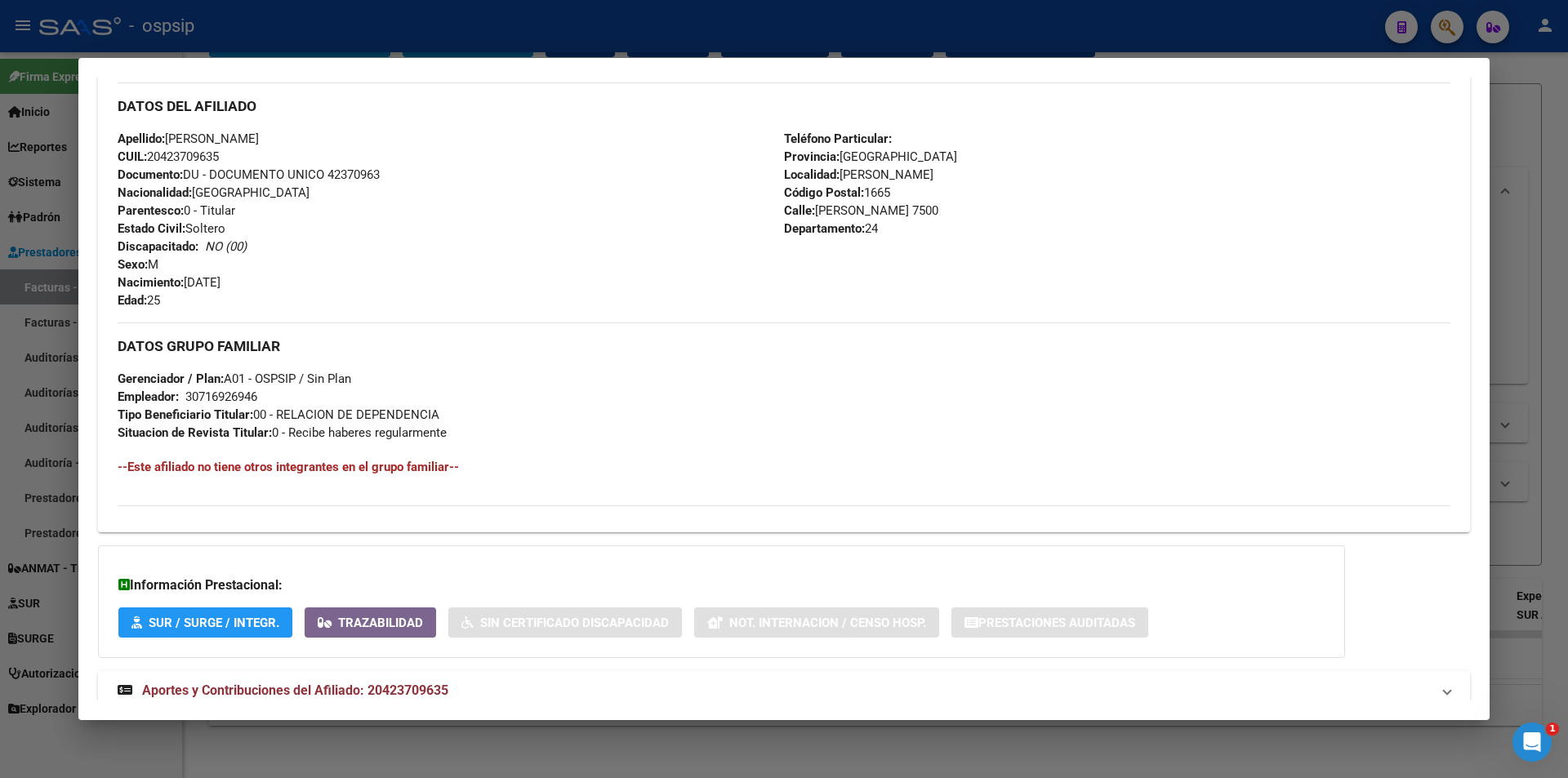
scroll to position [583, 0]
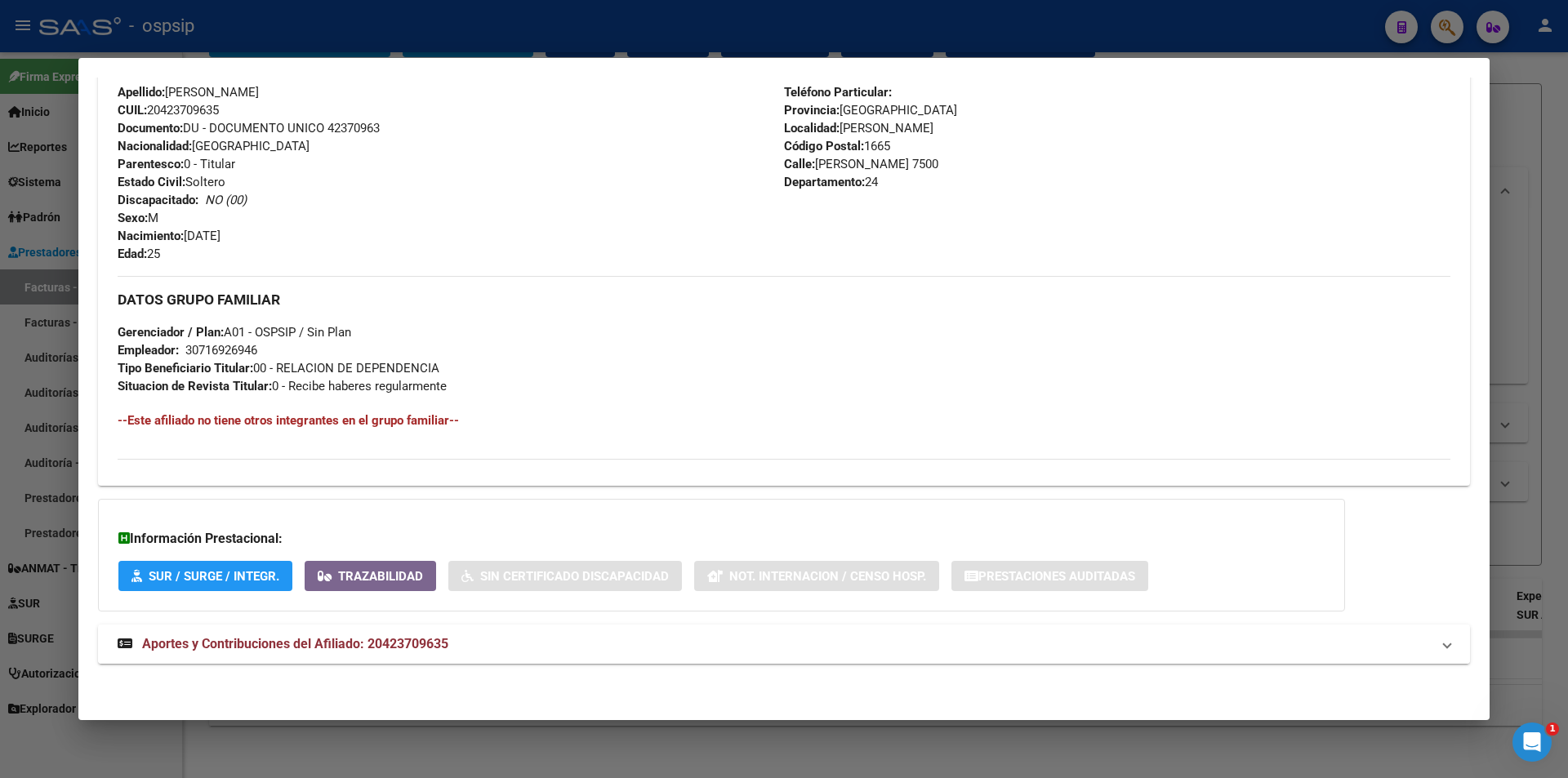
click at [356, 651] on strong "Aportes y Contribuciones del Afiliado: 20423709635" at bounding box center [283, 644] width 330 height 20
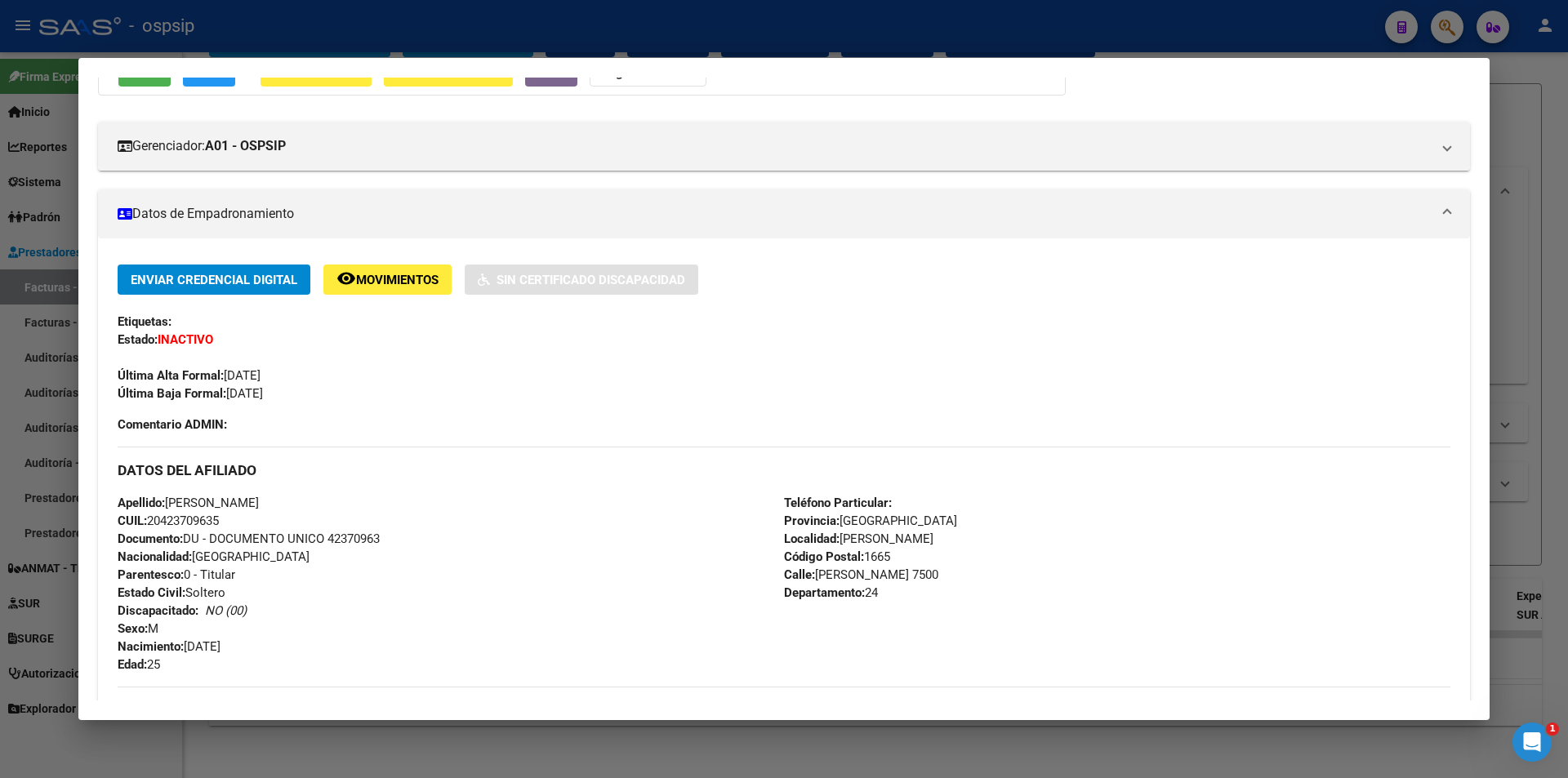
scroll to position [12, 0]
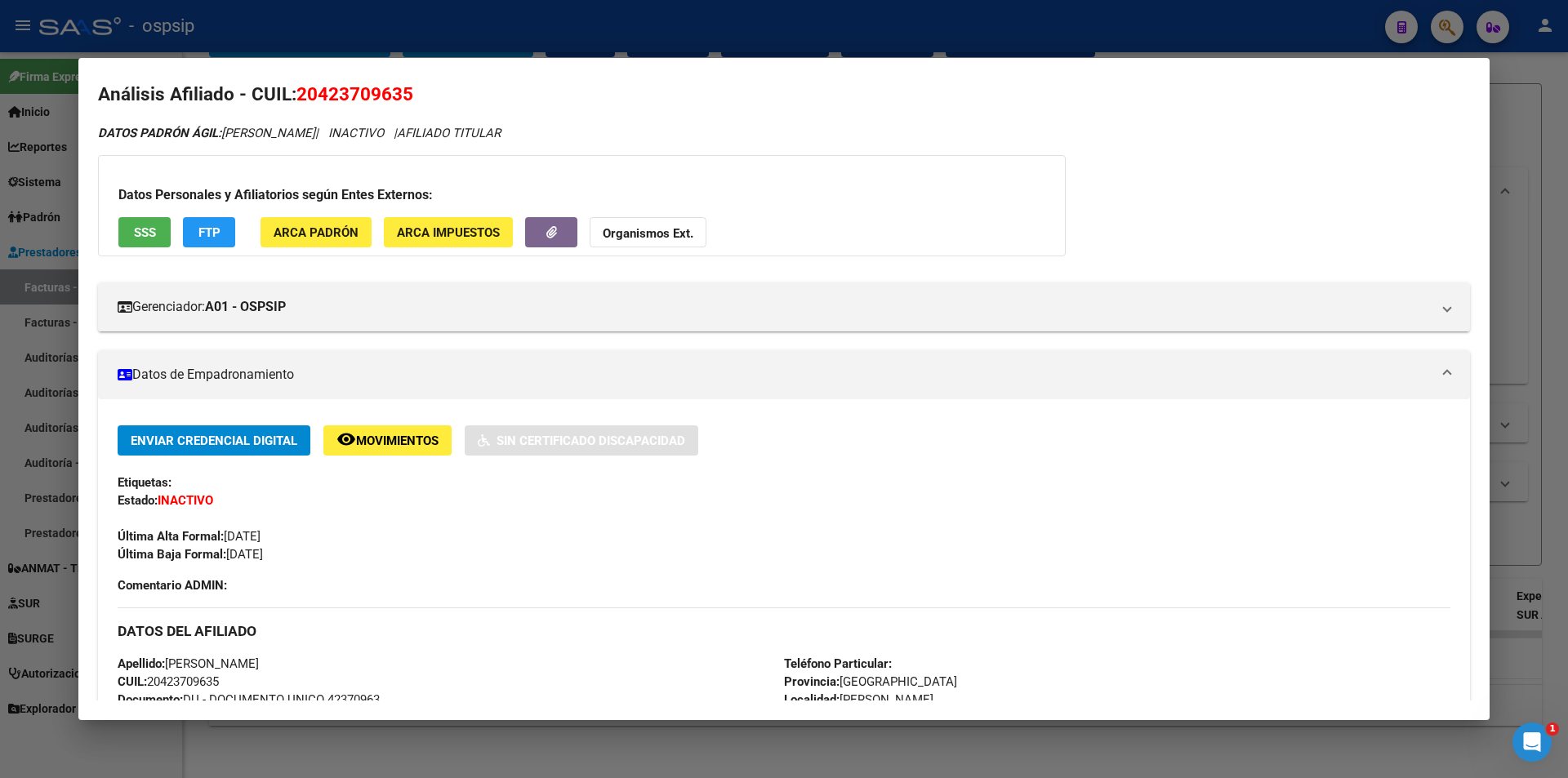
click at [361, 31] on div at bounding box center [784, 389] width 1568 height 778
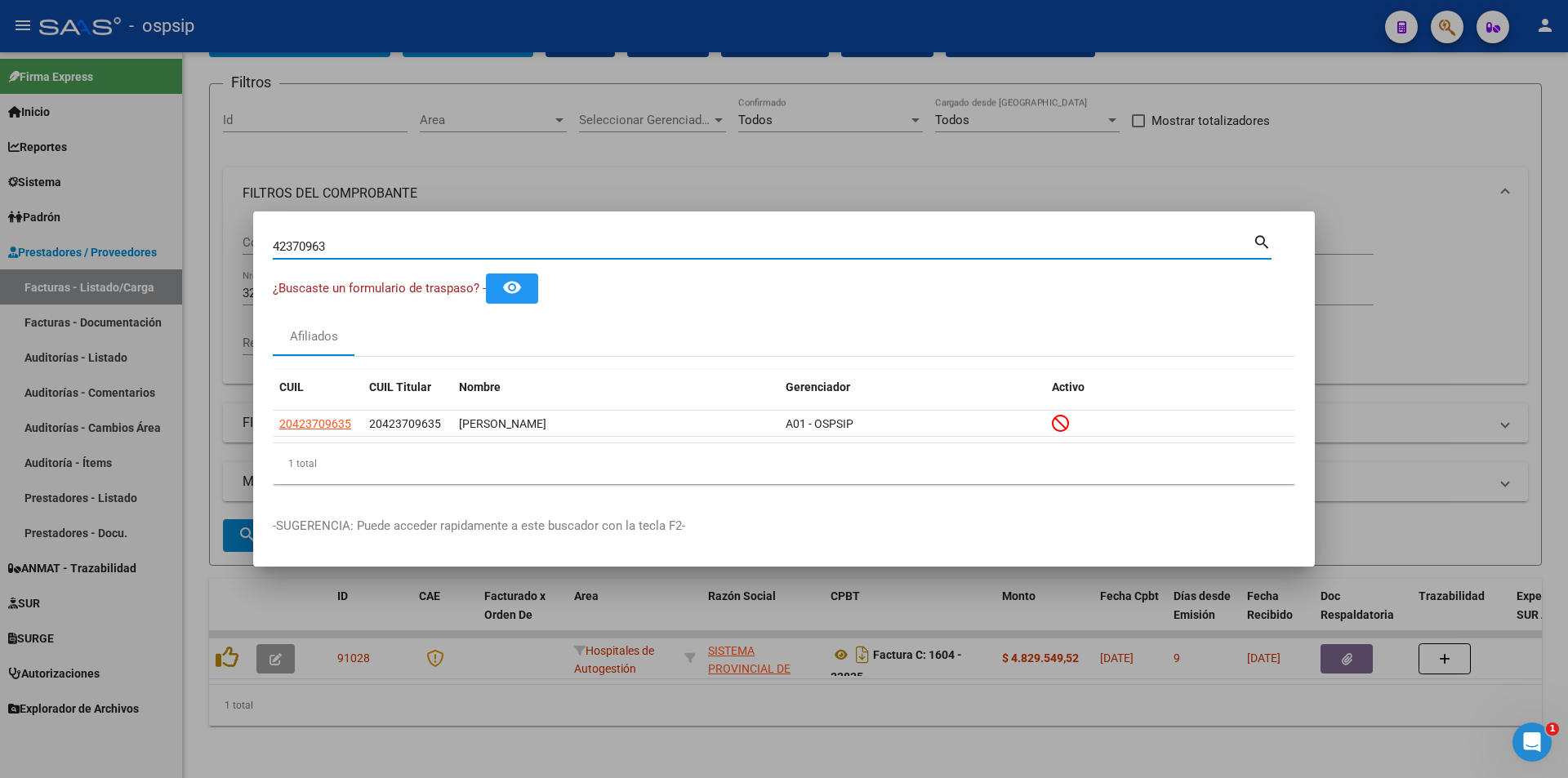
drag, startPoint x: 395, startPoint y: 243, endPoint x: 0, endPoint y: 249, distance: 395.0
click at [0, 249] on div "42370963 Buscar (apellido, dni, cuil, nro traspaso, cuit, obra social) search ¿…" at bounding box center [784, 389] width 1568 height 778
type input "95068203"
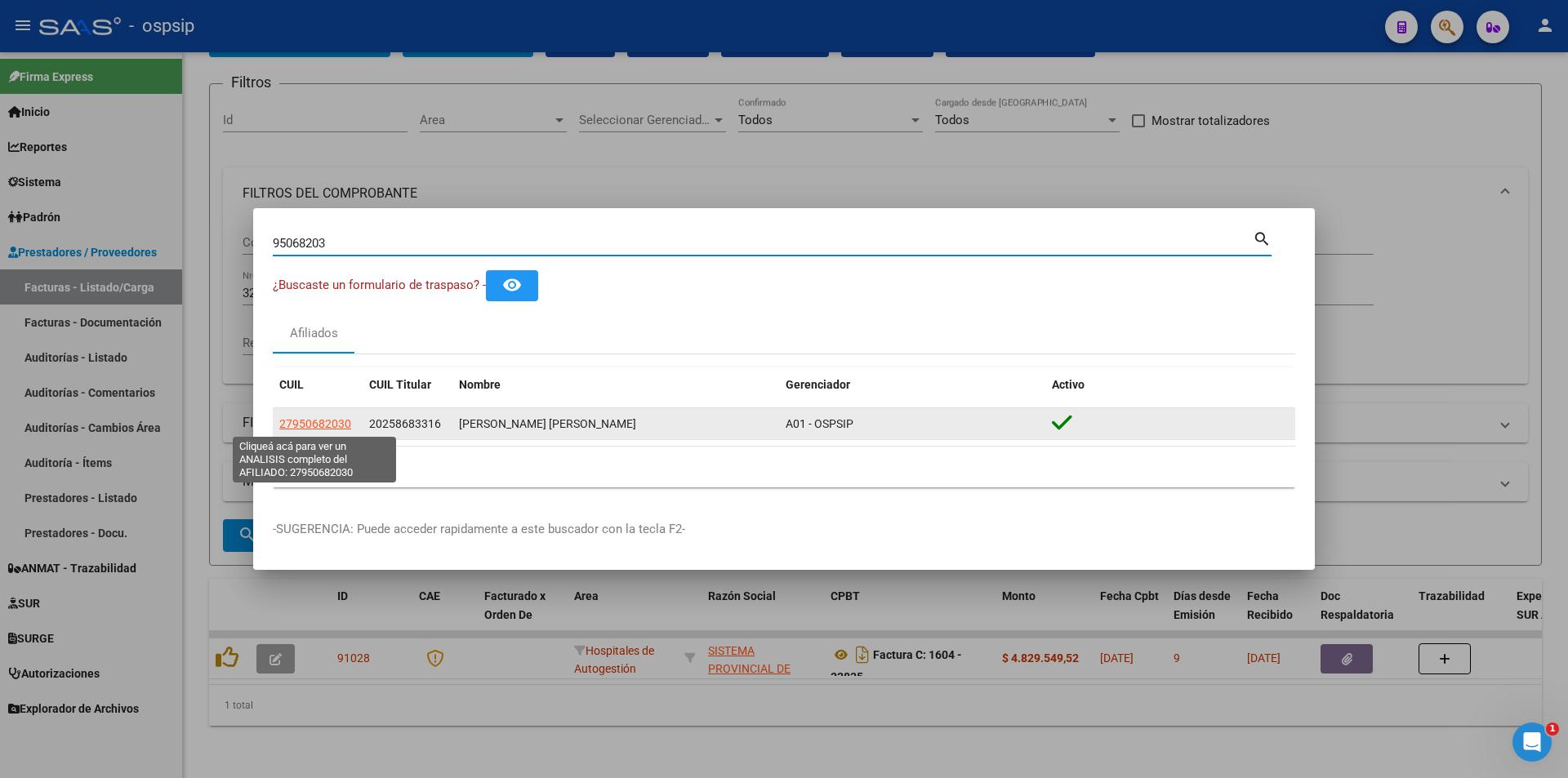
click at [300, 417] on span "27950682030" at bounding box center [315, 423] width 72 height 13
type textarea "27950682030"
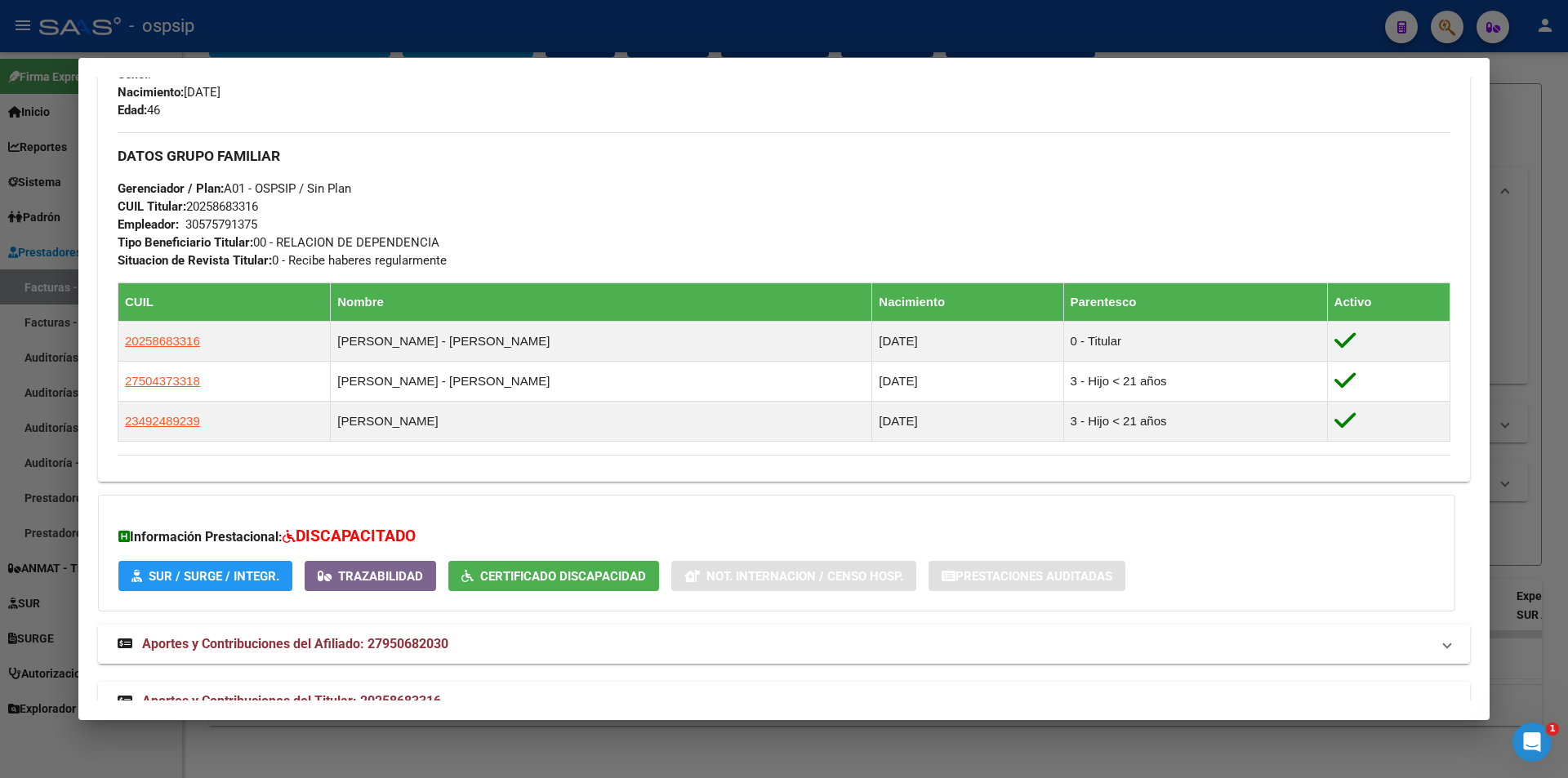
scroll to position [718, 0]
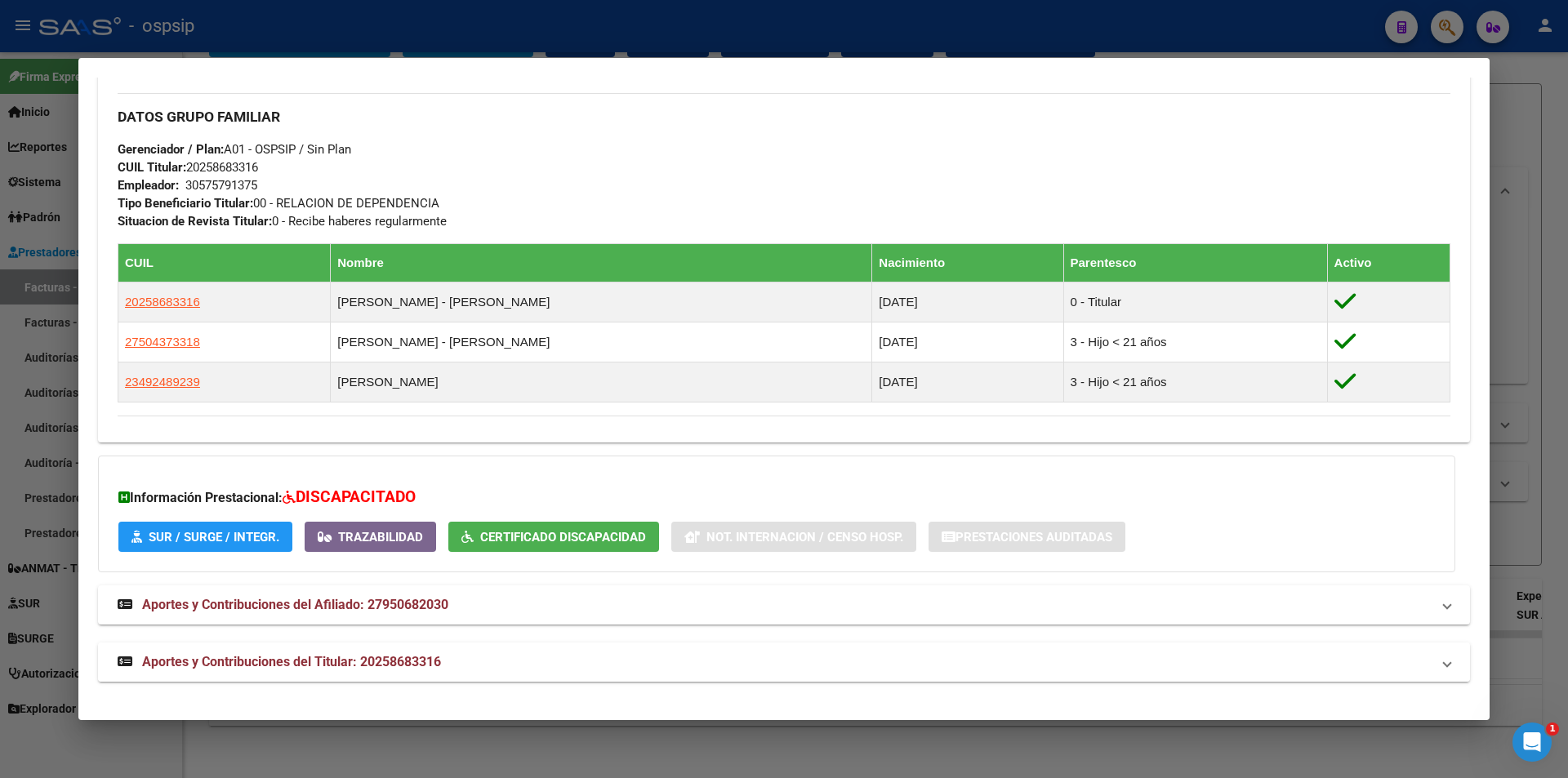
click at [440, 663] on span "Aportes y Contribuciones del Titular: 20258683316" at bounding box center [291, 661] width 299 height 15
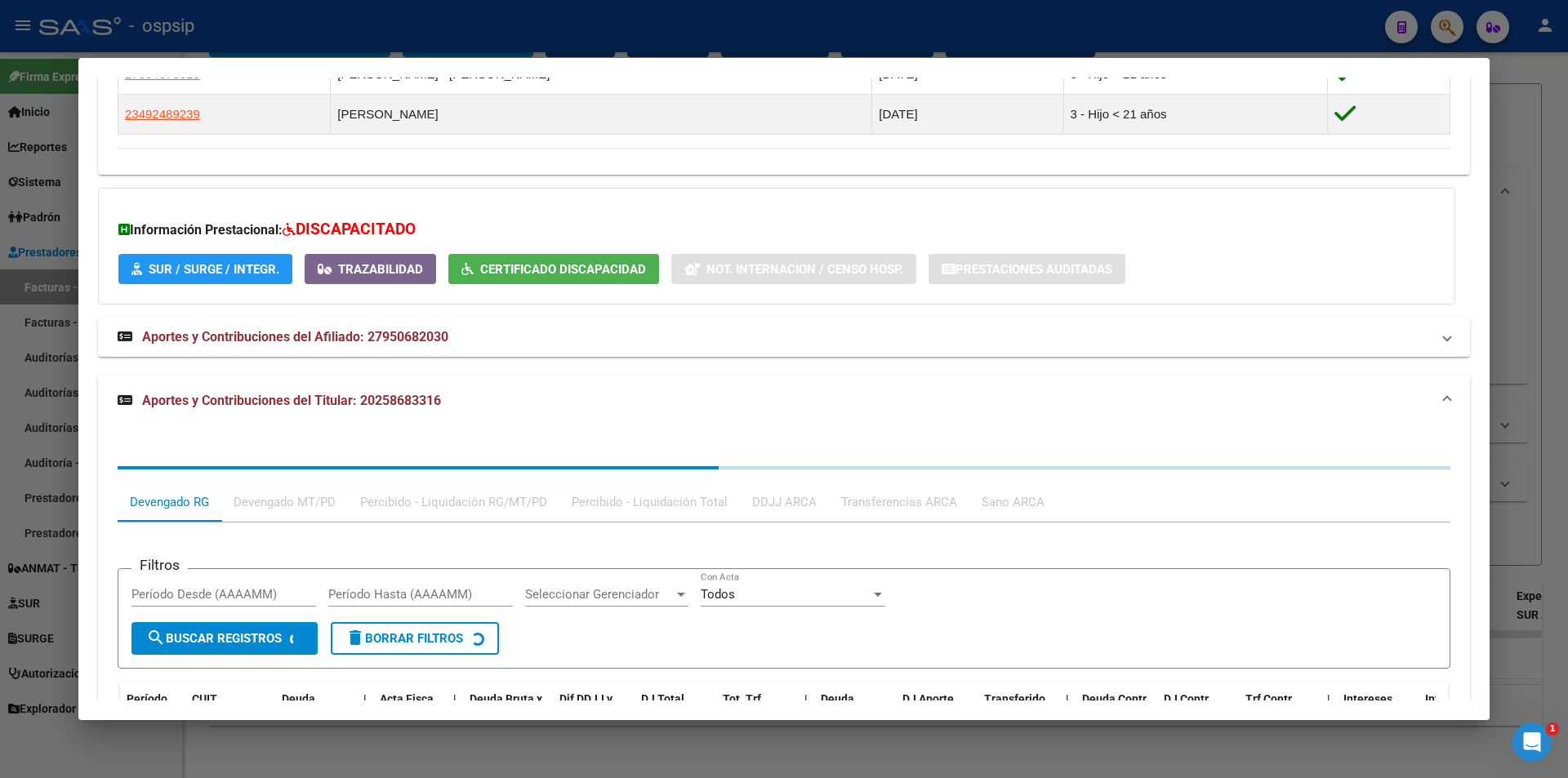
scroll to position [1126, 0]
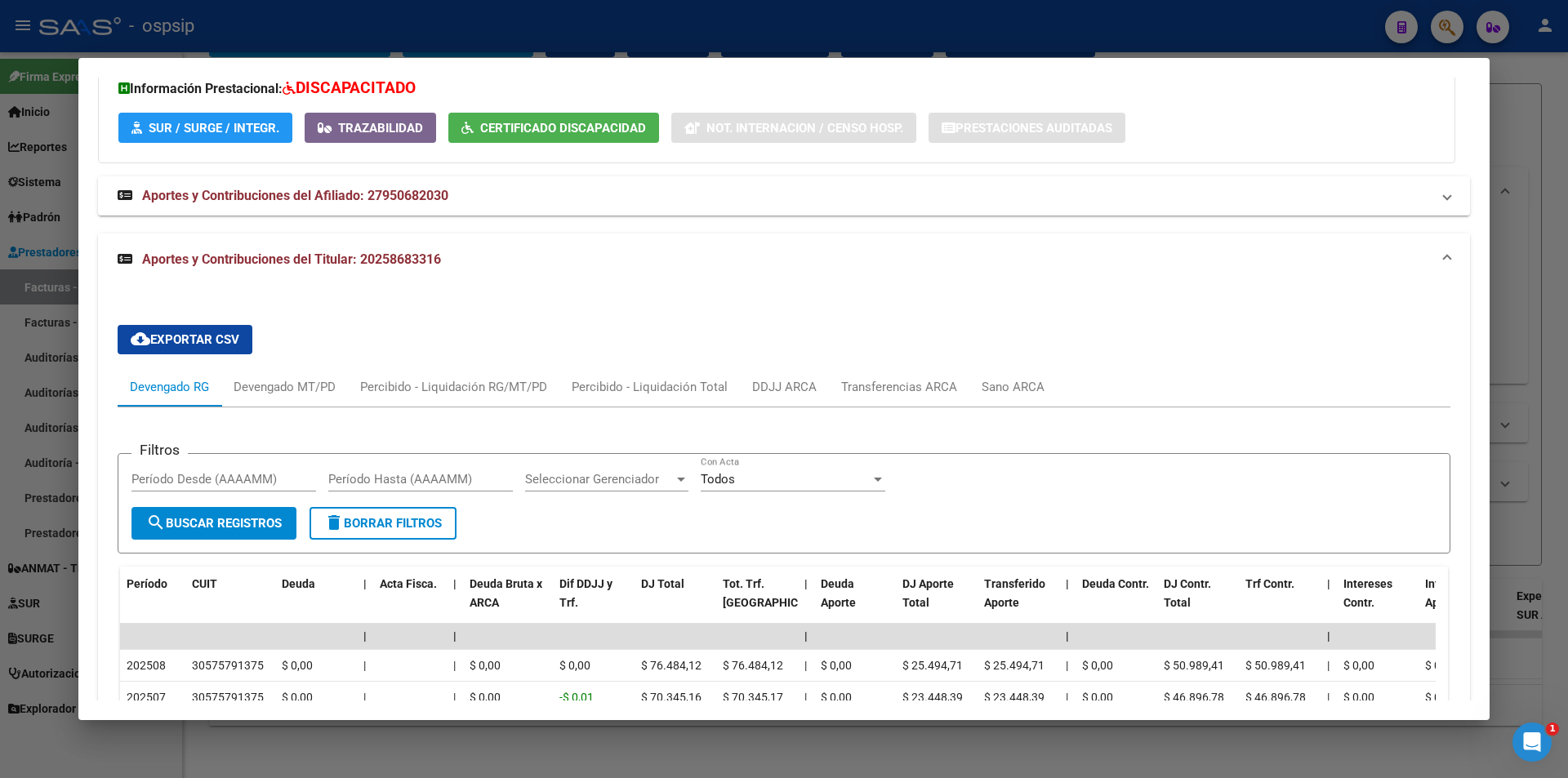
click at [570, 30] on div at bounding box center [784, 389] width 1568 height 778
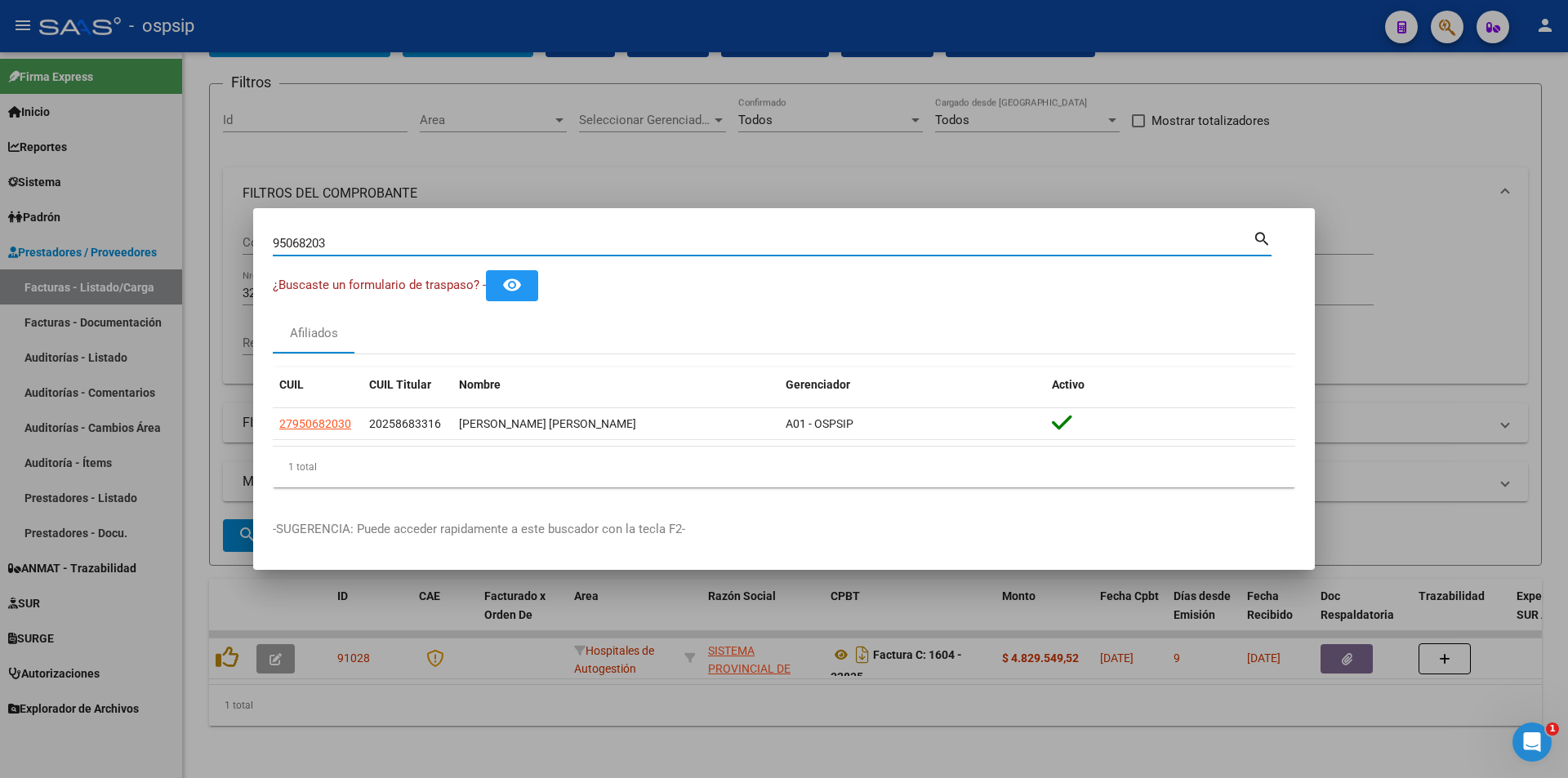
drag, startPoint x: 377, startPoint y: 240, endPoint x: 215, endPoint y: 230, distance: 162.3
click at [215, 230] on div "95068203 Buscar (apellido, dni, cuil, nro traspaso, cuit, obra social) search ¿…" at bounding box center [784, 389] width 1568 height 778
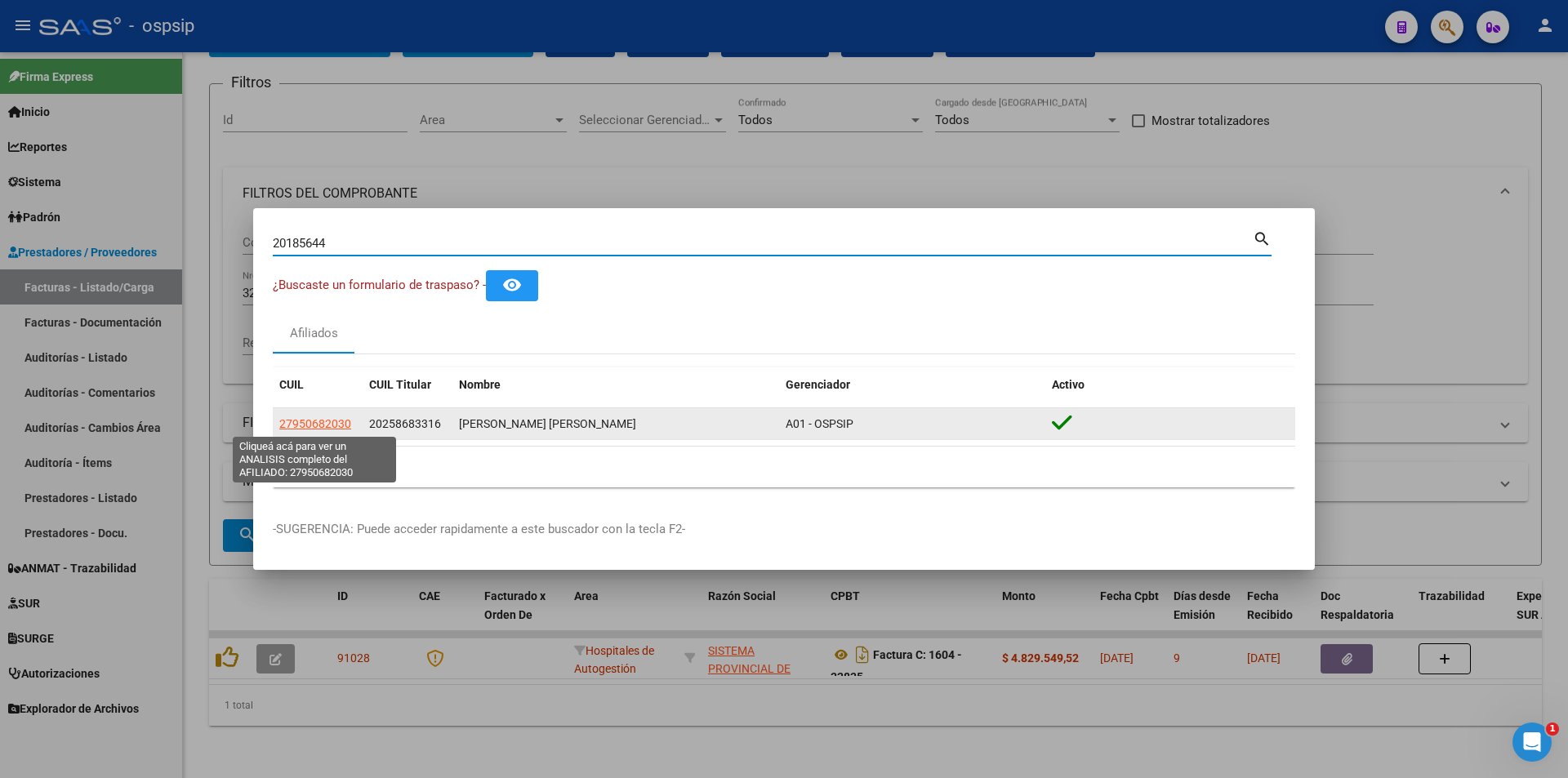
click at [331, 420] on span "27950682030" at bounding box center [315, 423] width 72 height 13
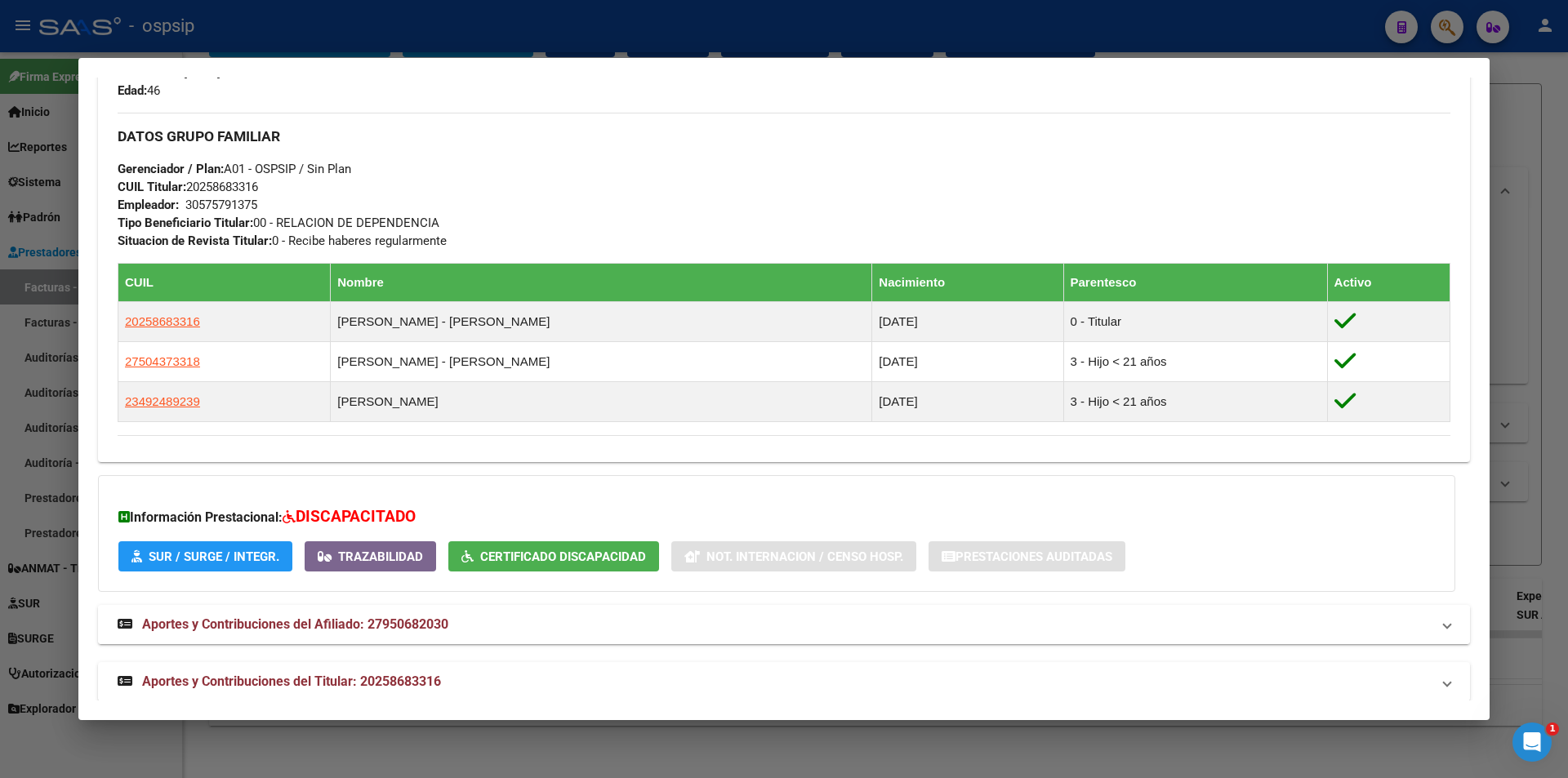
scroll to position [718, 0]
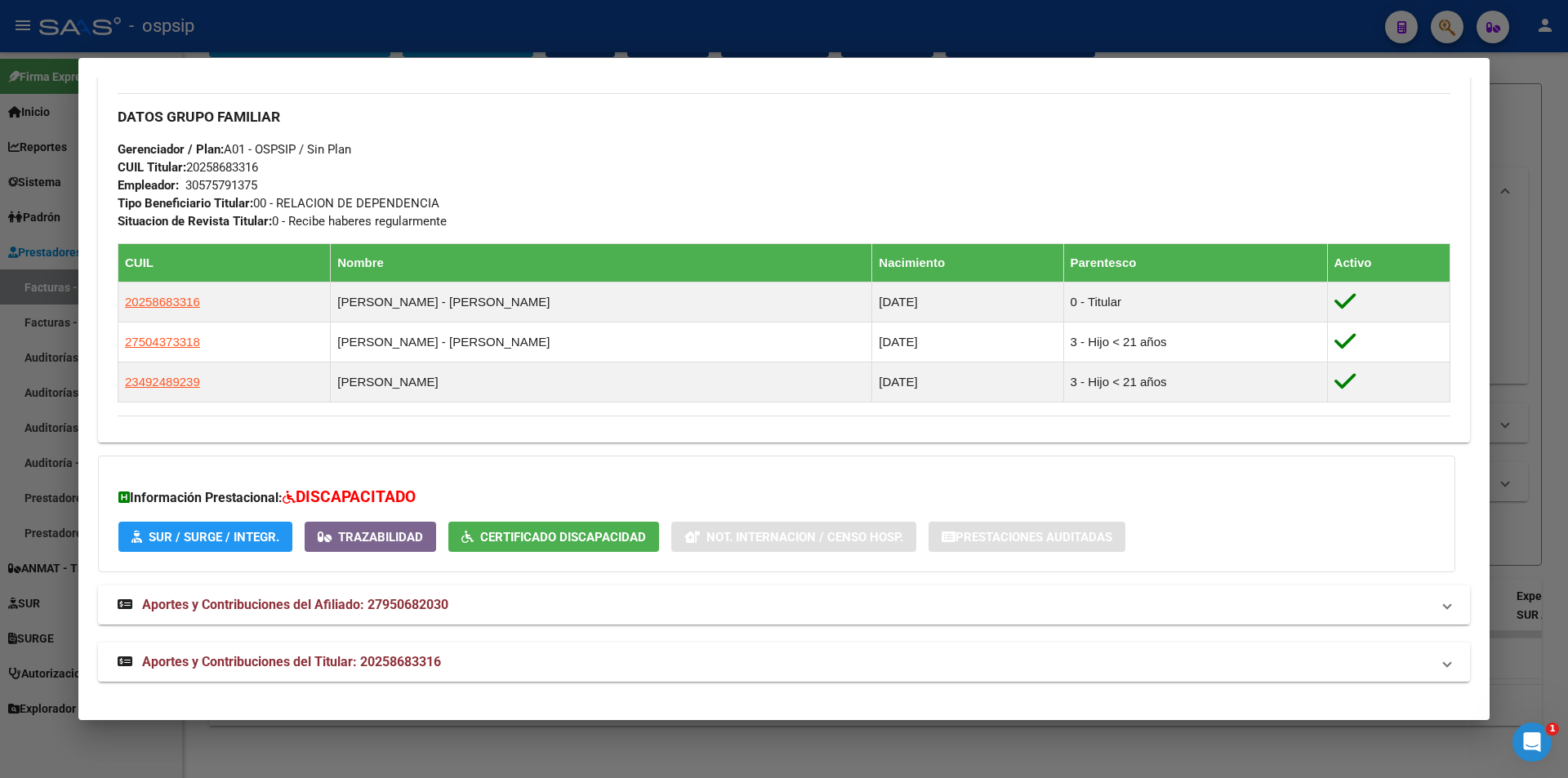
click at [439, 665] on span "Aportes y Contribuciones del Titular: 20258683316" at bounding box center [291, 661] width 299 height 15
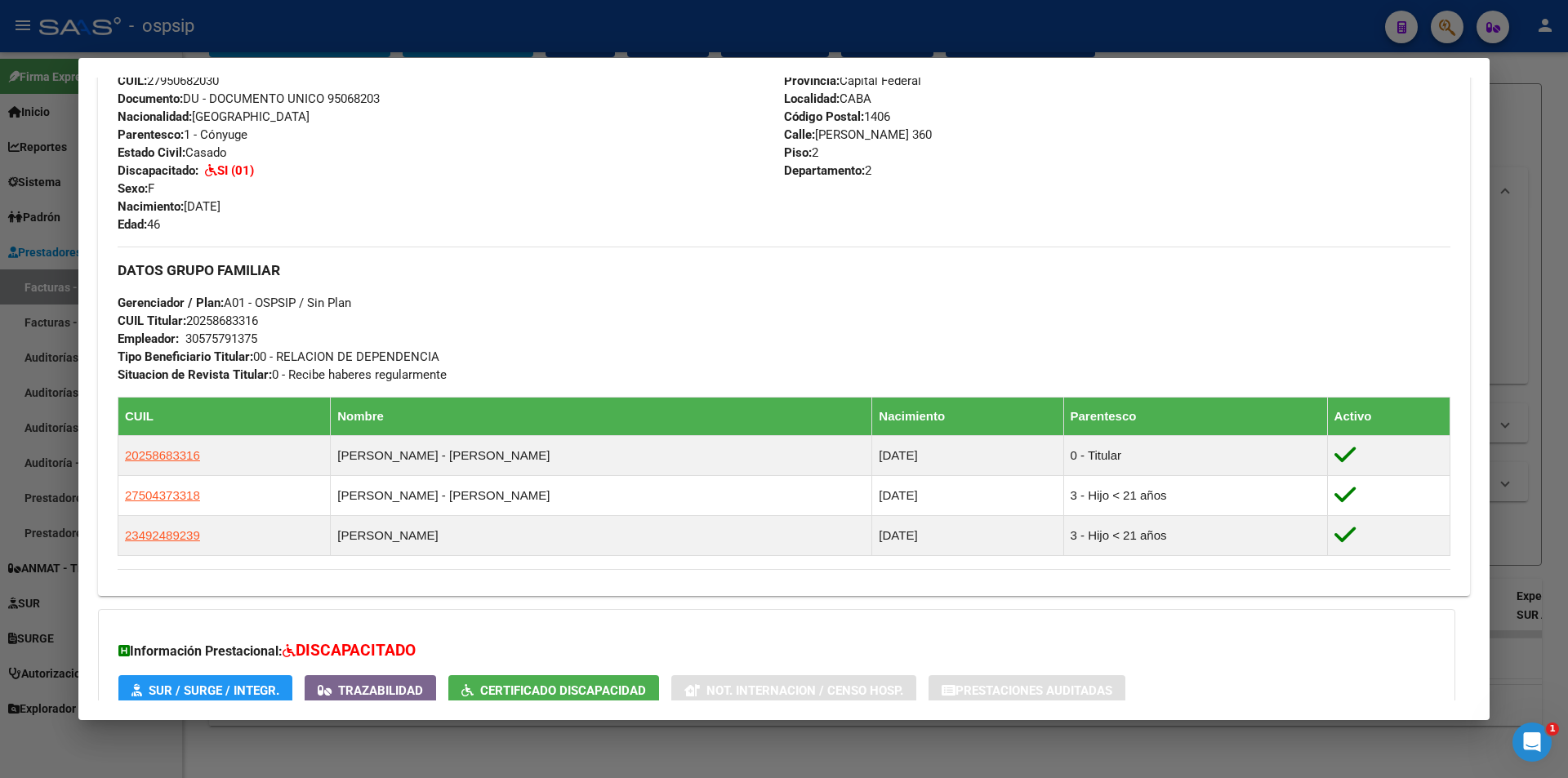
scroll to position [473, 0]
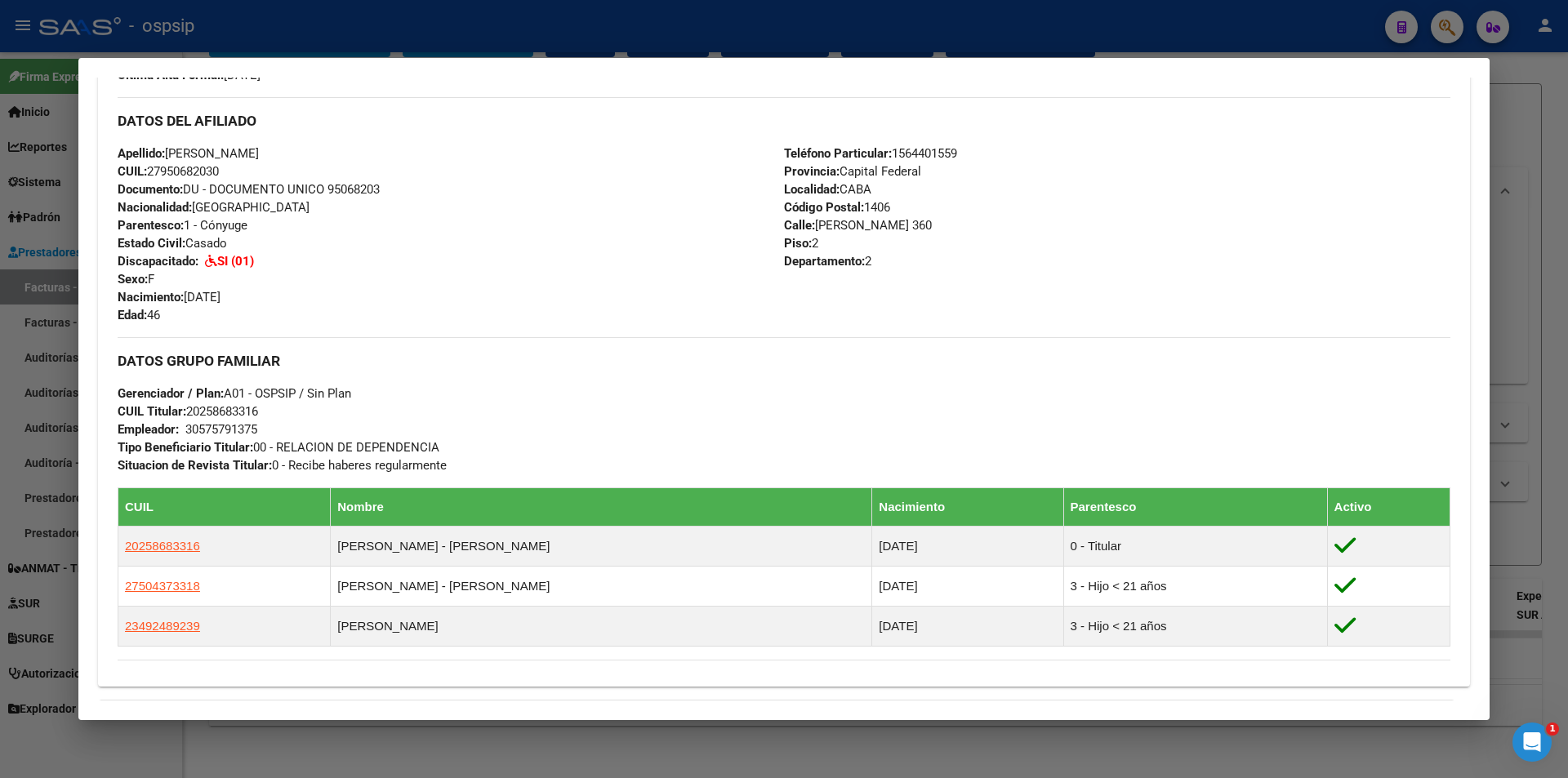
click at [635, 34] on div at bounding box center [784, 389] width 1568 height 778
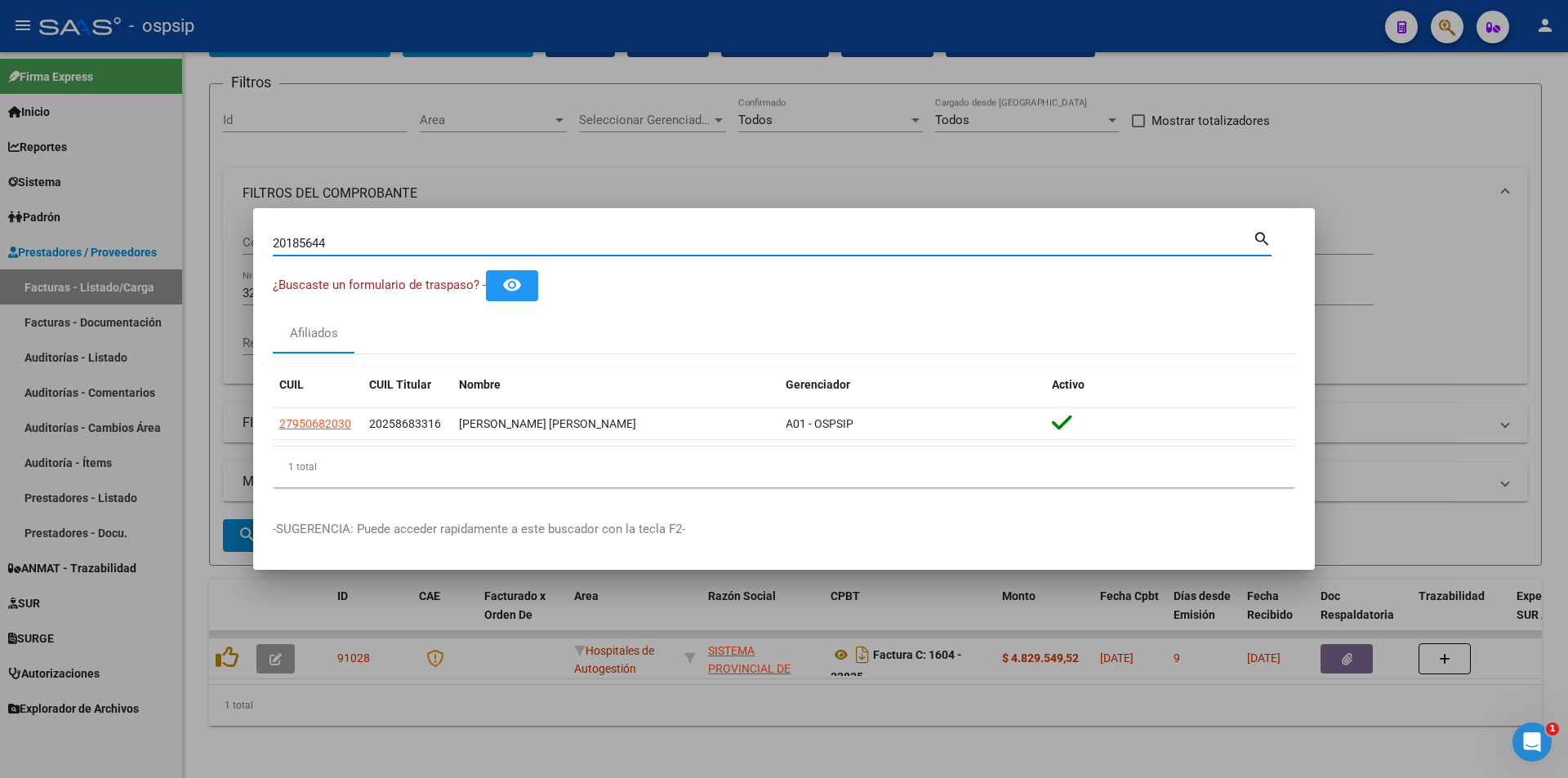
drag, startPoint x: 129, startPoint y: 246, endPoint x: 0, endPoint y: 255, distance: 129.3
click at [0, 255] on div "20185644 Buscar (apellido, dni, cuil, nro traspaso, cuit, obra social) search ¿…" at bounding box center [784, 389] width 1568 height 778
type input "55885355"
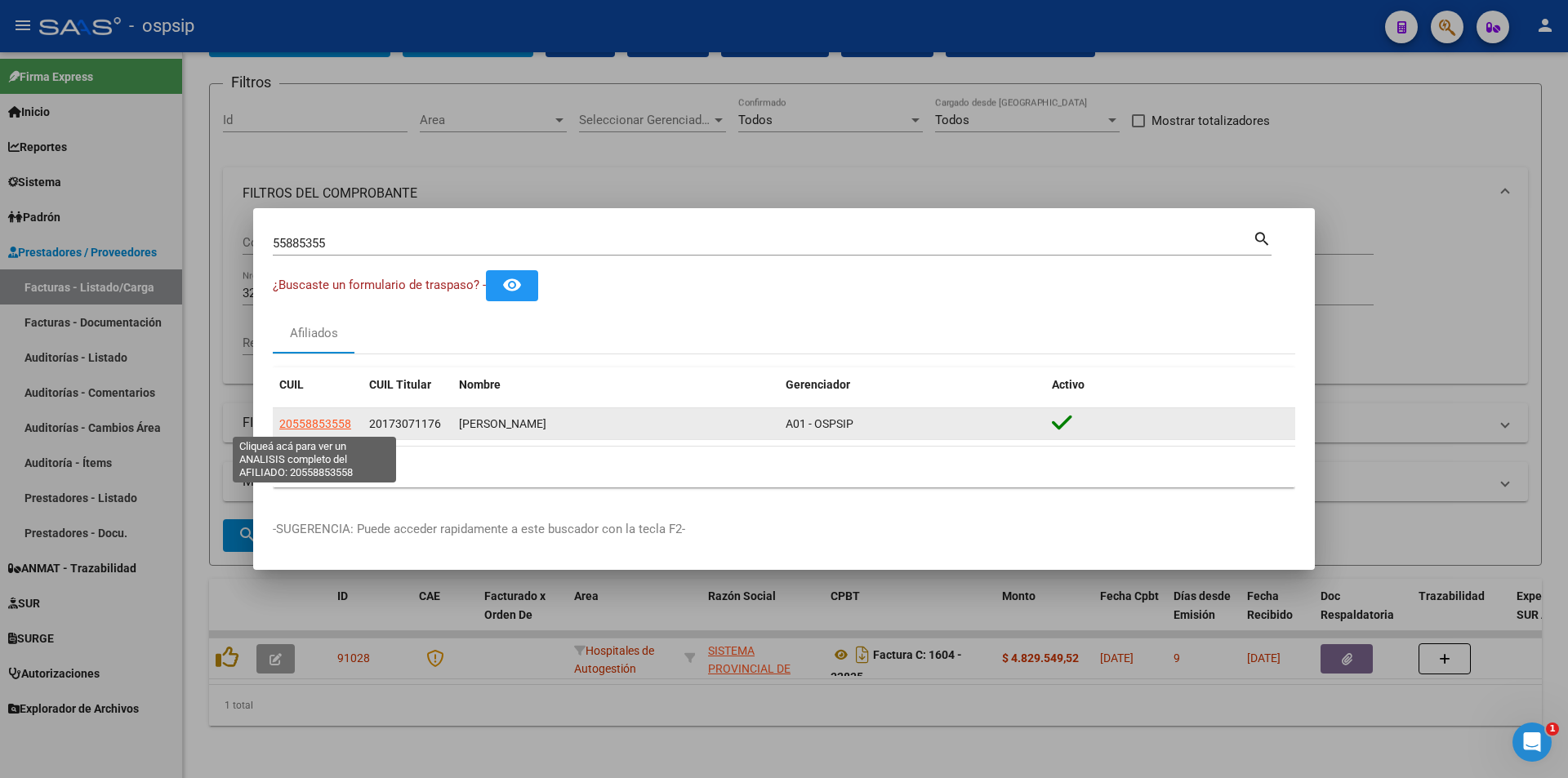
click at [317, 425] on span "20558853558" at bounding box center [315, 423] width 72 height 13
type textarea "20558853558"
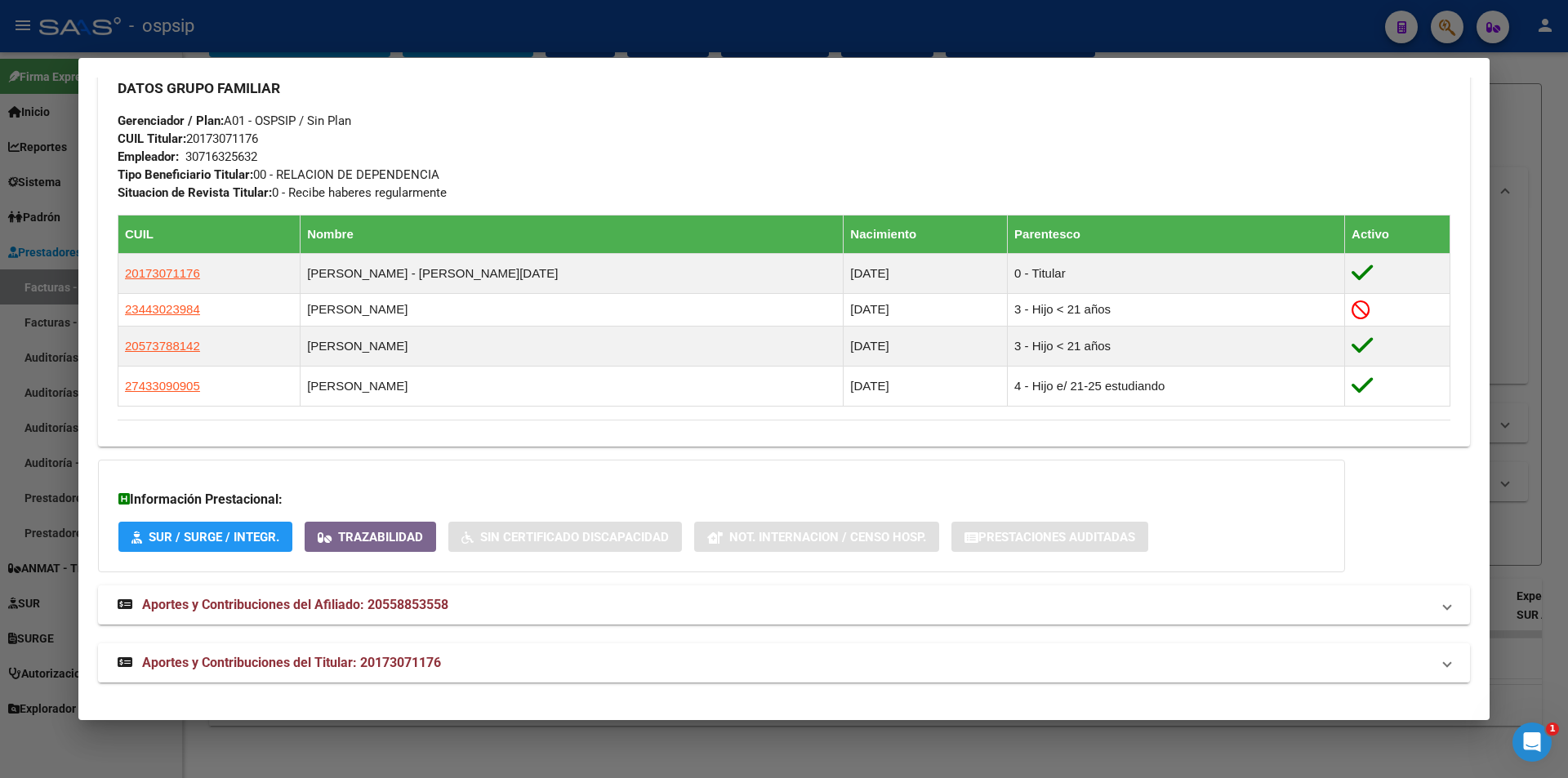
click at [446, 665] on mat-panel-title "Aportes y Contribuciones del Titular: 20173071176" at bounding box center [774, 662] width 1313 height 20
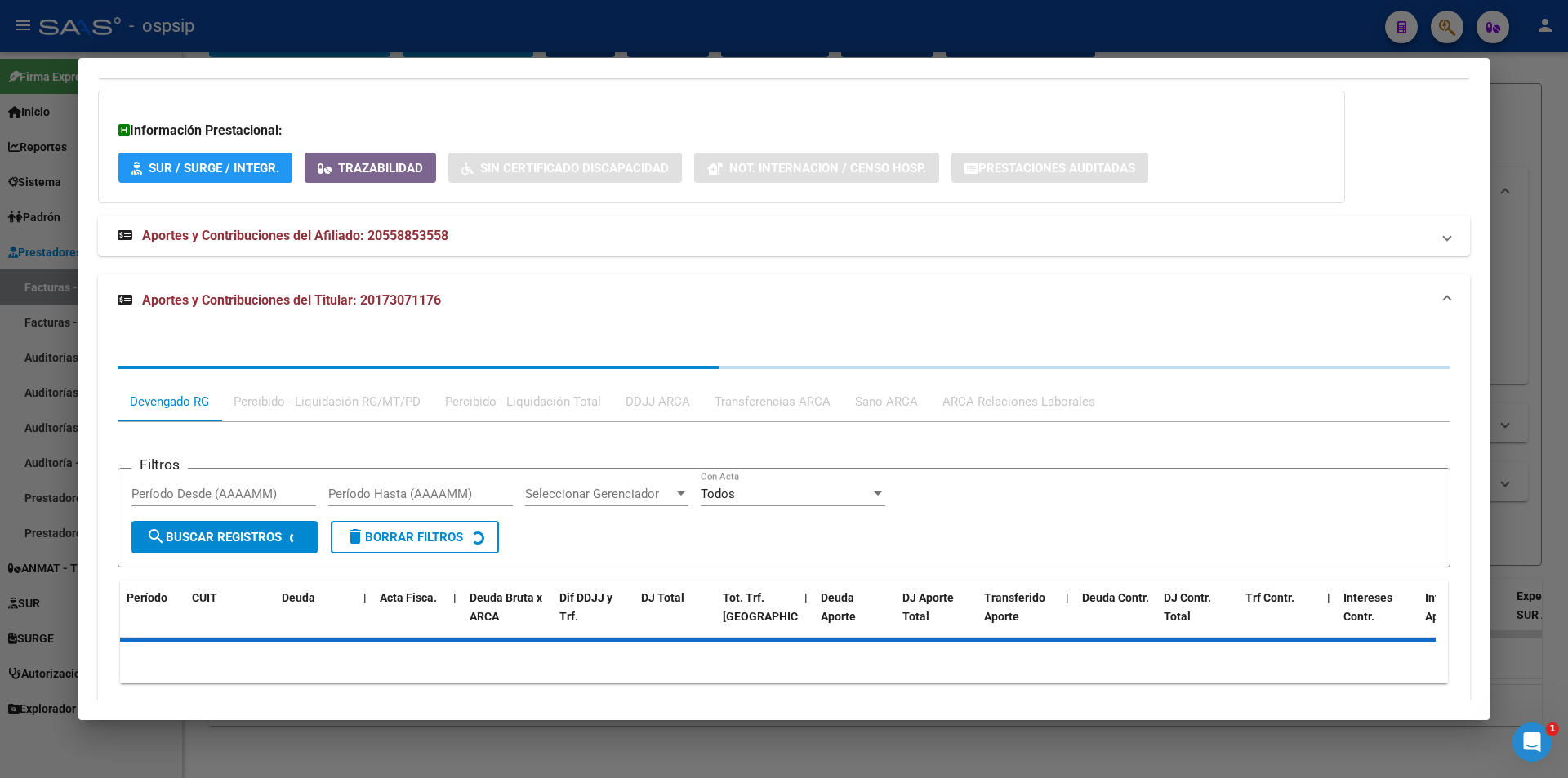
scroll to position [1174, 0]
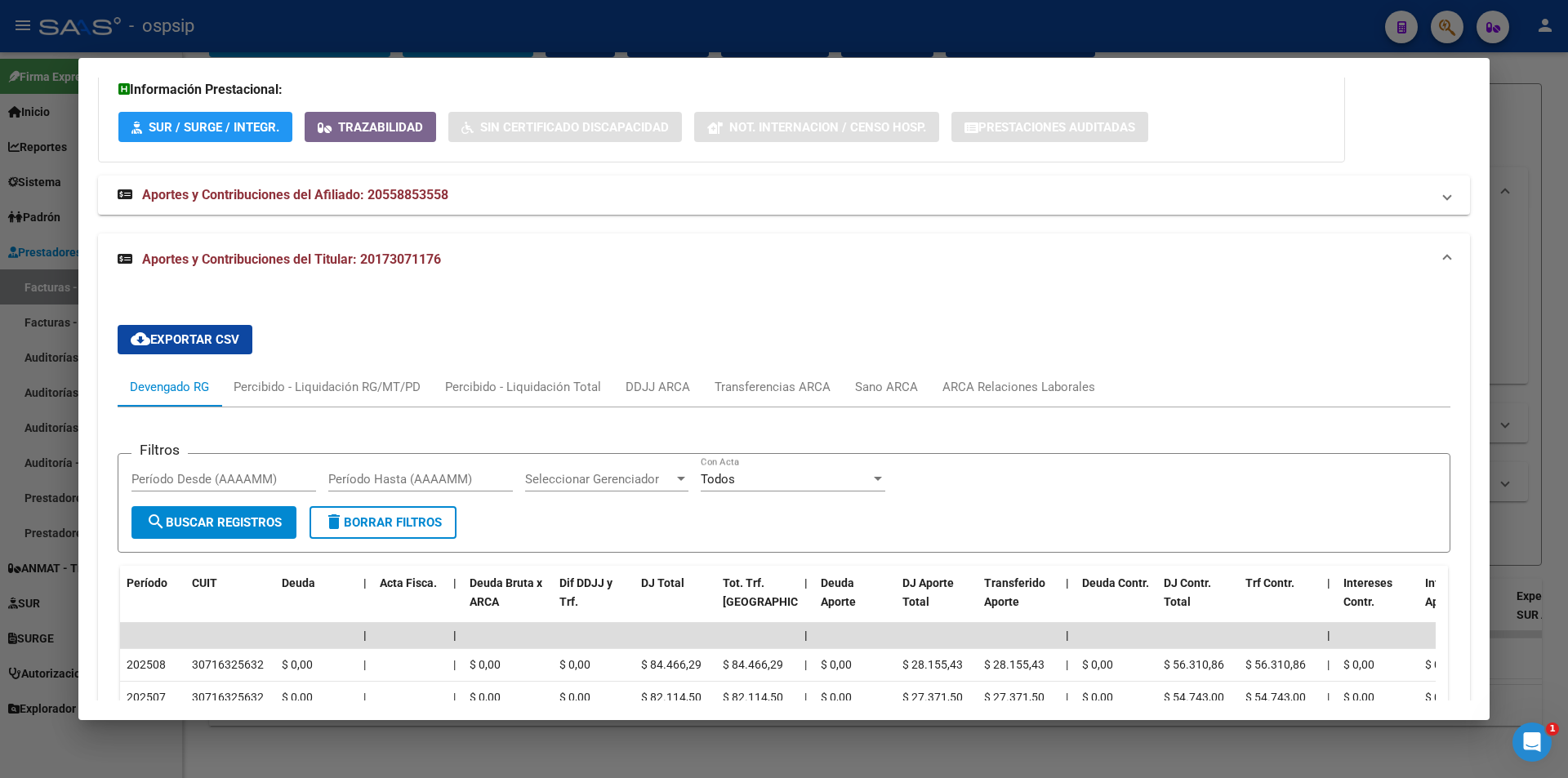
click at [869, 24] on div at bounding box center [784, 389] width 1568 height 778
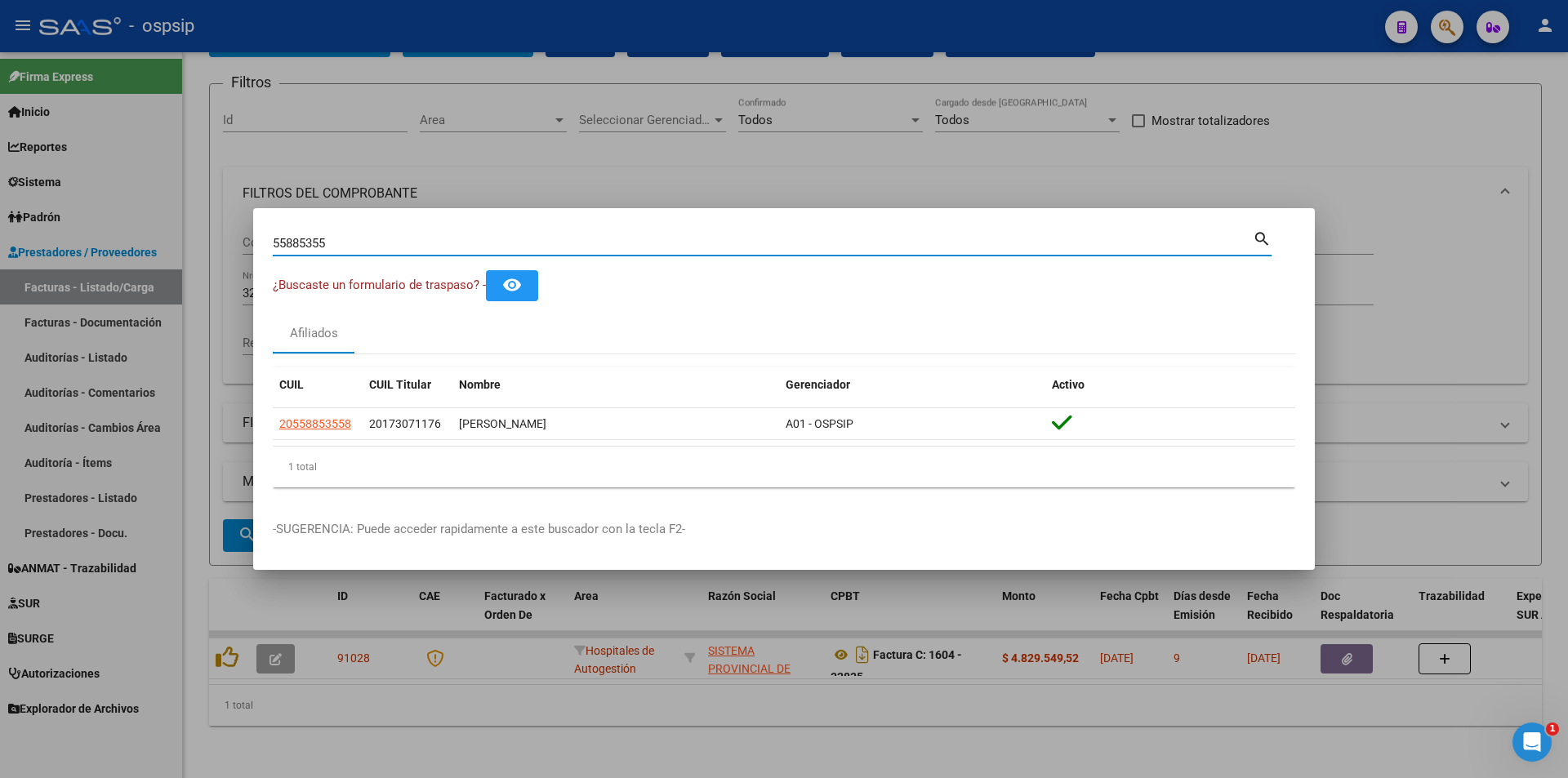
drag, startPoint x: 337, startPoint y: 247, endPoint x: 190, endPoint y: 245, distance: 147.0
click at [190, 245] on div "55885355 Buscar (apellido, dni, cuil, nro traspaso, cuit, obra social) search ¿…" at bounding box center [784, 389] width 1568 height 778
type input "47939807"
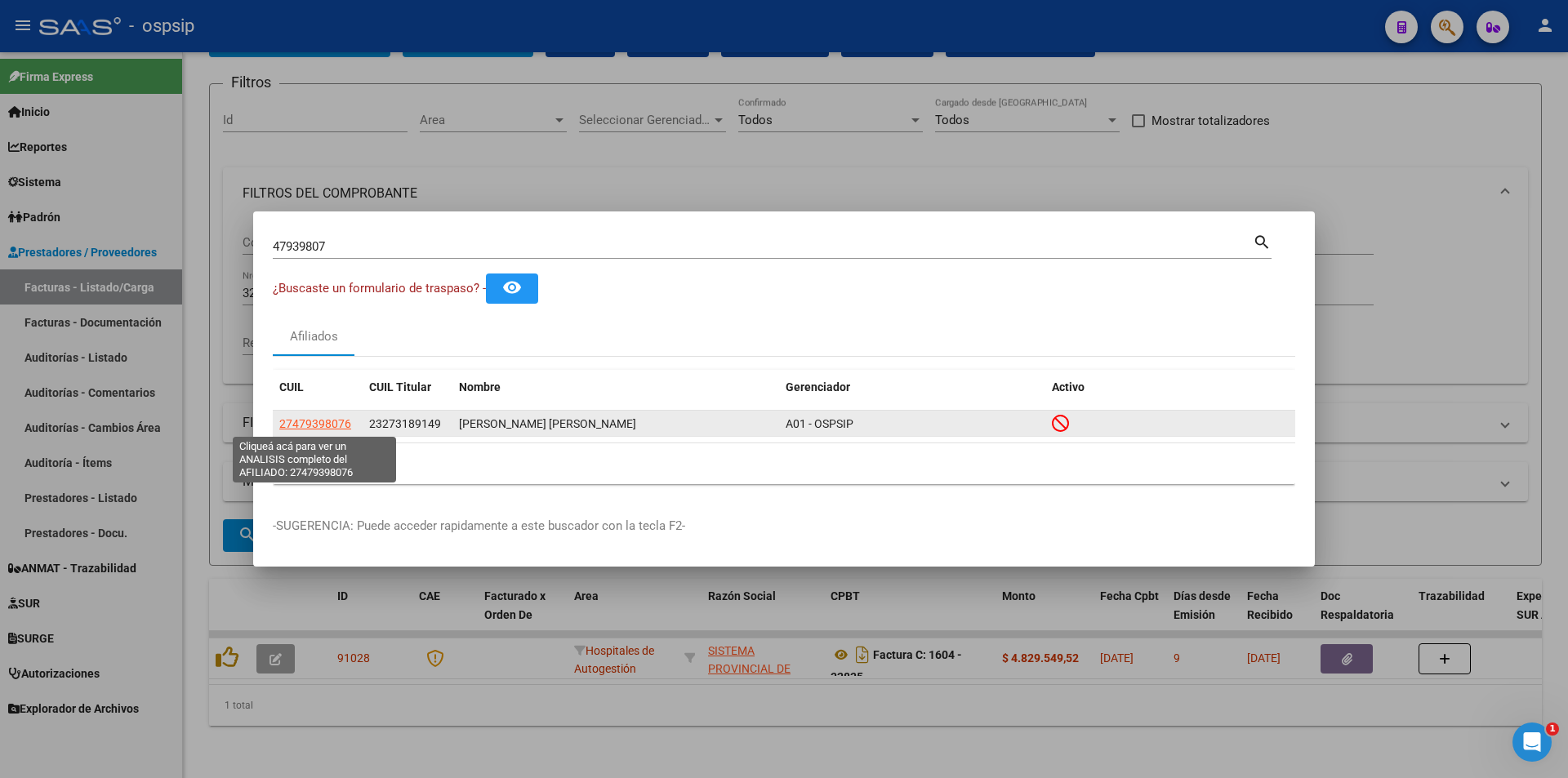
click at [319, 417] on span "27479398076" at bounding box center [315, 423] width 72 height 13
type textarea "27479398076"
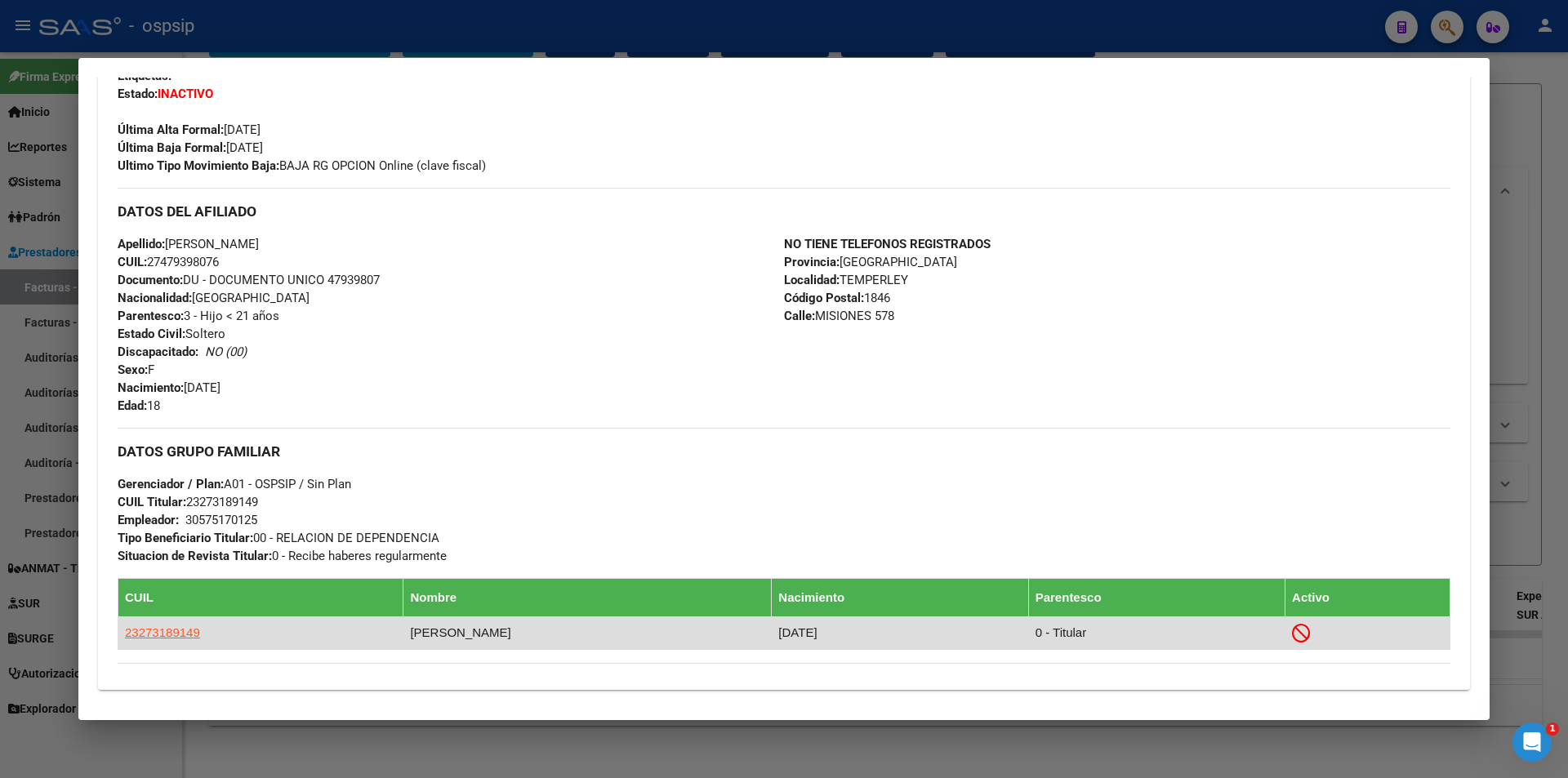
scroll to position [571, 0]
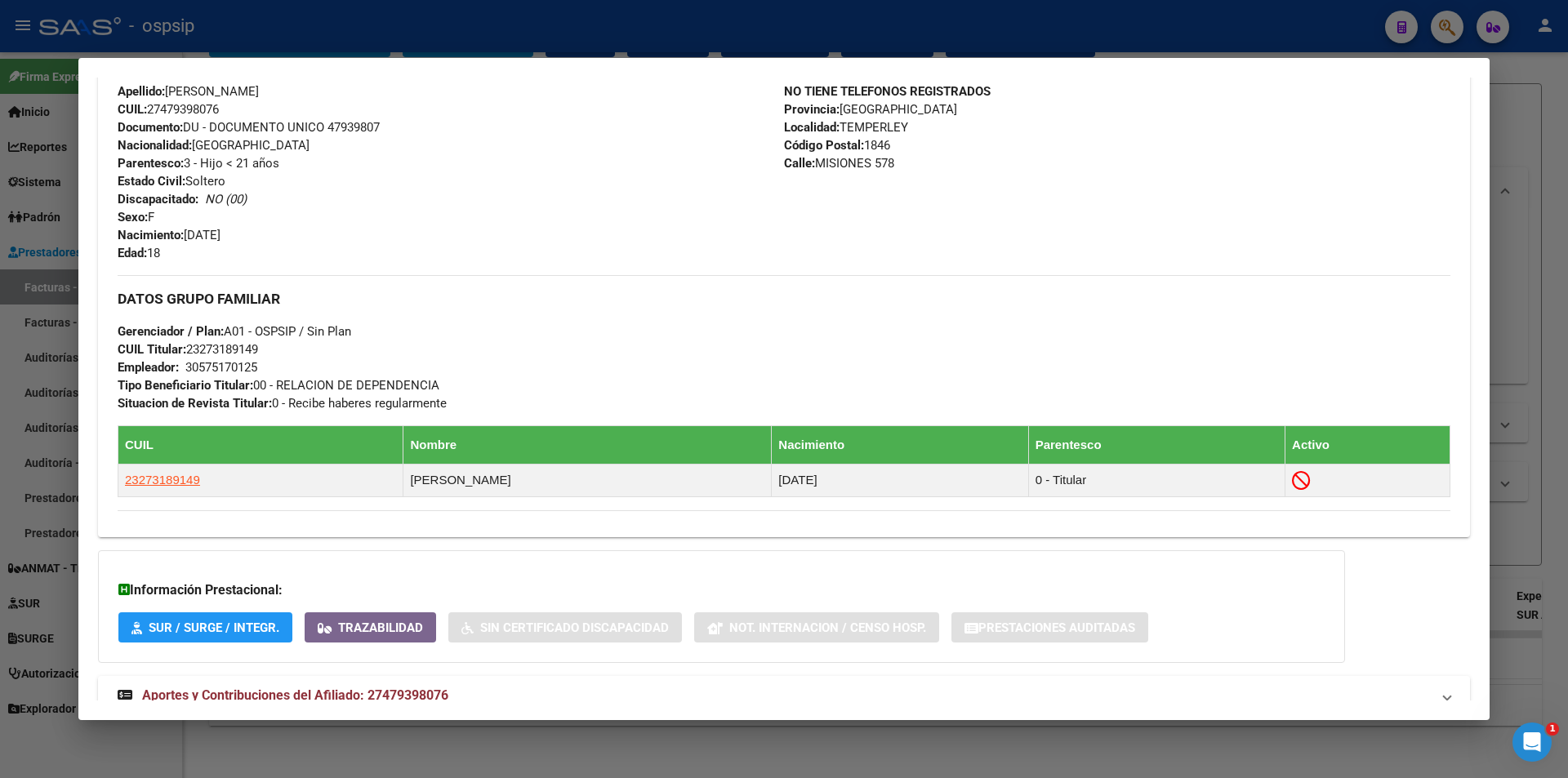
click at [397, 688] on span "Aportes y Contribuciones del Afiliado: 27479398076" at bounding box center [296, 695] width 307 height 15
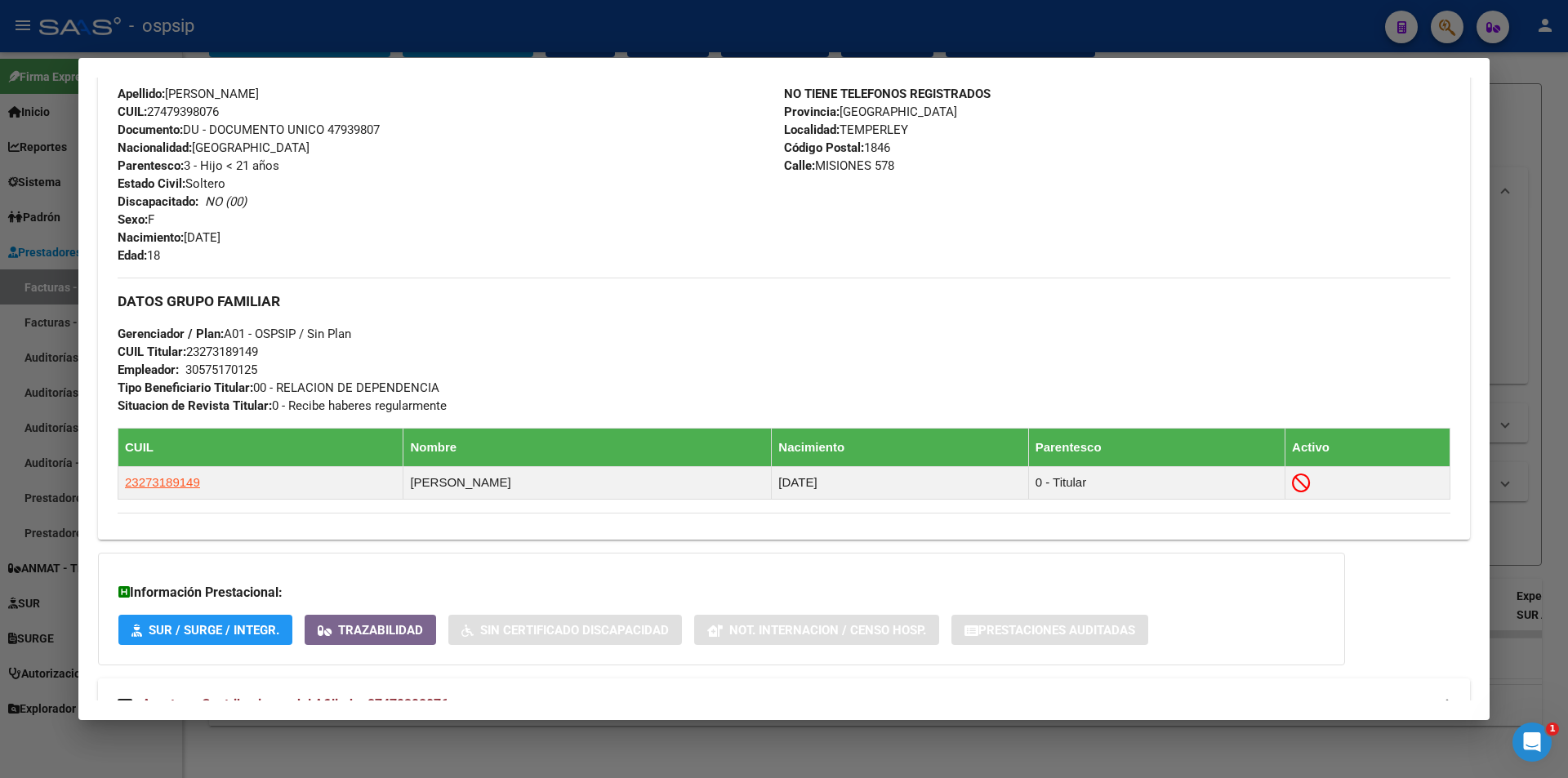
scroll to position [372, 0]
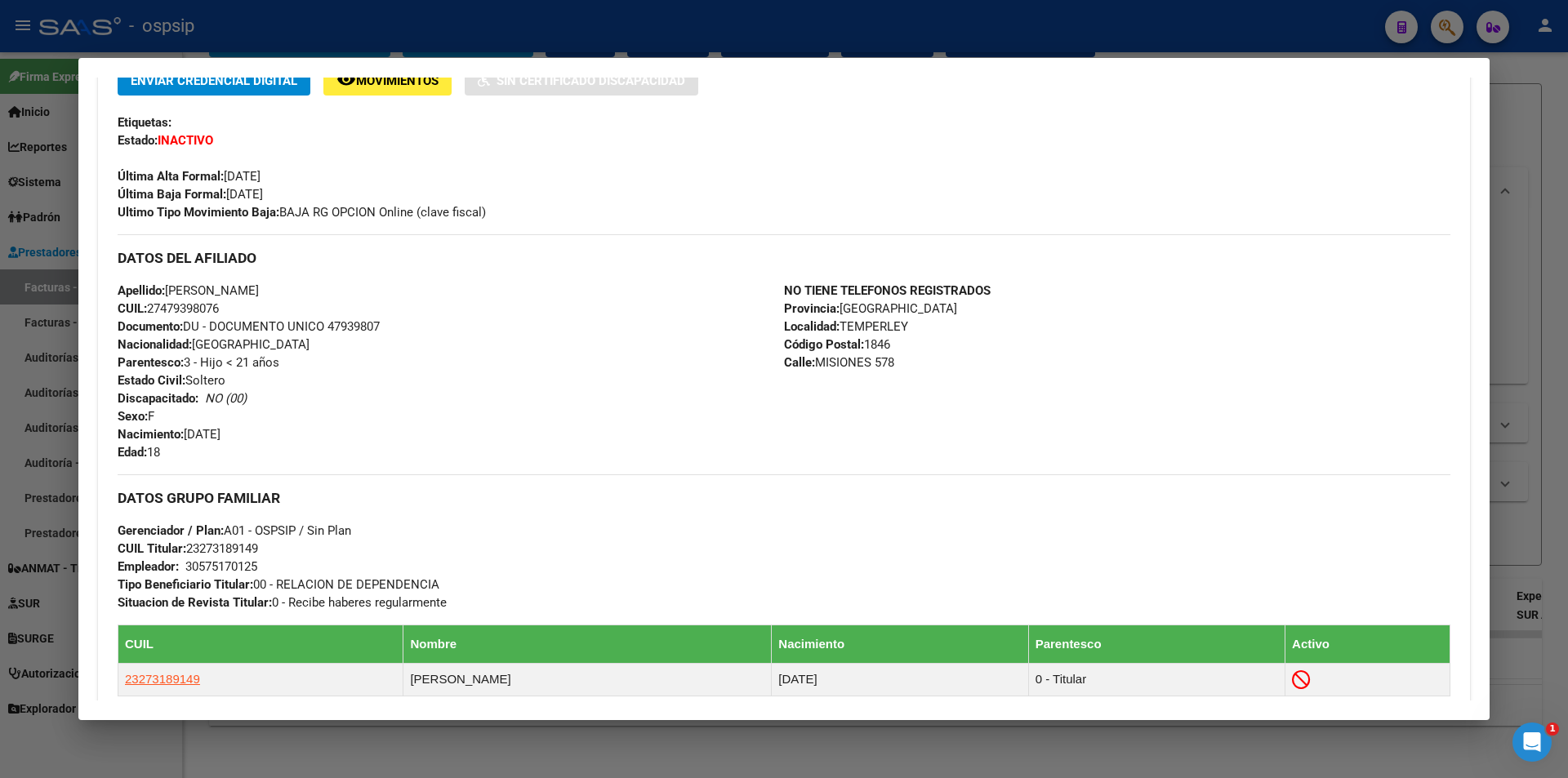
click at [377, 42] on div at bounding box center [784, 389] width 1568 height 778
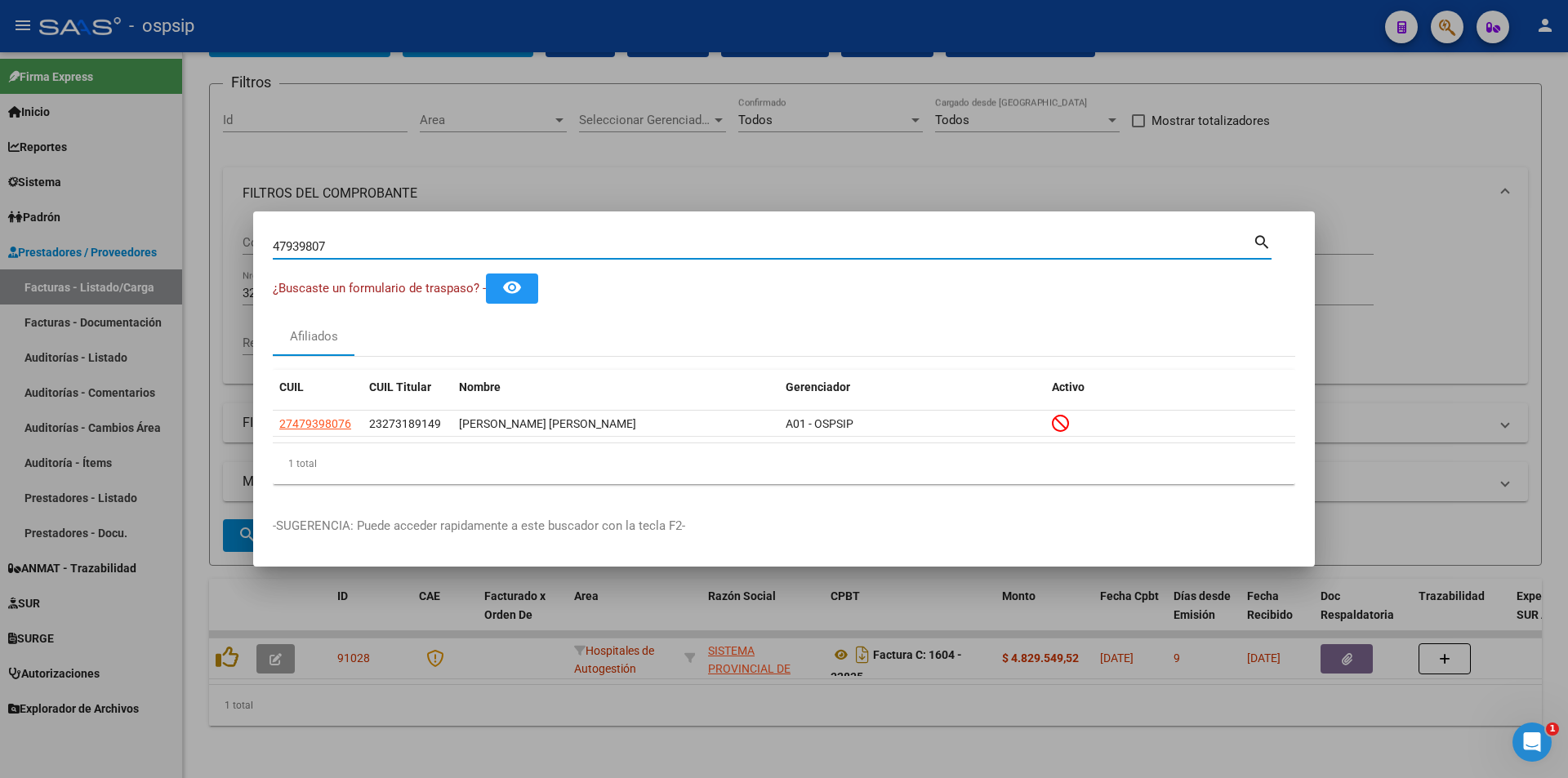
drag, startPoint x: 414, startPoint y: 242, endPoint x: 87, endPoint y: 221, distance: 327.7
click at [87, 221] on div "47939807 Buscar (apellido, dni, cuil, nro traspaso, cuit, obra social) search ¿…" at bounding box center [784, 389] width 1568 height 778
type input "40512130"
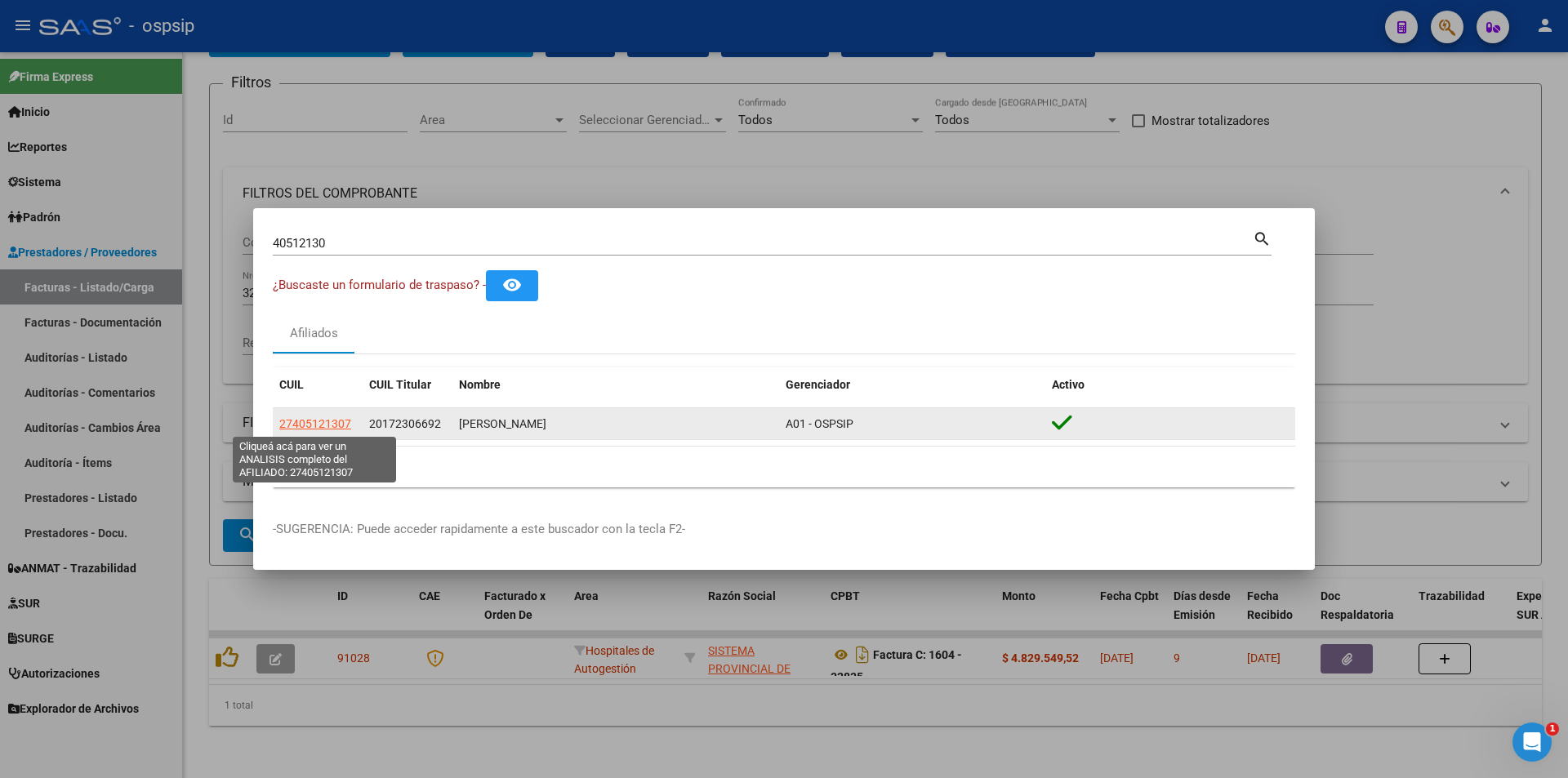
click at [316, 417] on span "27405121307" at bounding box center [315, 423] width 72 height 13
type textarea "27405121307"
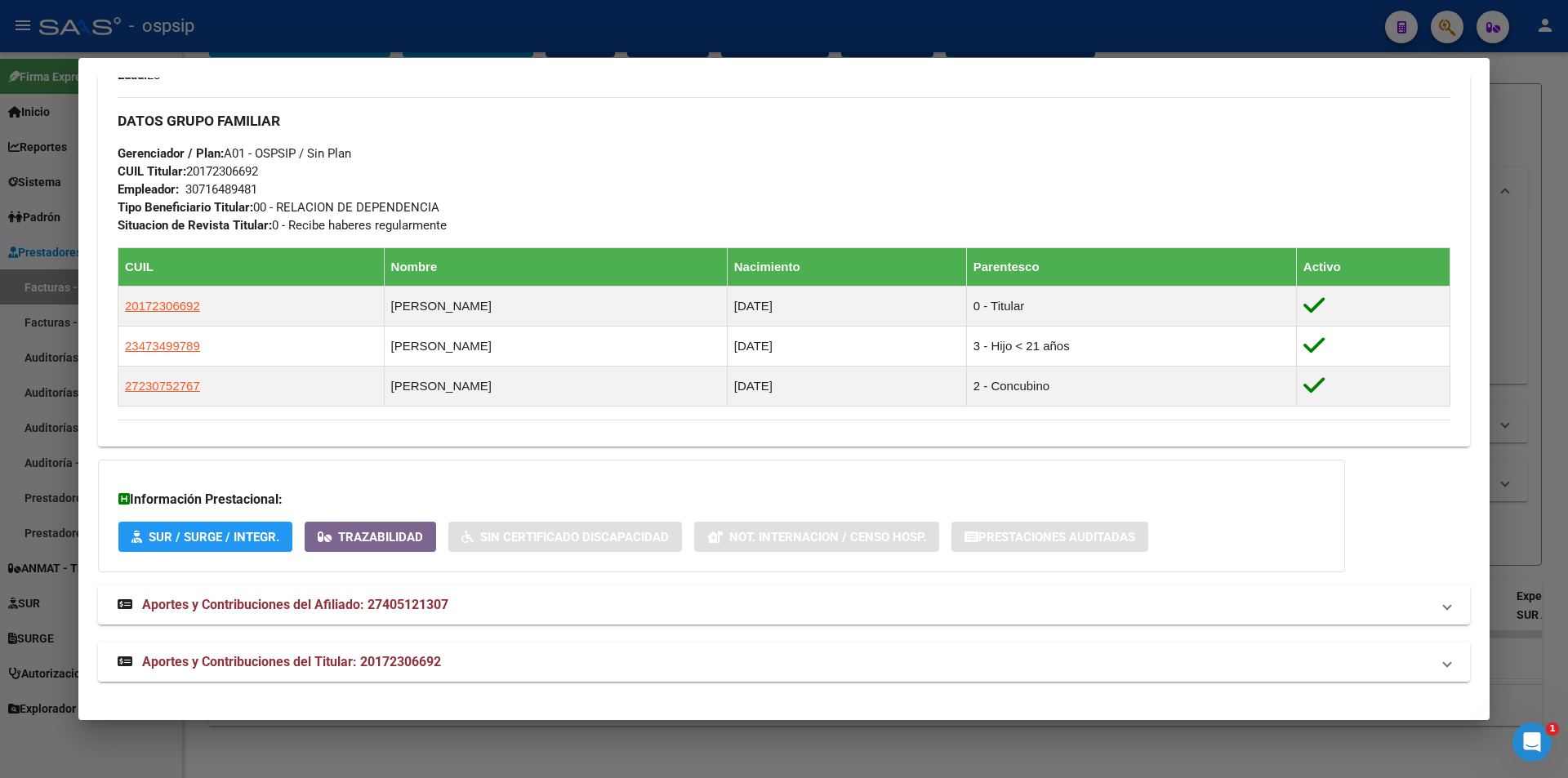
click at [490, 654] on mat-panel-title "Aportes y Contribuciones del Titular: 20172306692" at bounding box center [774, 661] width 1313 height 20
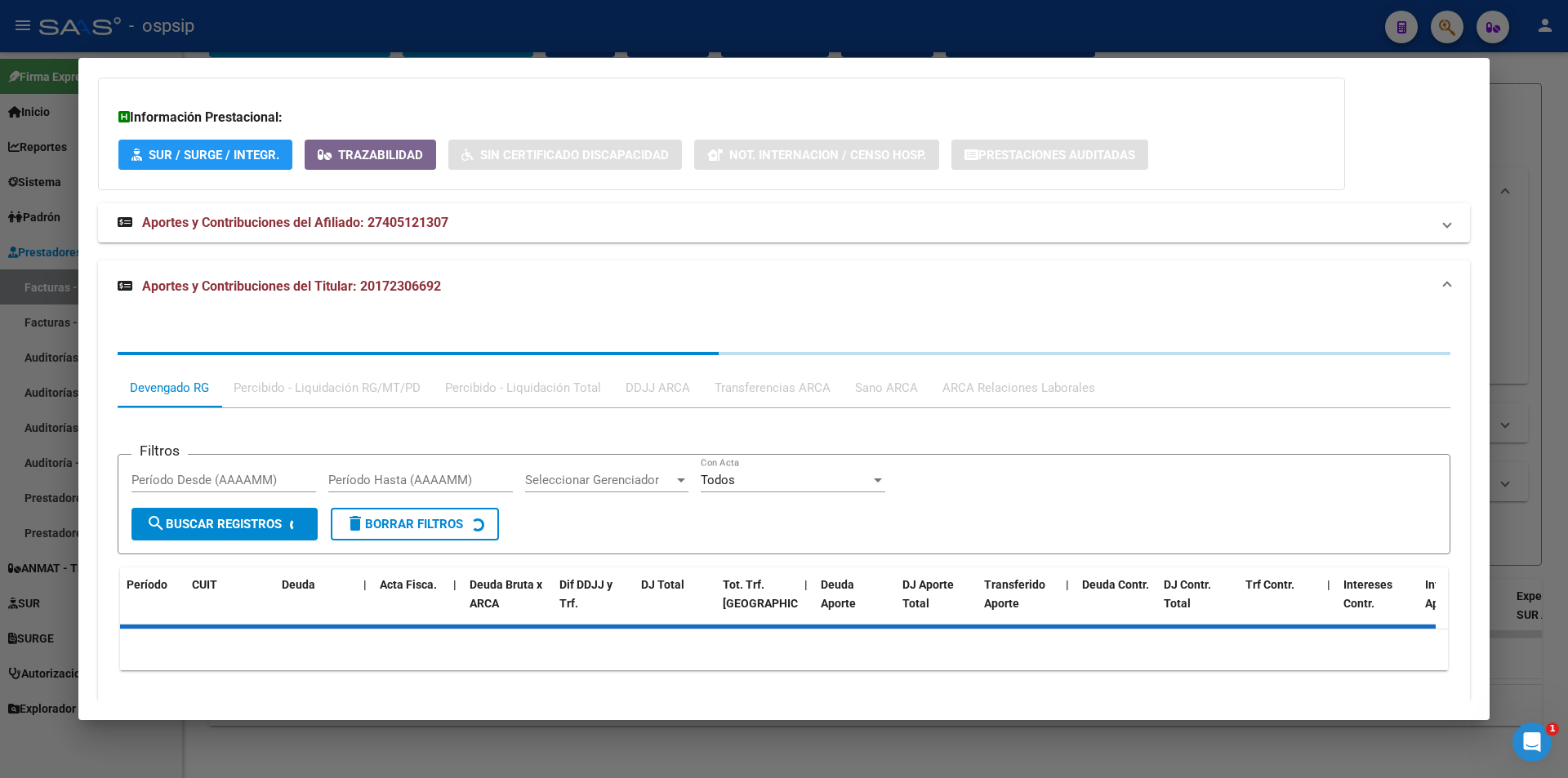
scroll to position [1154, 0]
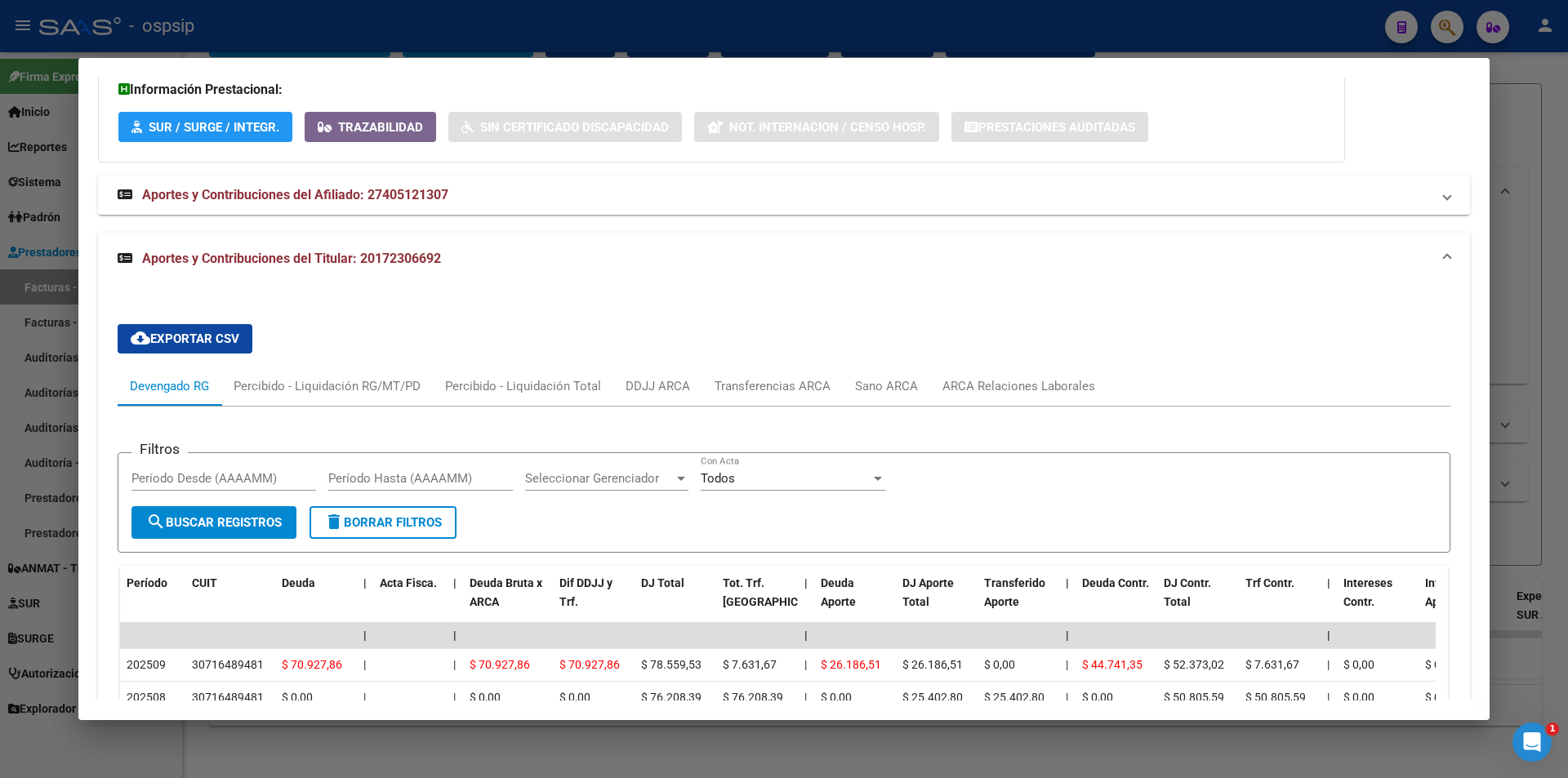
click at [557, 32] on div at bounding box center [784, 389] width 1568 height 778
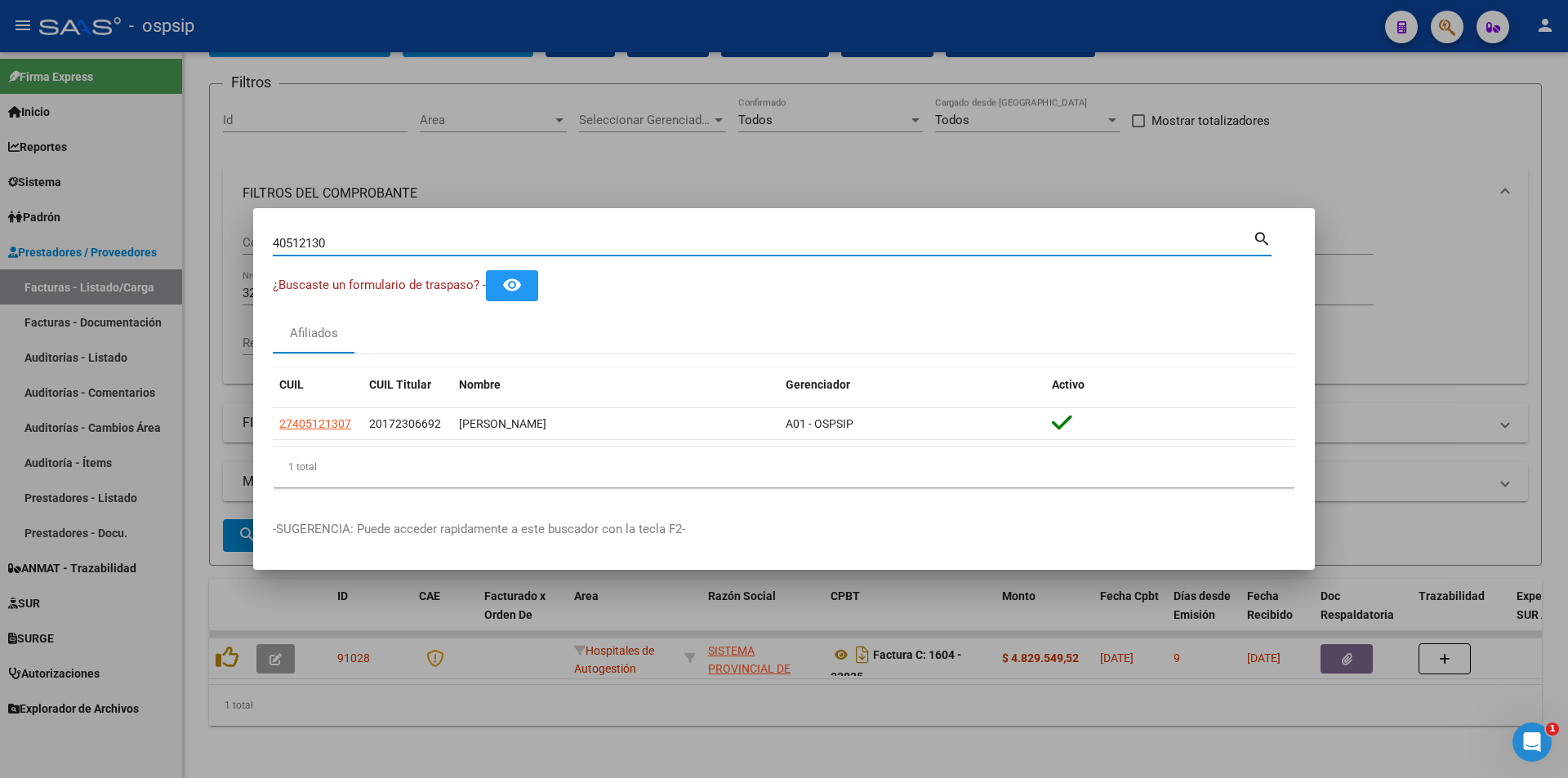
drag, startPoint x: 362, startPoint y: 241, endPoint x: 64, endPoint y: 245, distance: 298.0
click at [64, 245] on div "40512130 Buscar (apellido, dni, cuil, nro traspaso, cuit, obra social) search ¿…" at bounding box center [784, 389] width 1568 height 778
type input "56077064"
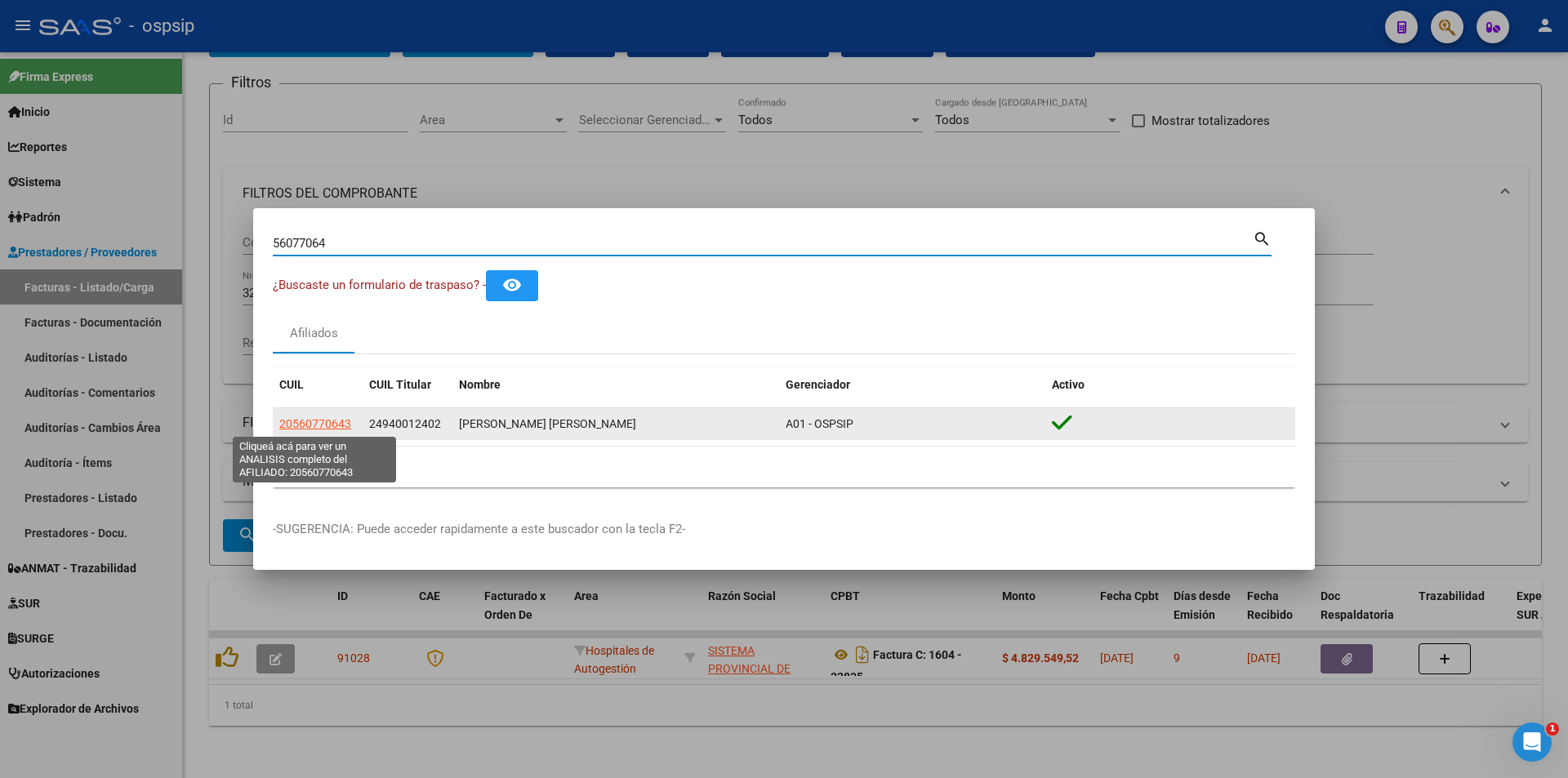
click at [319, 426] on span "20560770643" at bounding box center [315, 423] width 72 height 13
type textarea "20560770643"
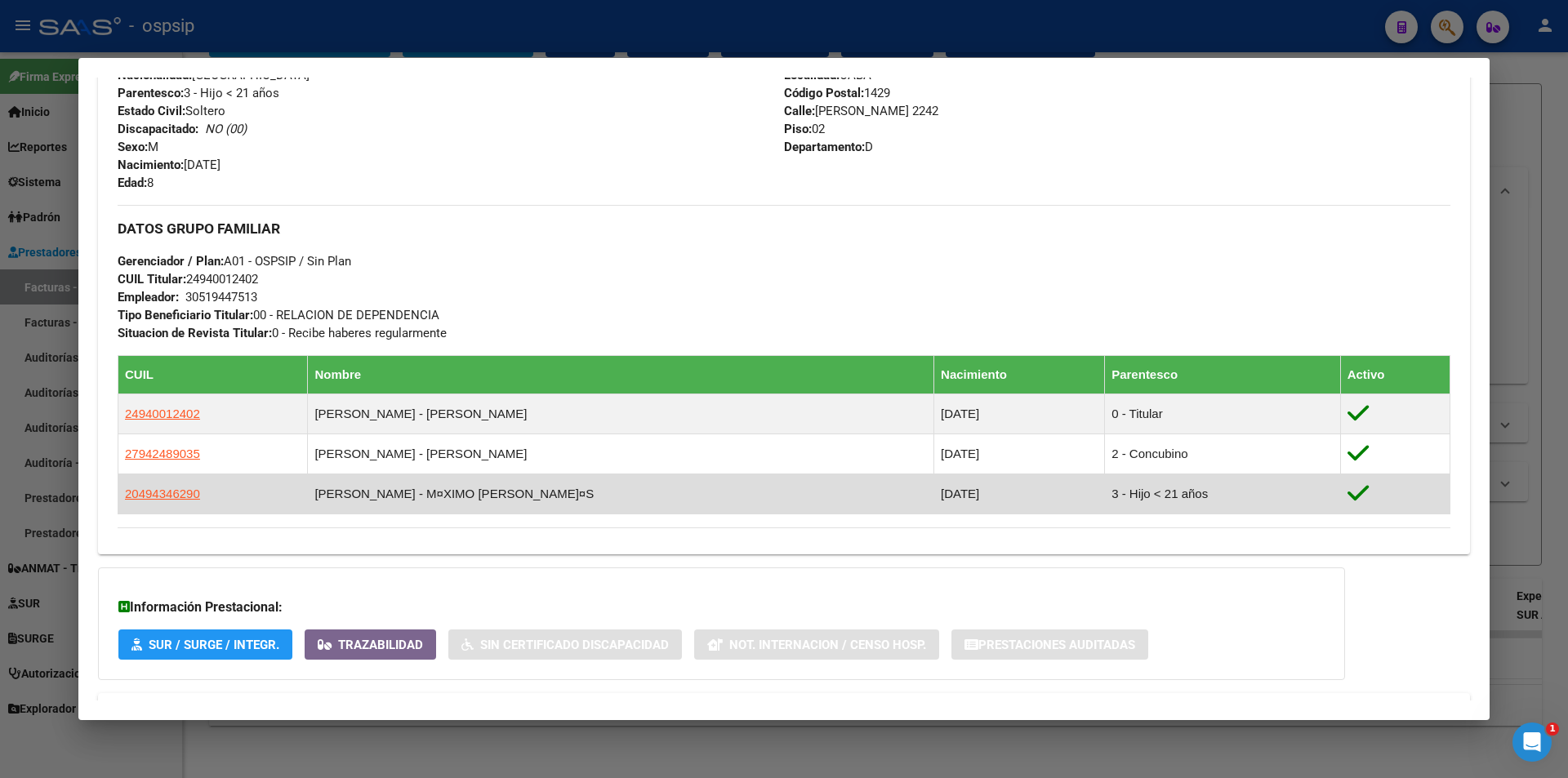
scroll to position [713, 0]
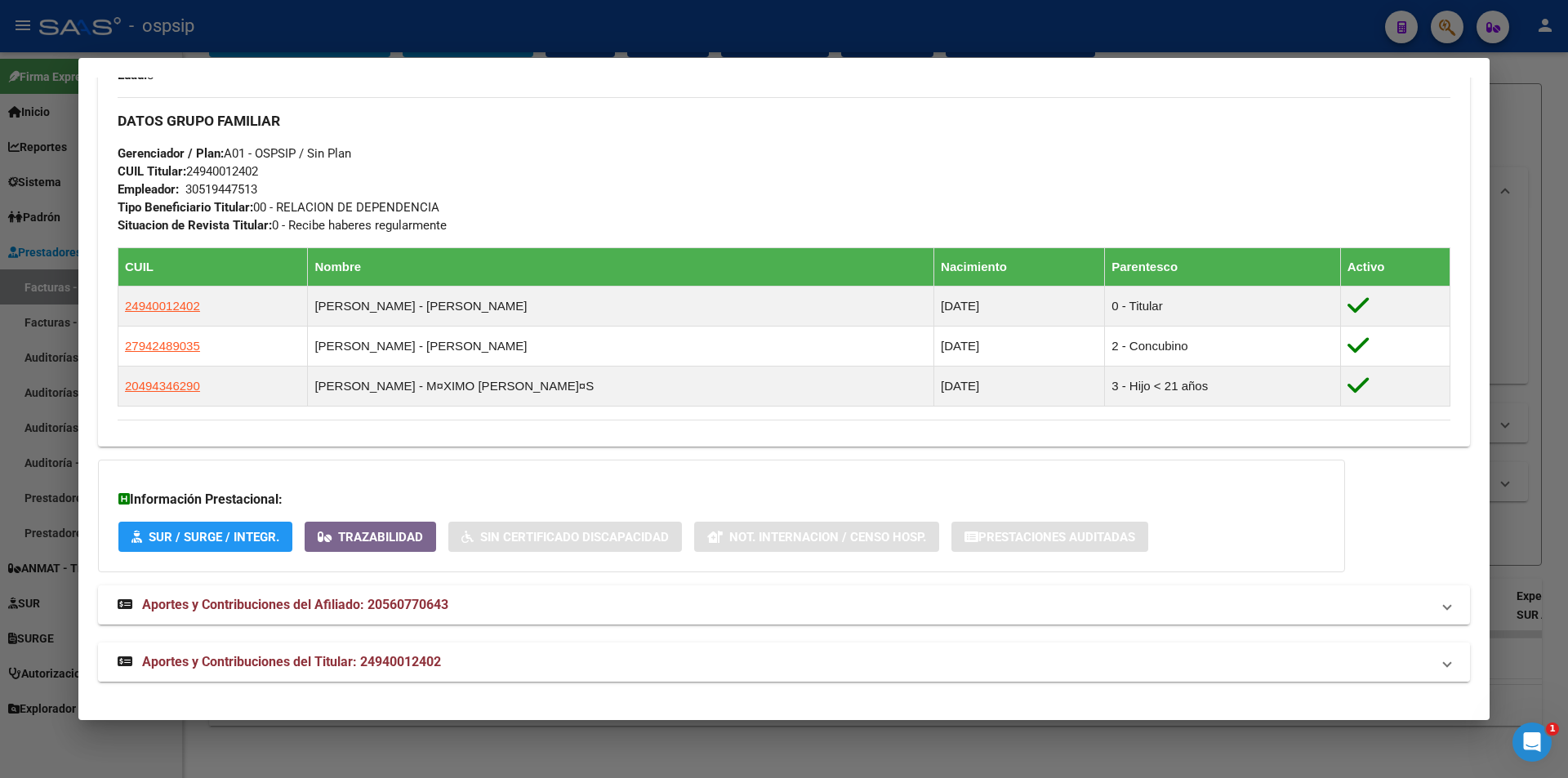
click at [395, 672] on strong "Aportes y Contribuciones del Titular: 24940012402" at bounding box center [279, 661] width 324 height 20
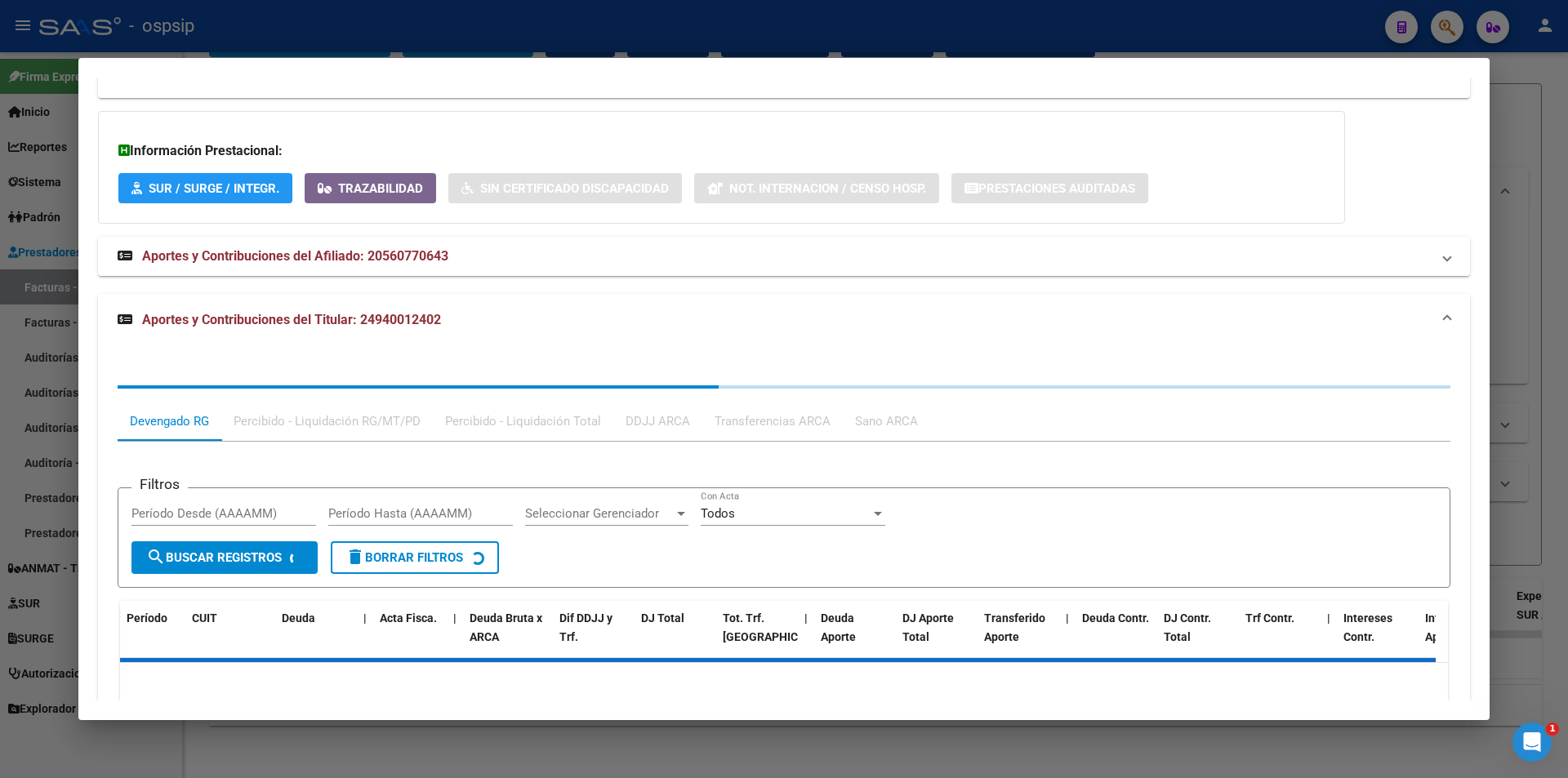
scroll to position [1123, 0]
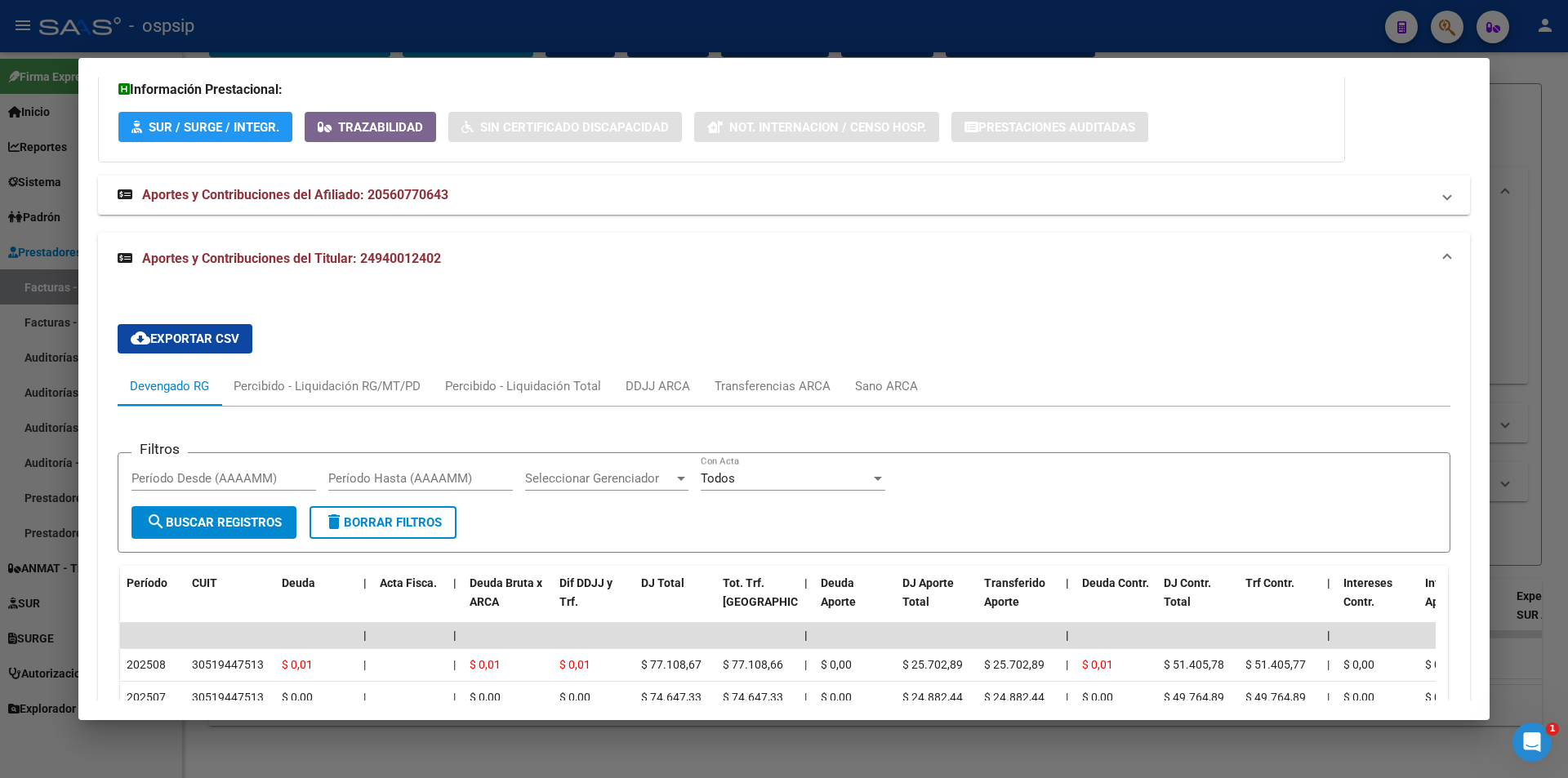
click at [552, 41] on div at bounding box center [784, 389] width 1568 height 778
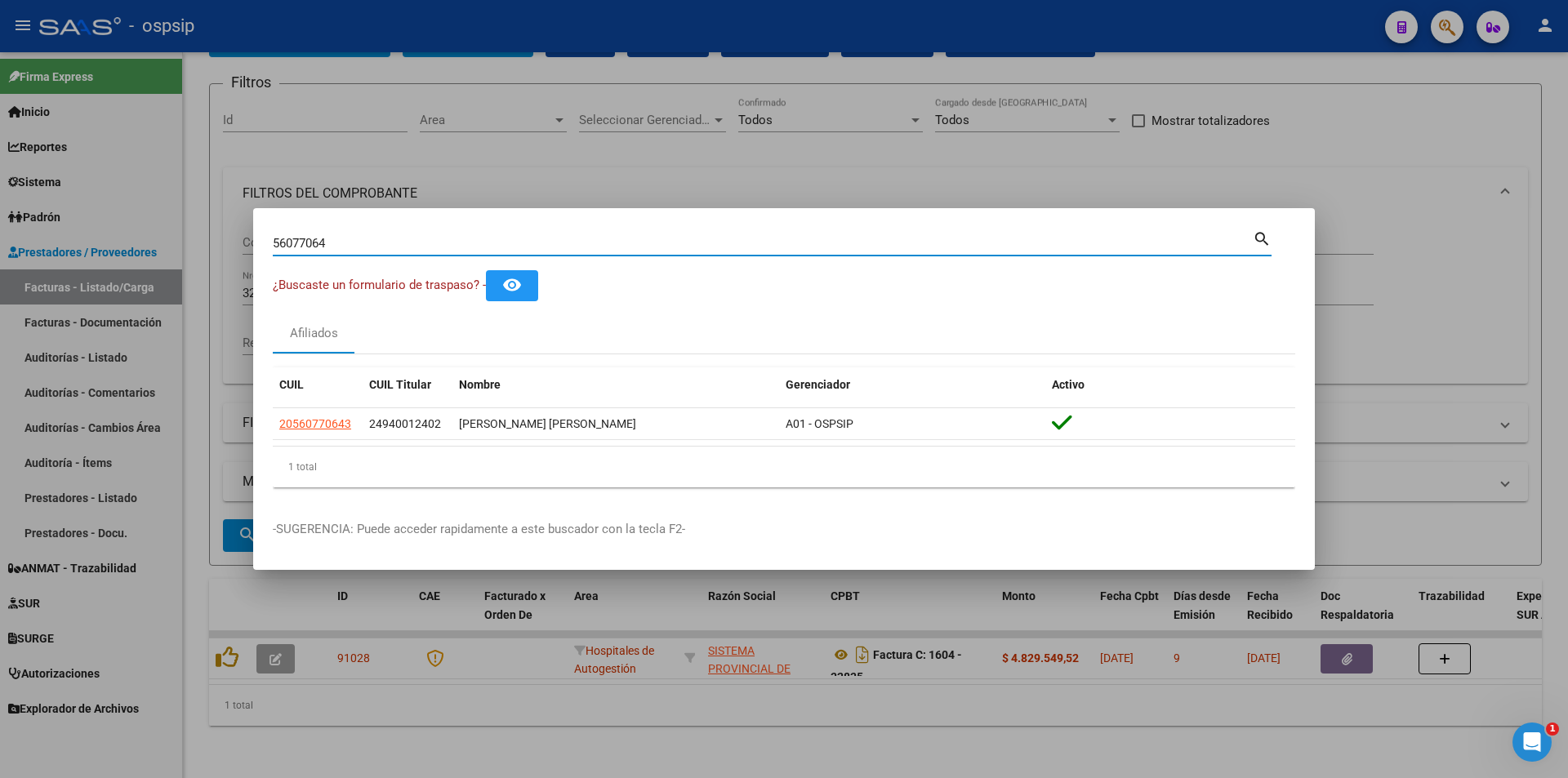
drag, startPoint x: 362, startPoint y: 240, endPoint x: 124, endPoint y: 224, distance: 238.5
click at [124, 224] on div "56077064 Buscar (apellido, dni, cuil, nro traspaso, cuit, obra social) search ¿…" at bounding box center [784, 389] width 1568 height 778
type input "94248903"
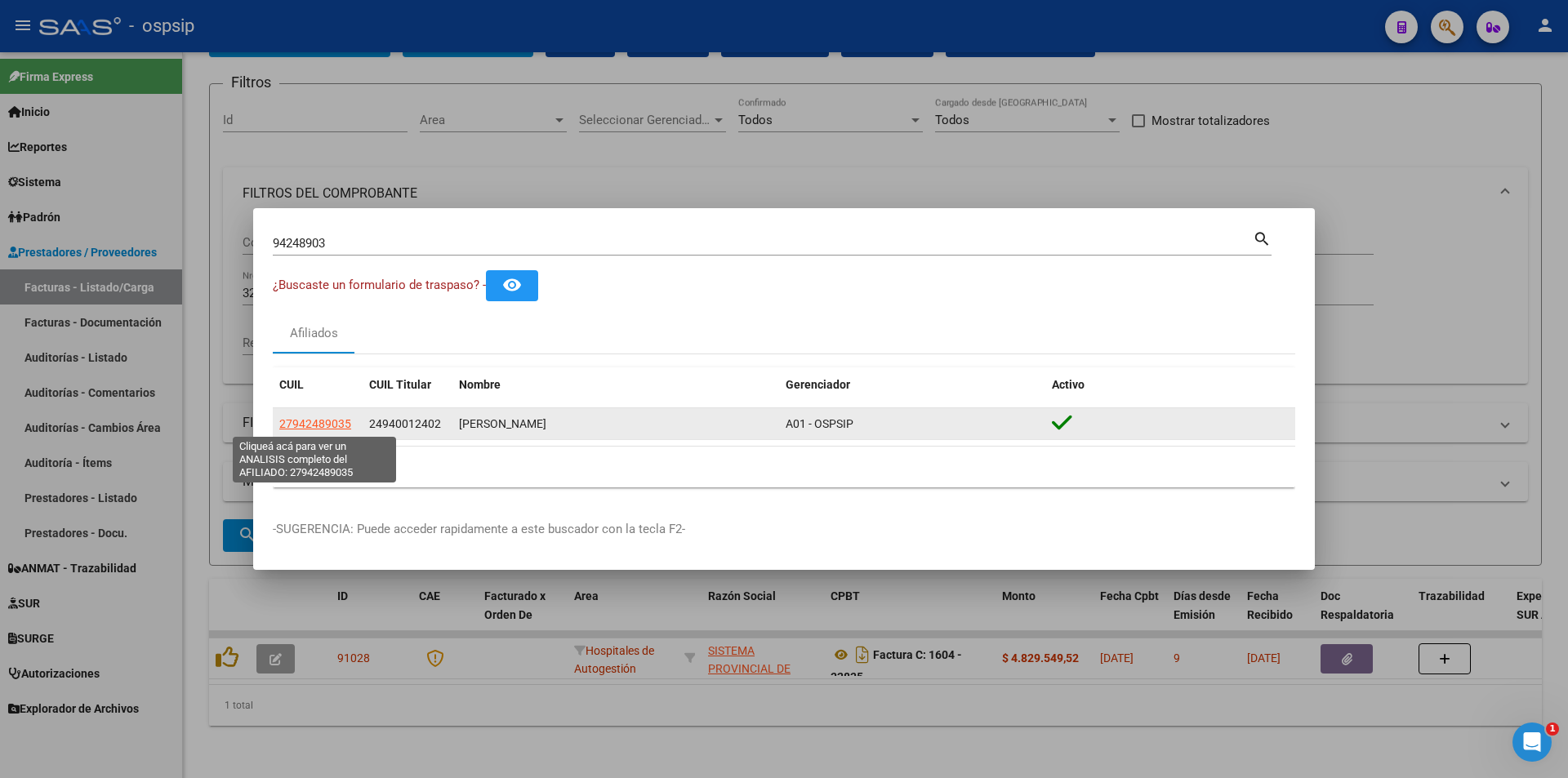
click at [300, 428] on span "27942489035" at bounding box center [315, 423] width 72 height 13
type textarea "27942489035"
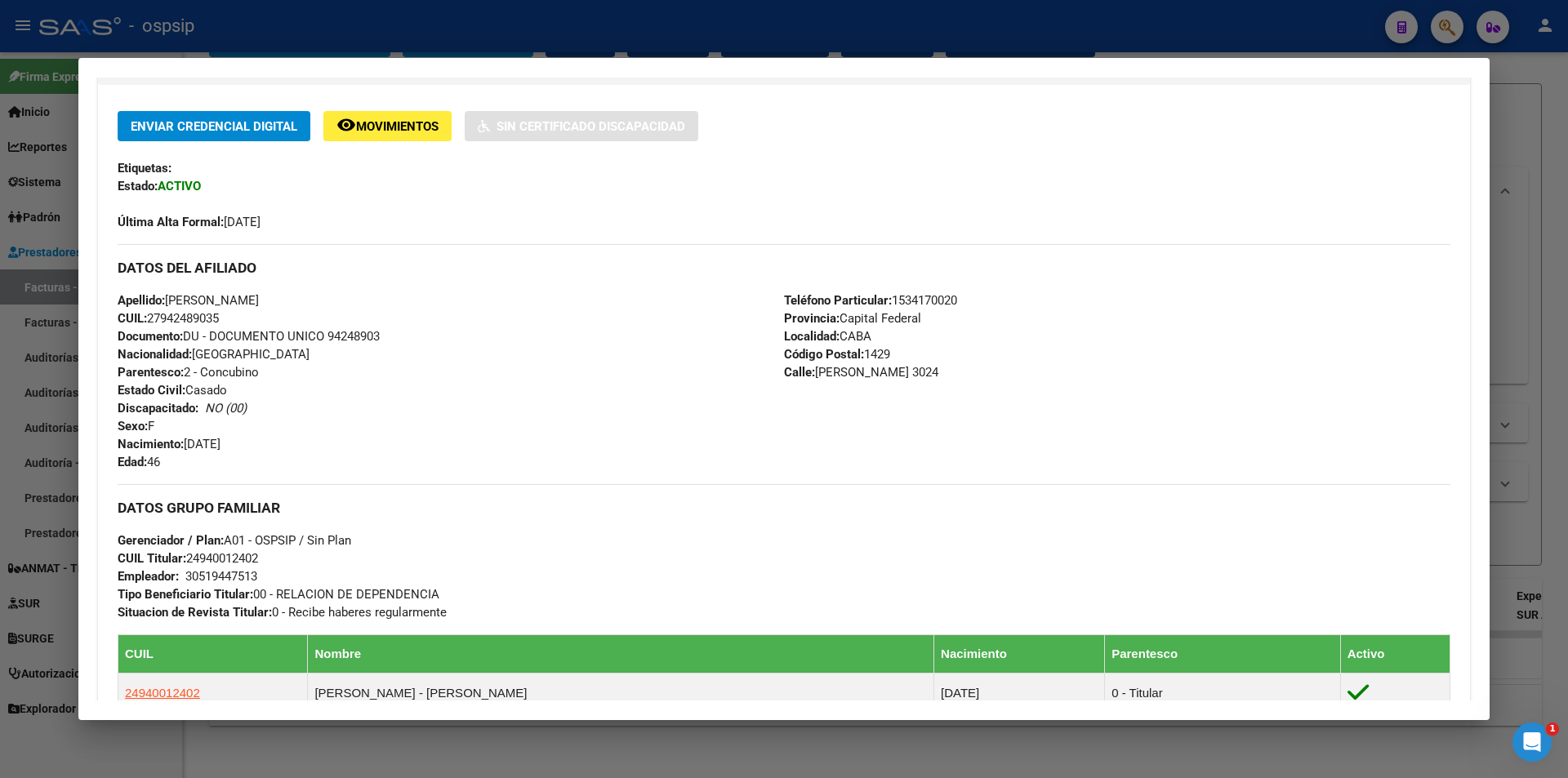
scroll to position [713, 0]
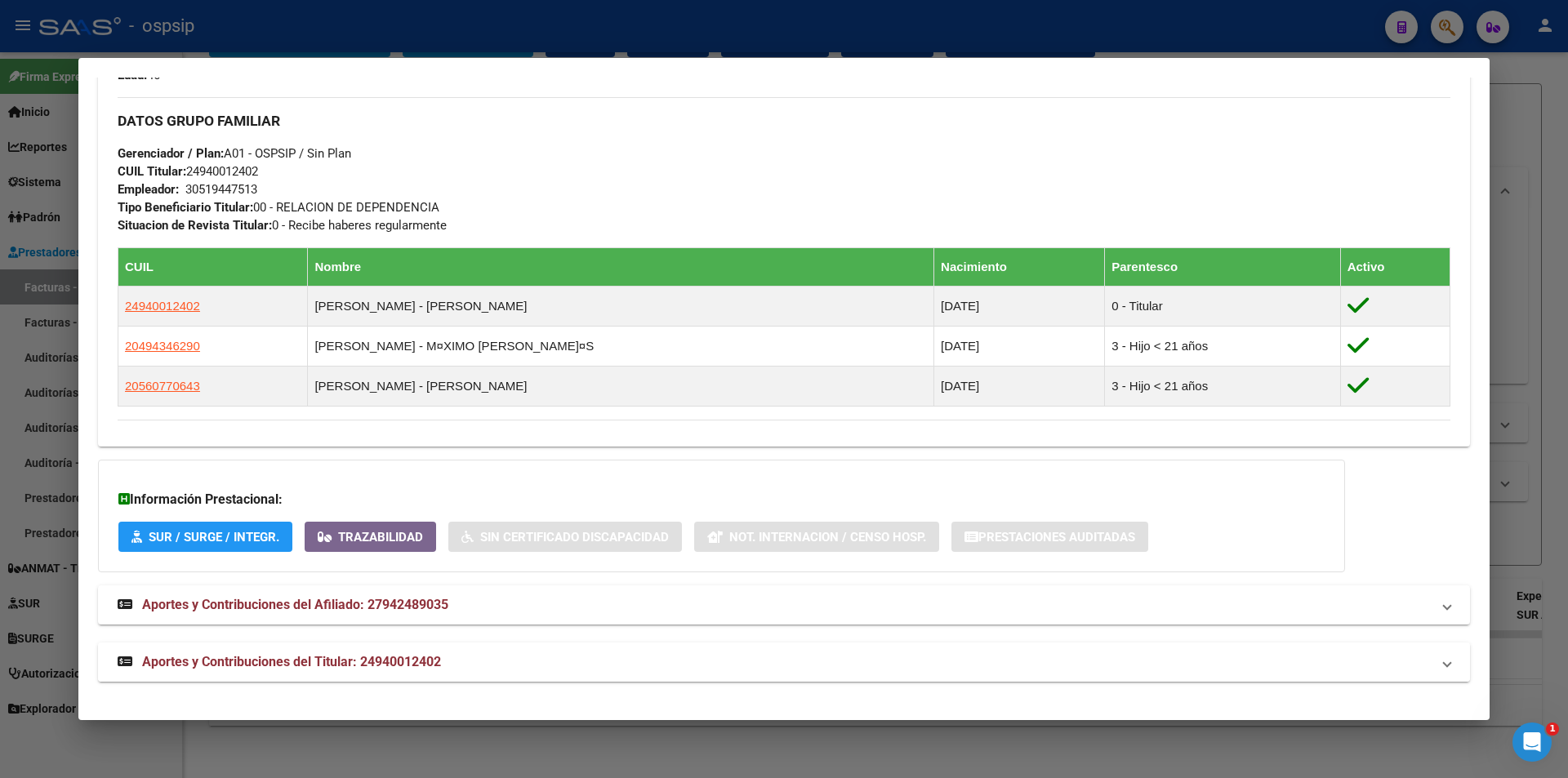
click at [385, 672] on mat-expansion-panel-header "Aportes y Contribuciones del Titular: 24940012402" at bounding box center [784, 662] width 1372 height 39
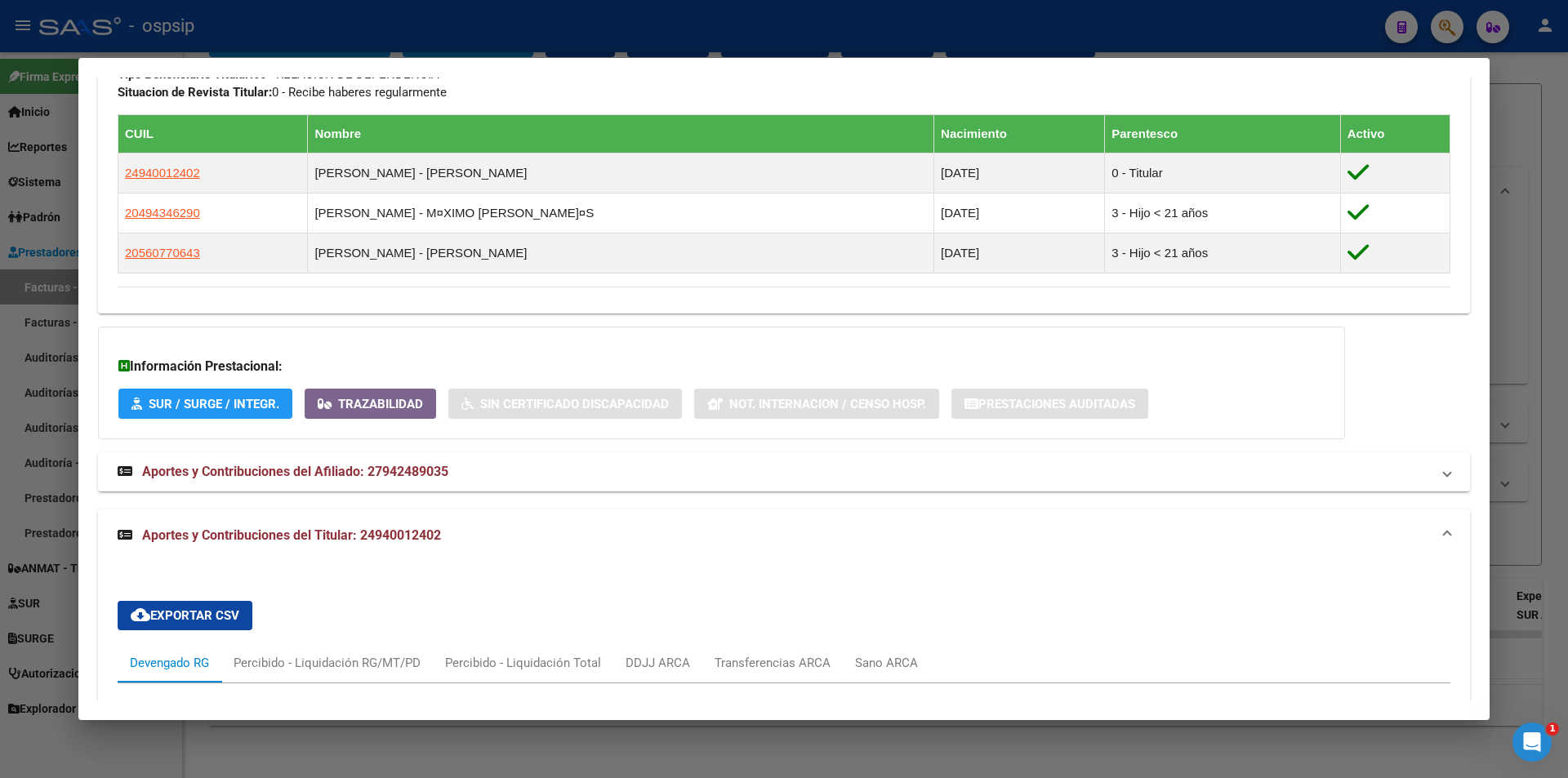
scroll to position [797, 0]
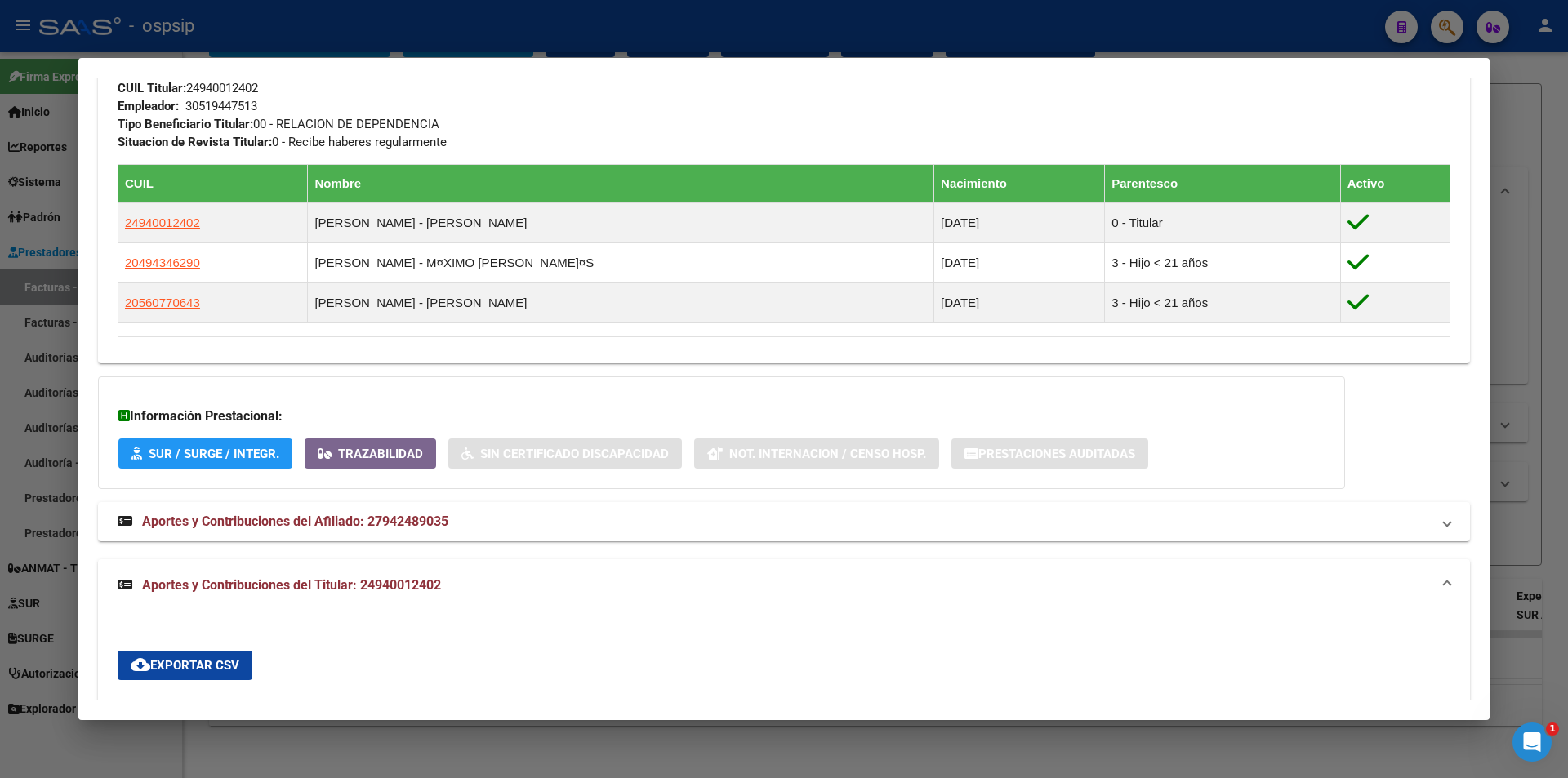
click at [899, 45] on div at bounding box center [784, 389] width 1568 height 778
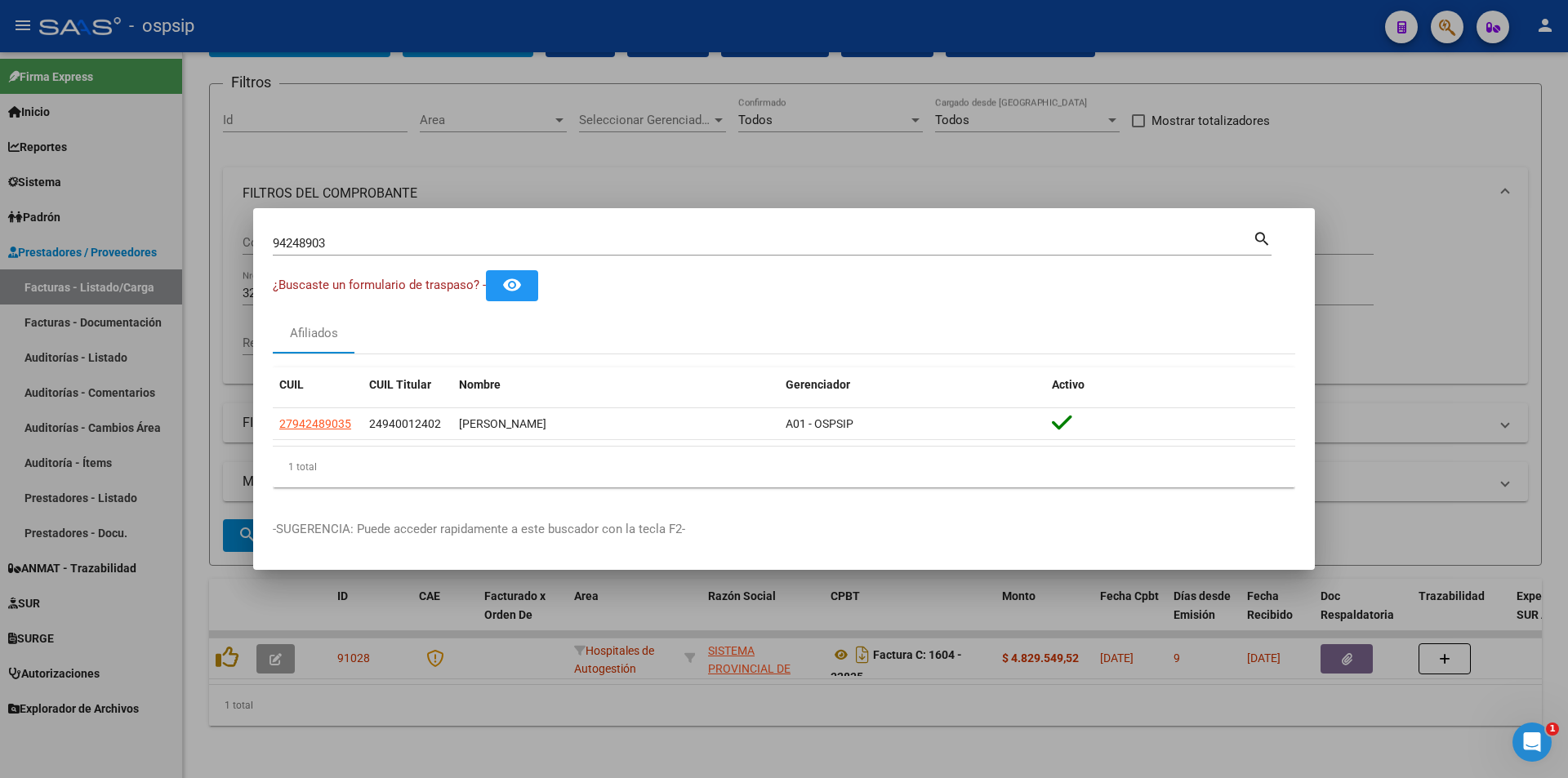
click at [895, 45] on div at bounding box center [784, 389] width 1568 height 778
